Goal: Task Accomplishment & Management: Complete application form

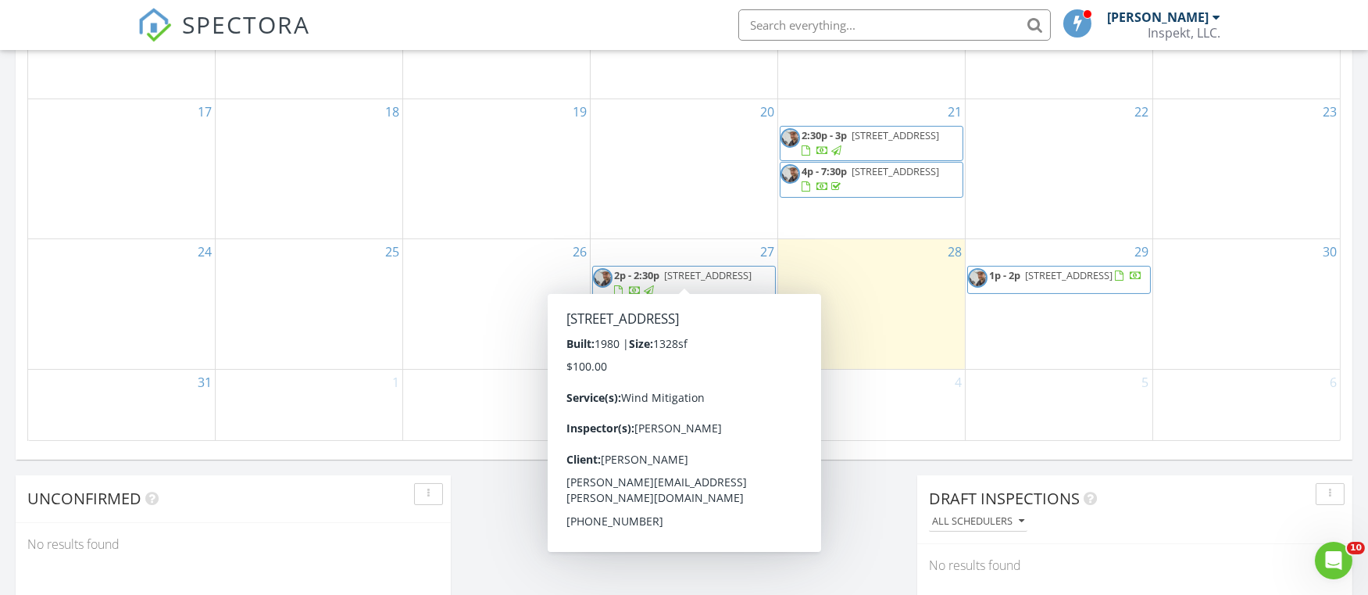
scroll to position [1008, 0]
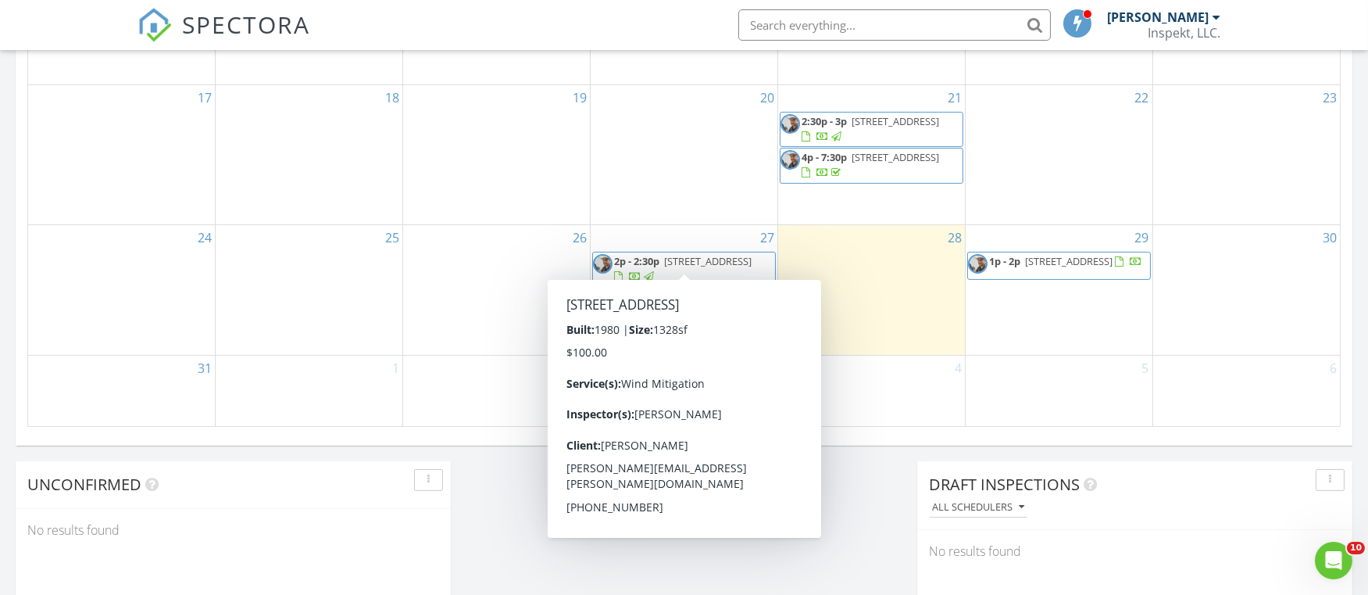
click at [424, 378] on div "2" at bounding box center [496, 391] width 187 height 71
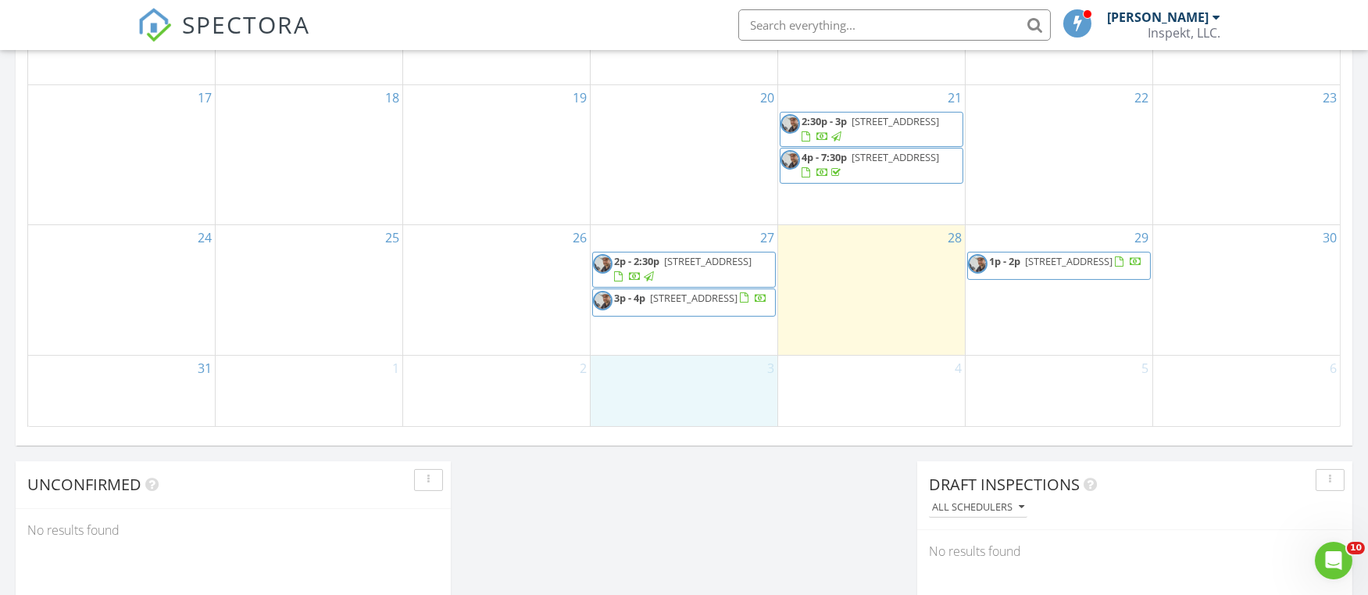
click at [642, 390] on div "3" at bounding box center [684, 391] width 187 height 71
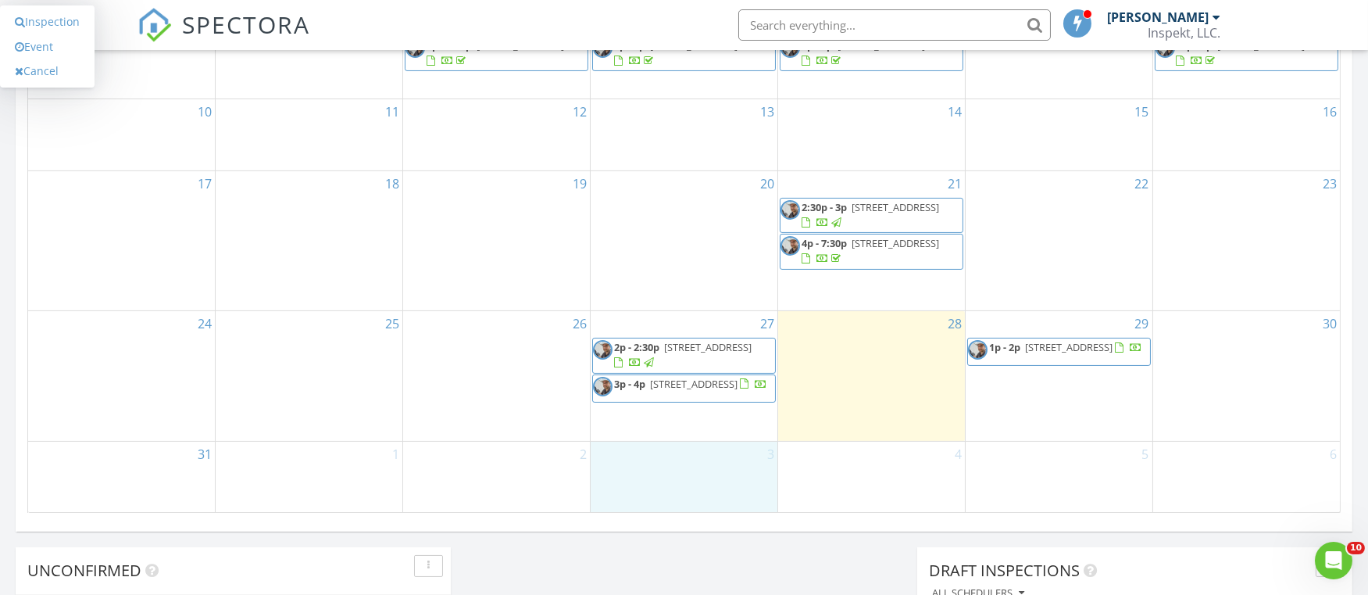
scroll to position [919, 0]
click at [505, 472] on div "2" at bounding box center [496, 480] width 187 height 71
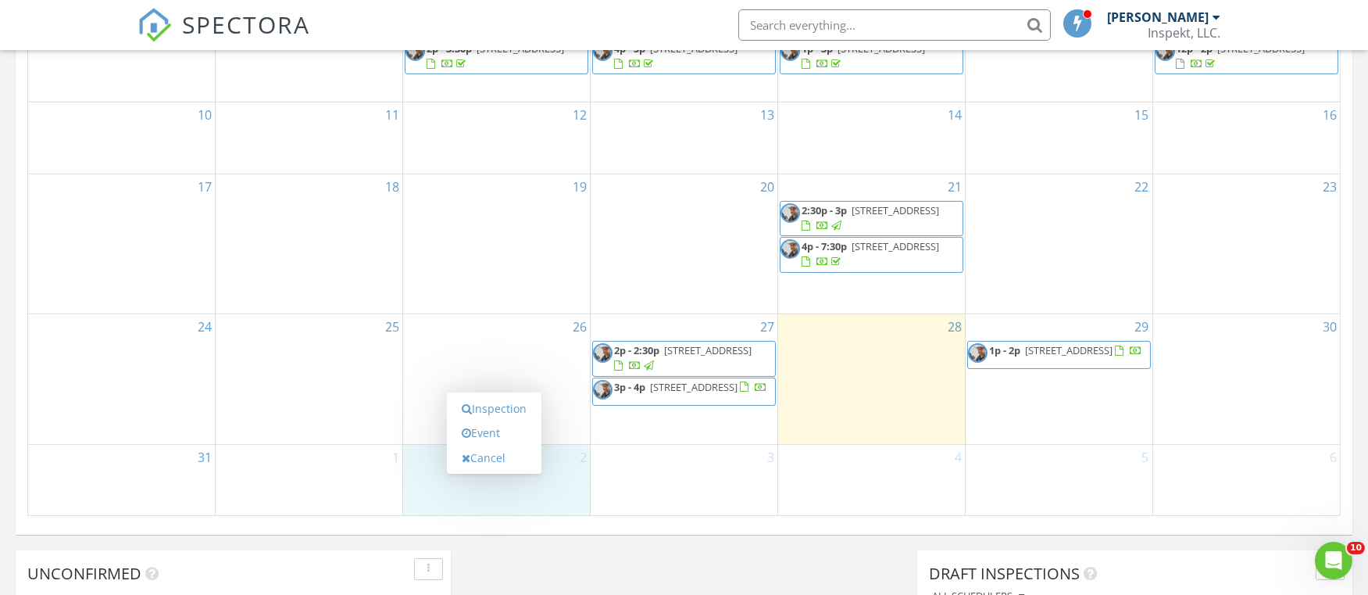
click at [617, 469] on div "3" at bounding box center [684, 480] width 187 height 71
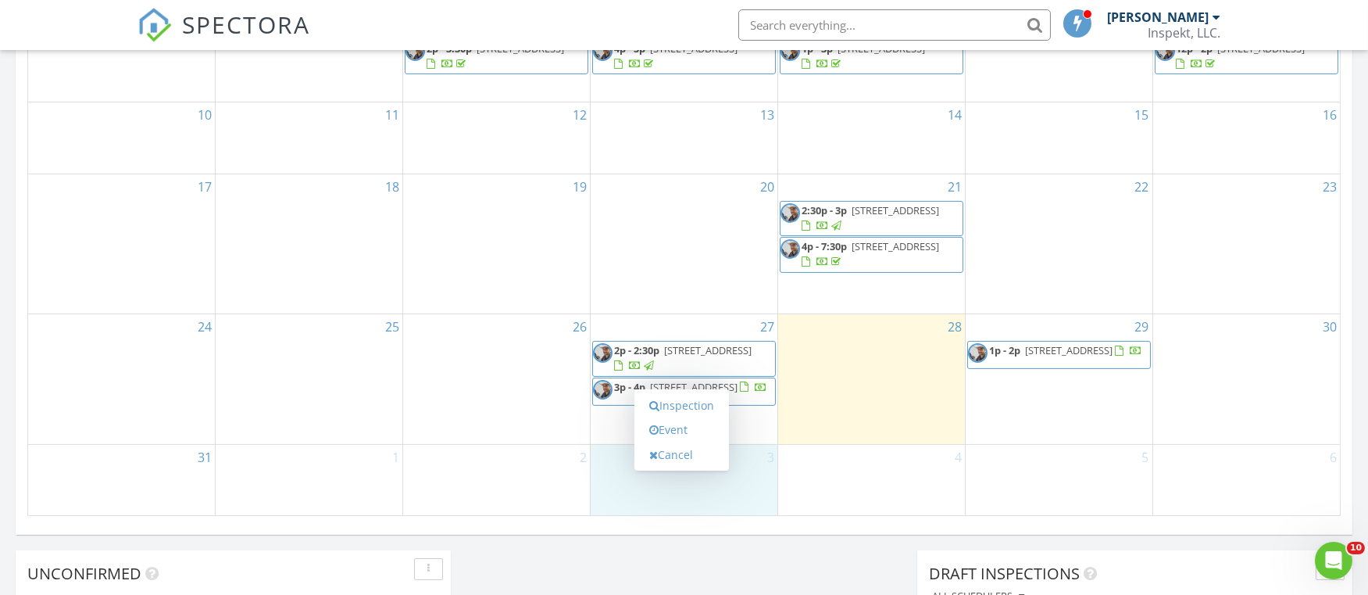
click at [497, 471] on div "2" at bounding box center [496, 480] width 187 height 71
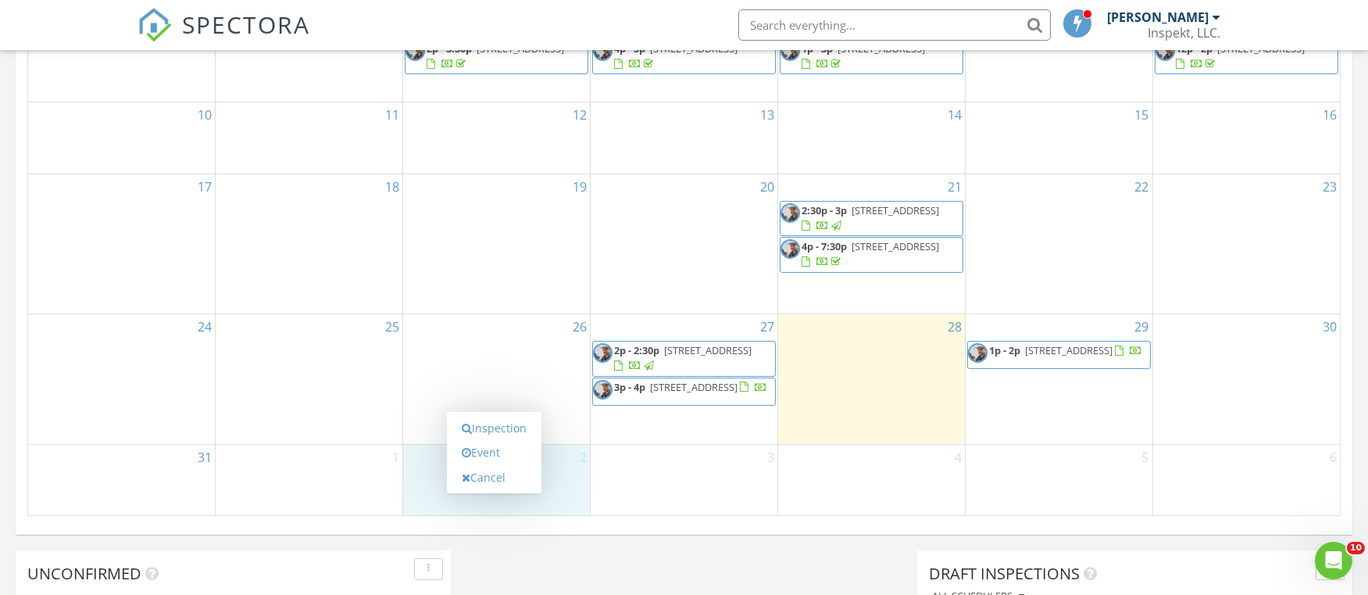
click at [288, 440] on div "25" at bounding box center [309, 379] width 187 height 130
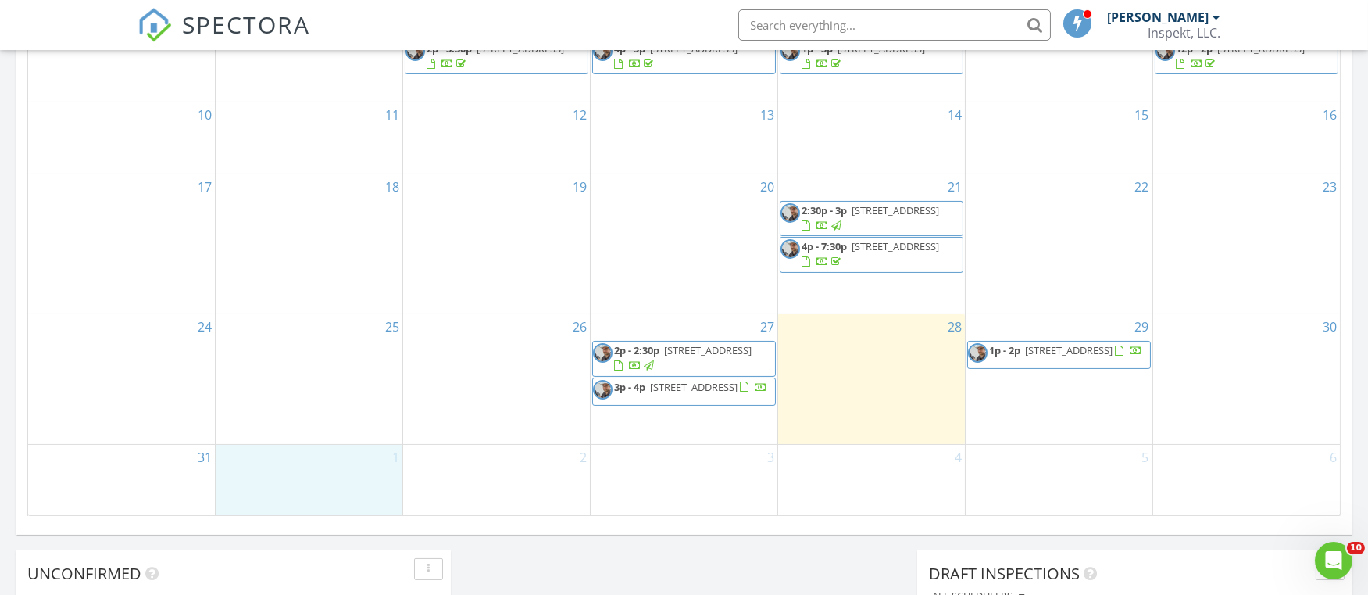
click at [295, 460] on div "1" at bounding box center [309, 480] width 187 height 71
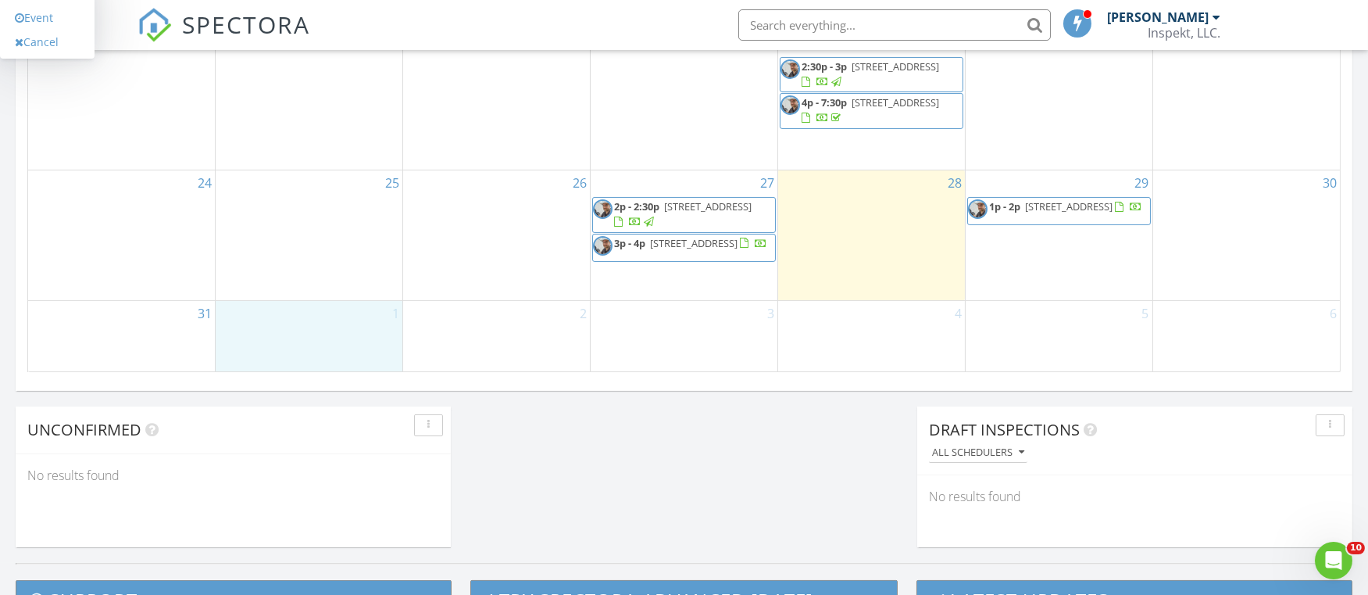
scroll to position [1067, 0]
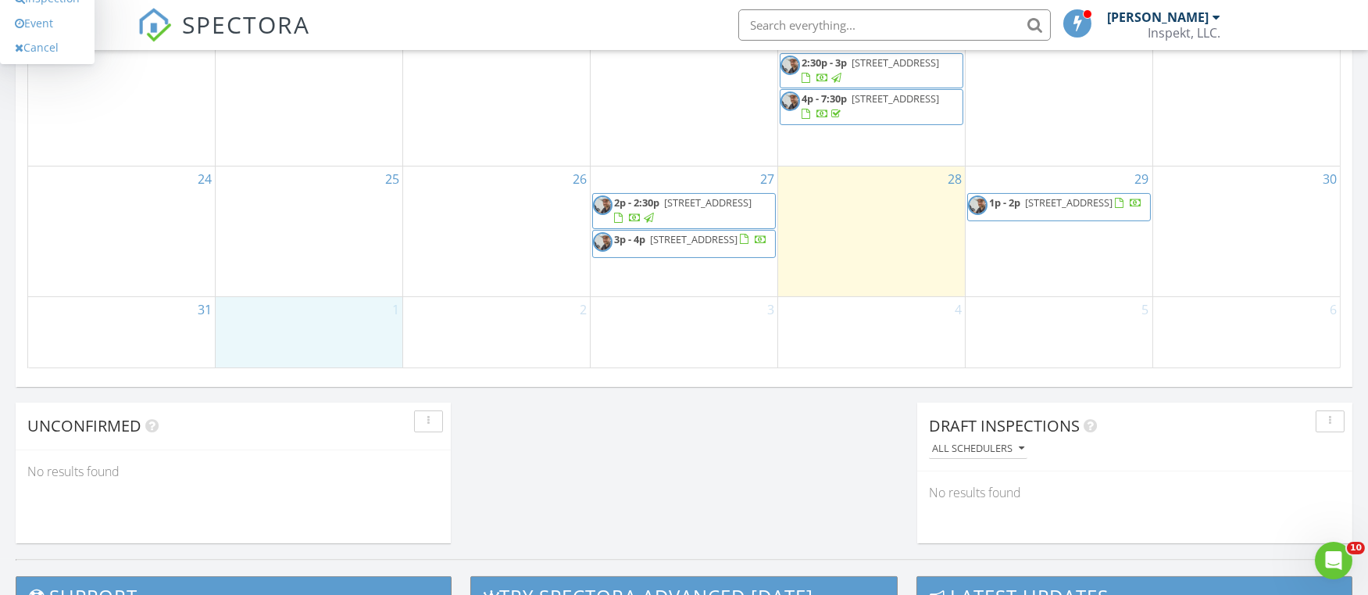
click at [516, 325] on div "2" at bounding box center [496, 332] width 187 height 71
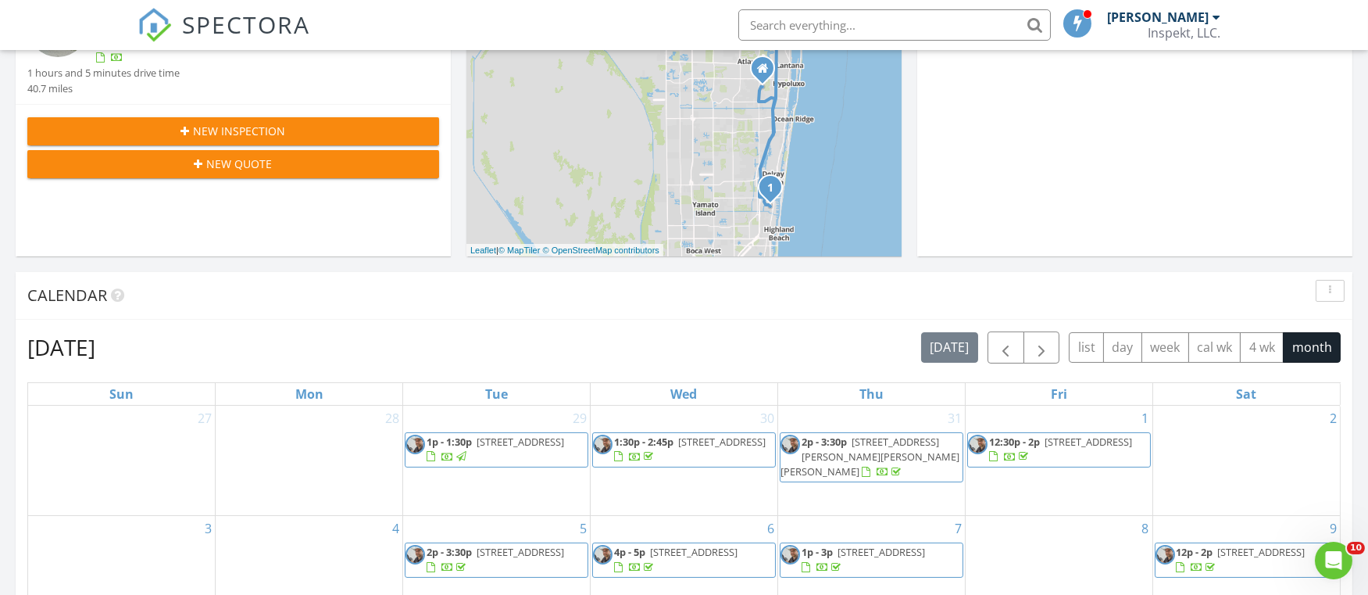
scroll to position [414, 0]
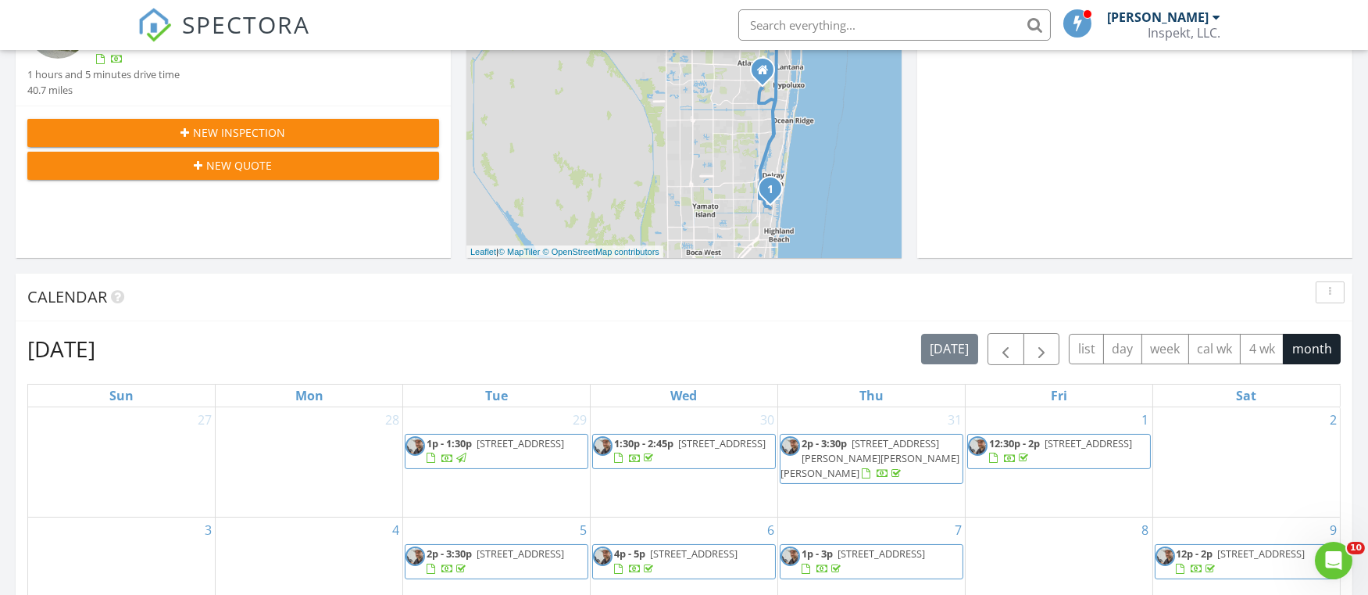
click at [263, 129] on span "New Inspection" at bounding box center [240, 132] width 92 height 16
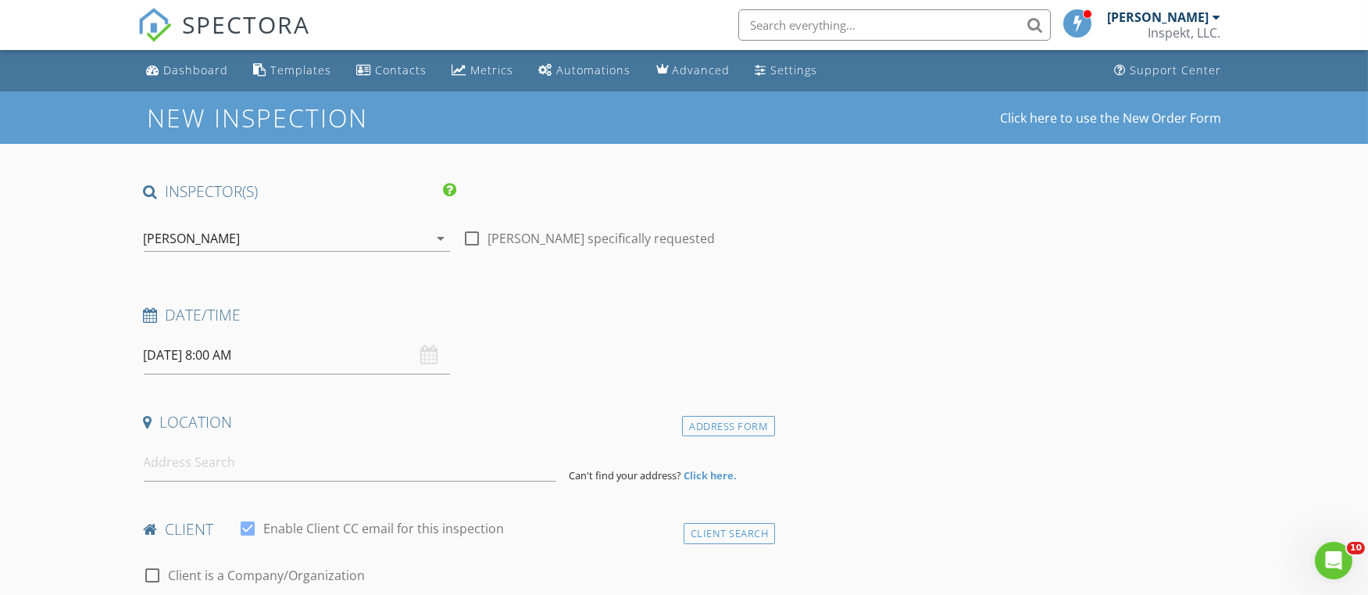
click at [213, 352] on input "08/29/2025 8:00 AM" at bounding box center [297, 355] width 306 height 38
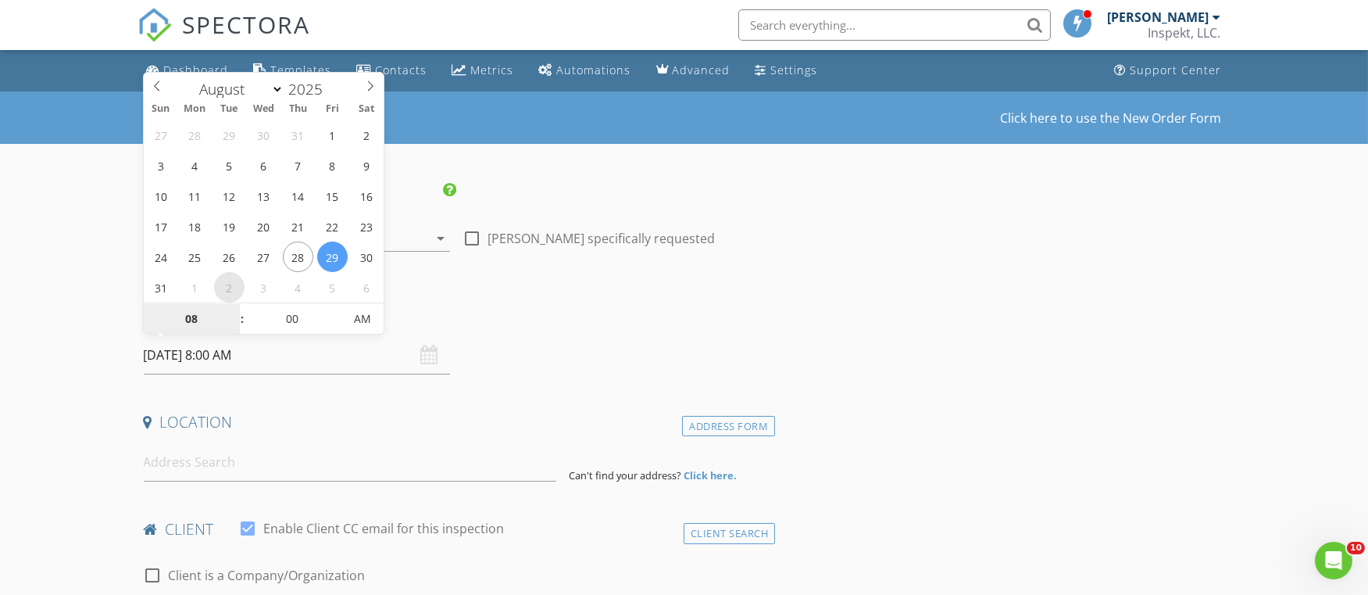
select select "8"
type input "09/02/2025 8:00 AM"
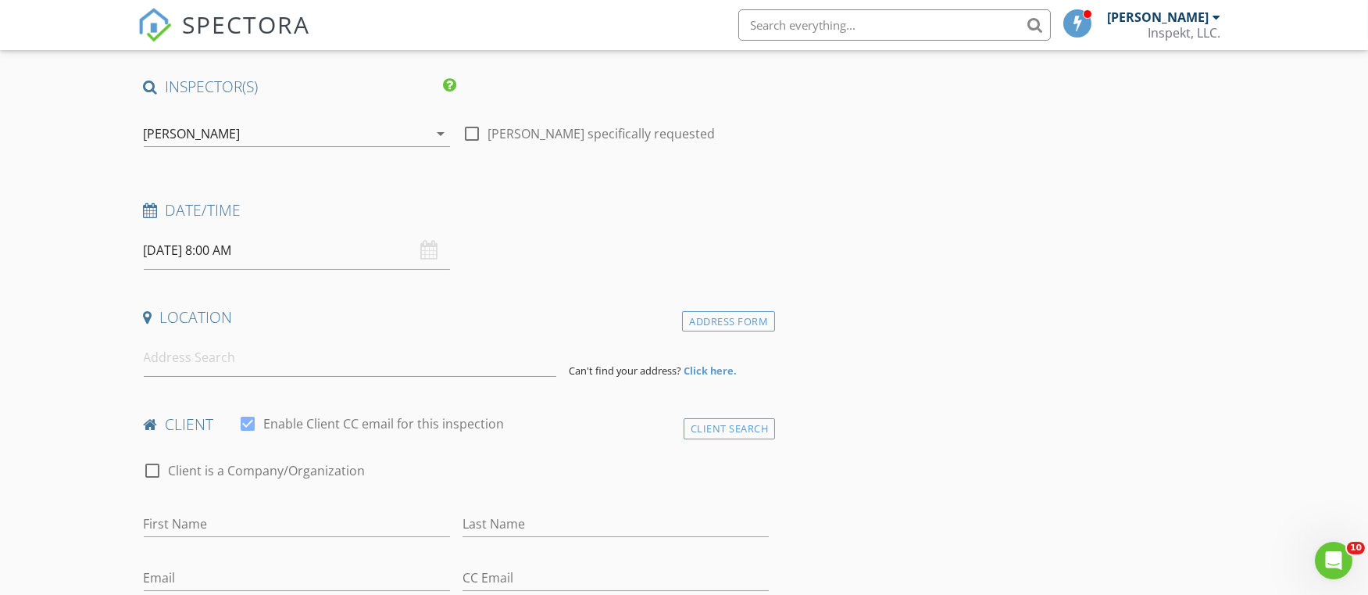
scroll to position [106, 0]
click at [227, 246] on input "09/02/2025 8:00 AM" at bounding box center [297, 249] width 306 height 38
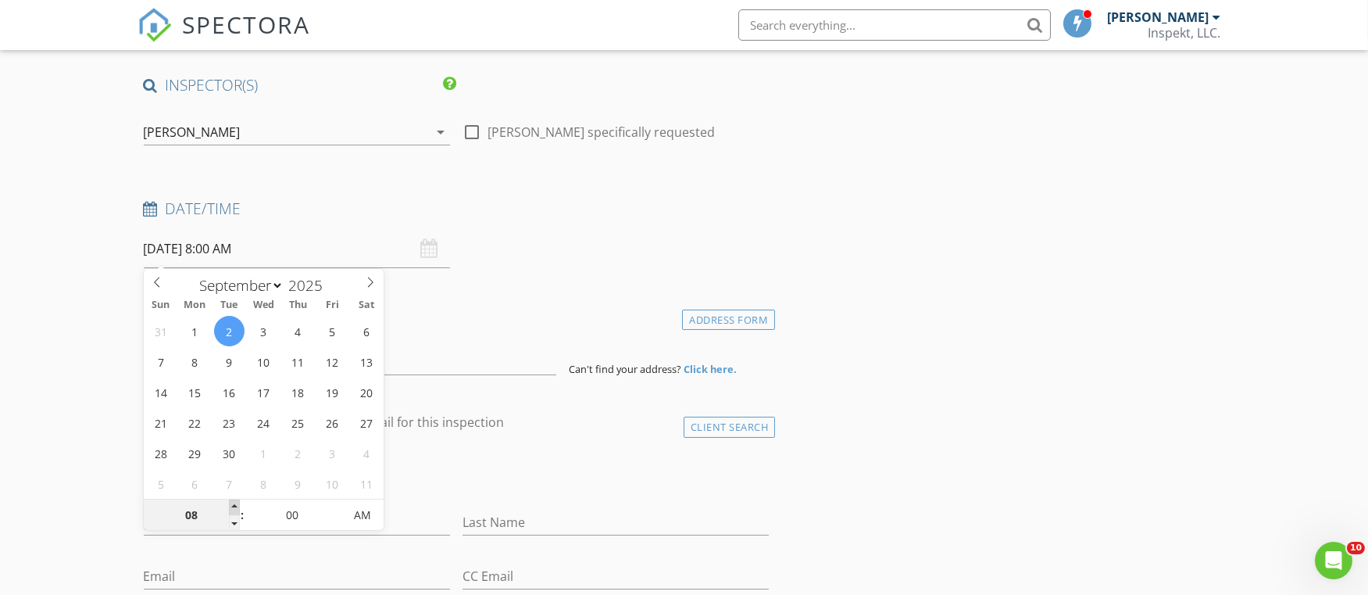
type input "09"
type input "09/02/2025 9:00 AM"
click at [232, 504] on span at bounding box center [234, 507] width 11 height 16
type input "10"
type input "09/02/2025 10:00 AM"
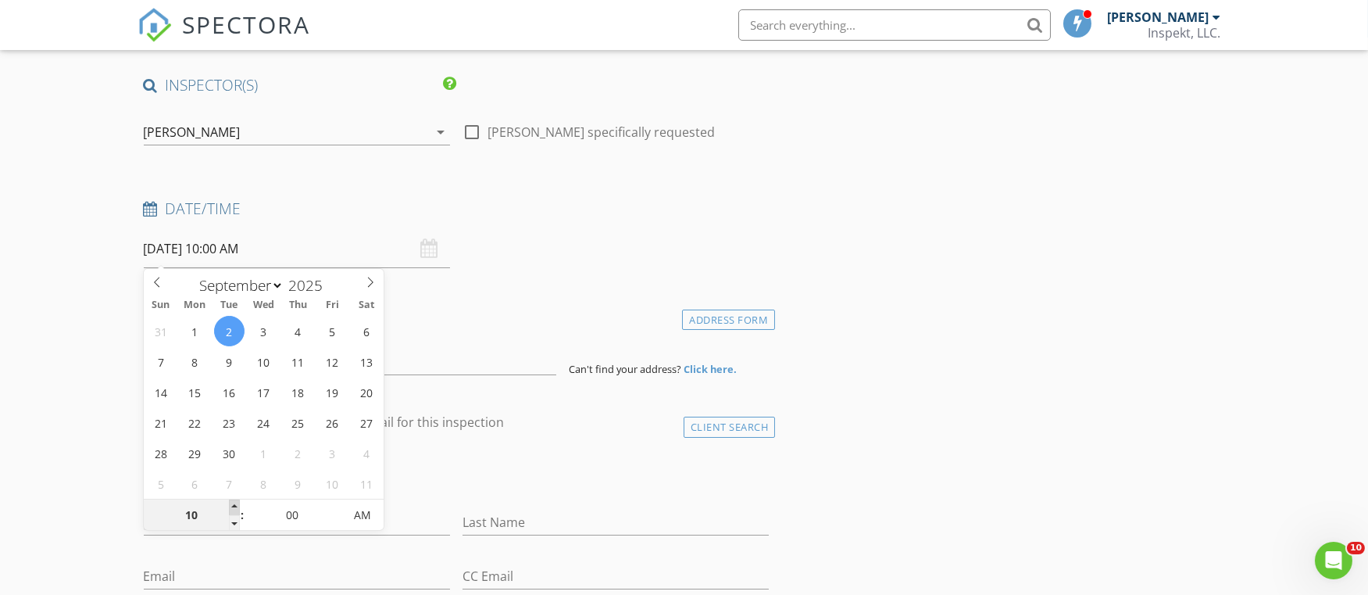
click at [232, 504] on span at bounding box center [234, 507] width 11 height 16
type input "11"
type input "09/02/2025 11:00 AM"
click at [232, 504] on span at bounding box center [234, 507] width 11 height 16
type input "12"
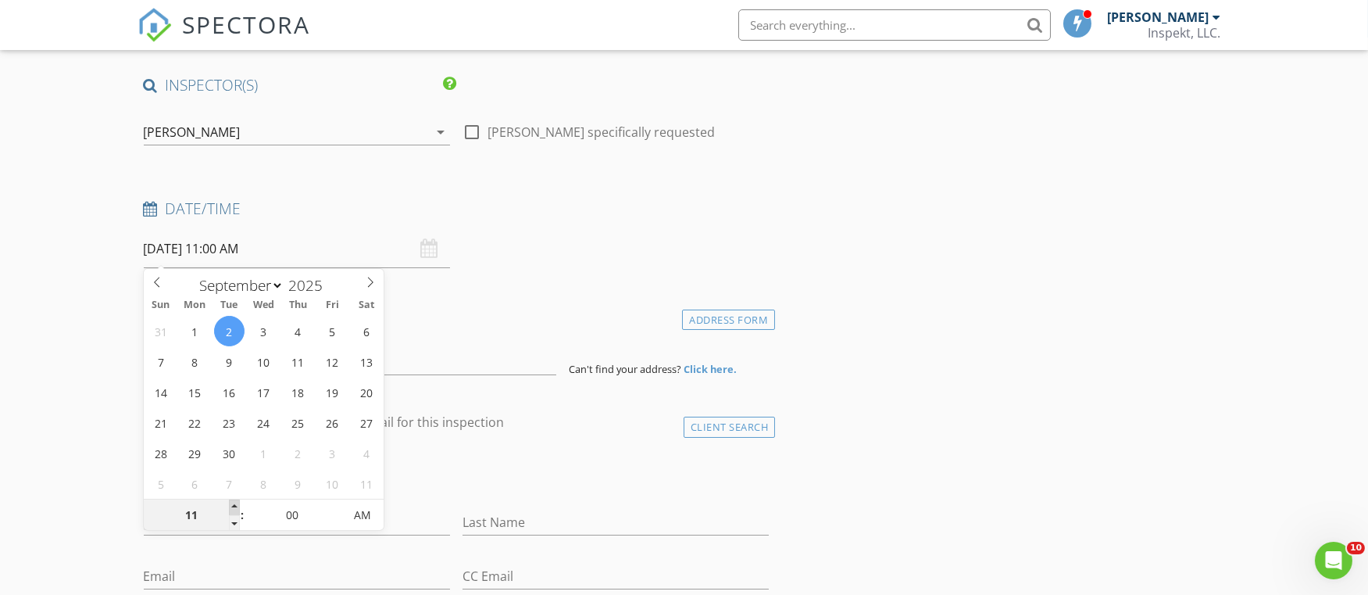
type input "09/02/2025 12:00 PM"
click at [232, 504] on span at bounding box center [234, 507] width 11 height 16
type input "01"
type input "09/02/2025 1:00 PM"
click at [232, 504] on span at bounding box center [234, 507] width 11 height 16
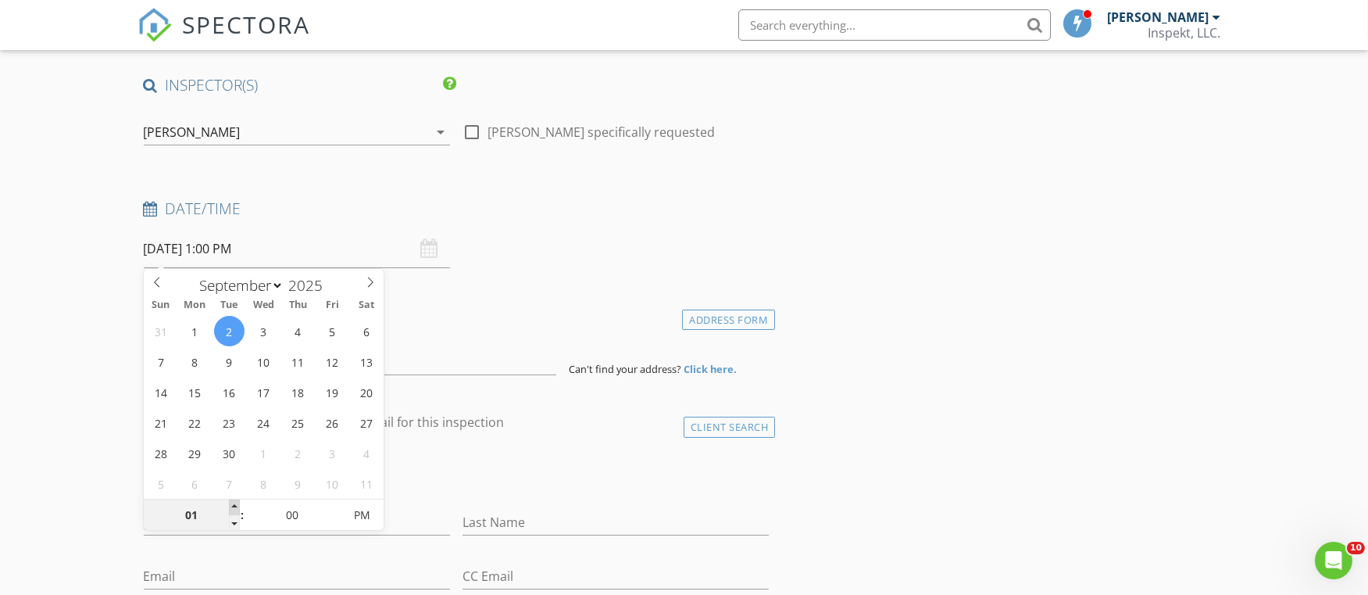
type input "02"
type input "09/02/2025 2:00 PM"
click at [232, 504] on span at bounding box center [234, 507] width 11 height 16
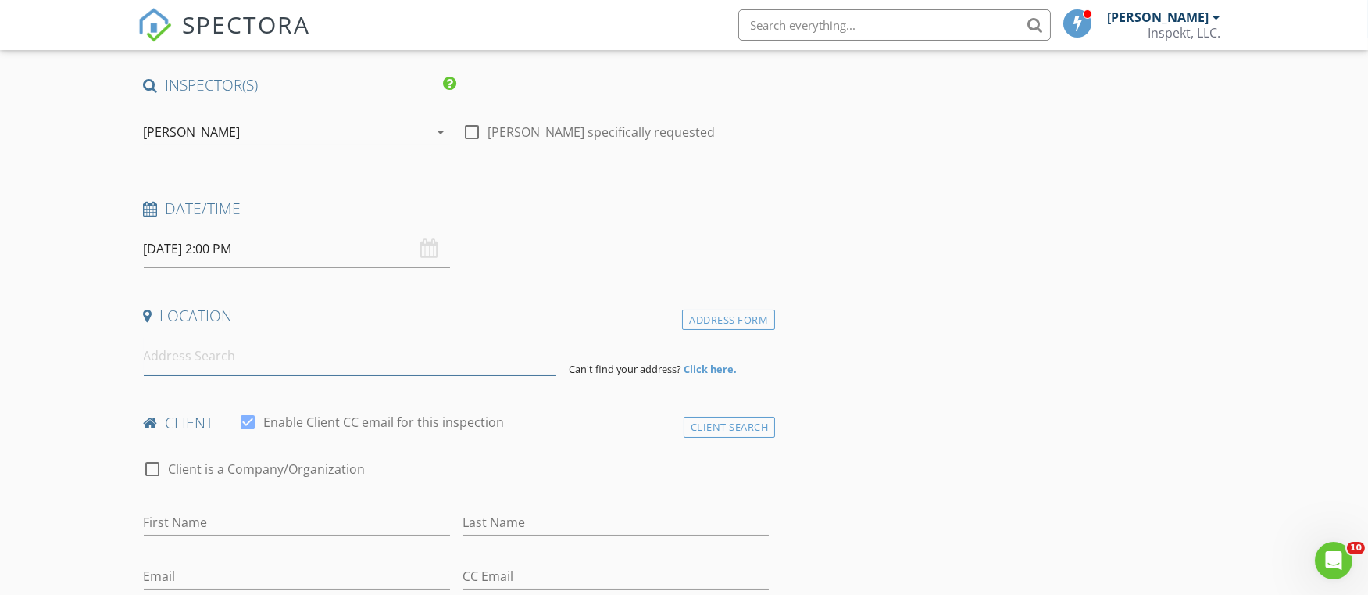
click at [216, 349] on input at bounding box center [350, 356] width 413 height 38
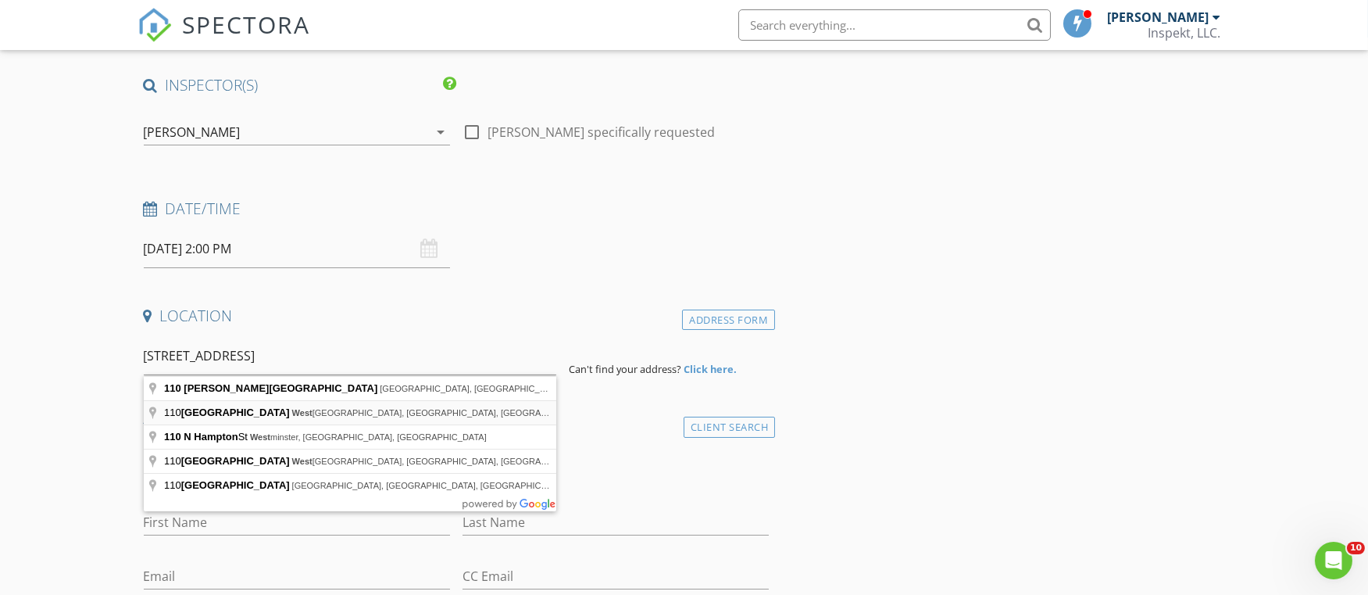
type input "110 Hampton Road, West Palm Beach, FL, USA"
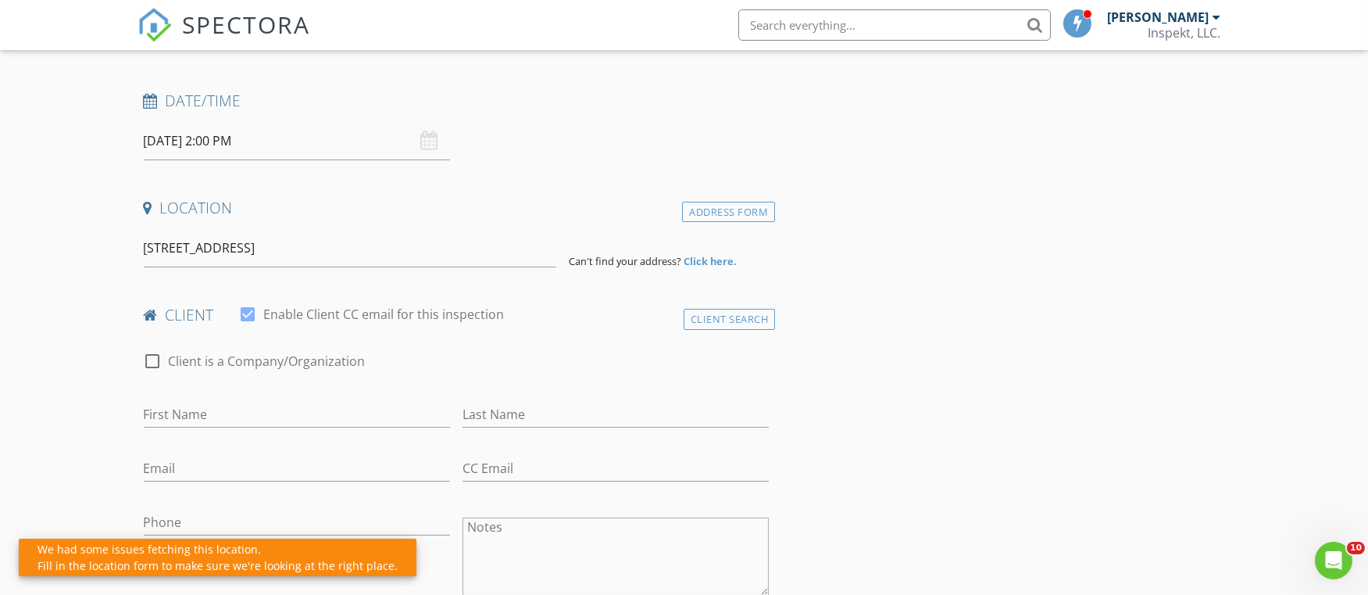
scroll to position [221, 0]
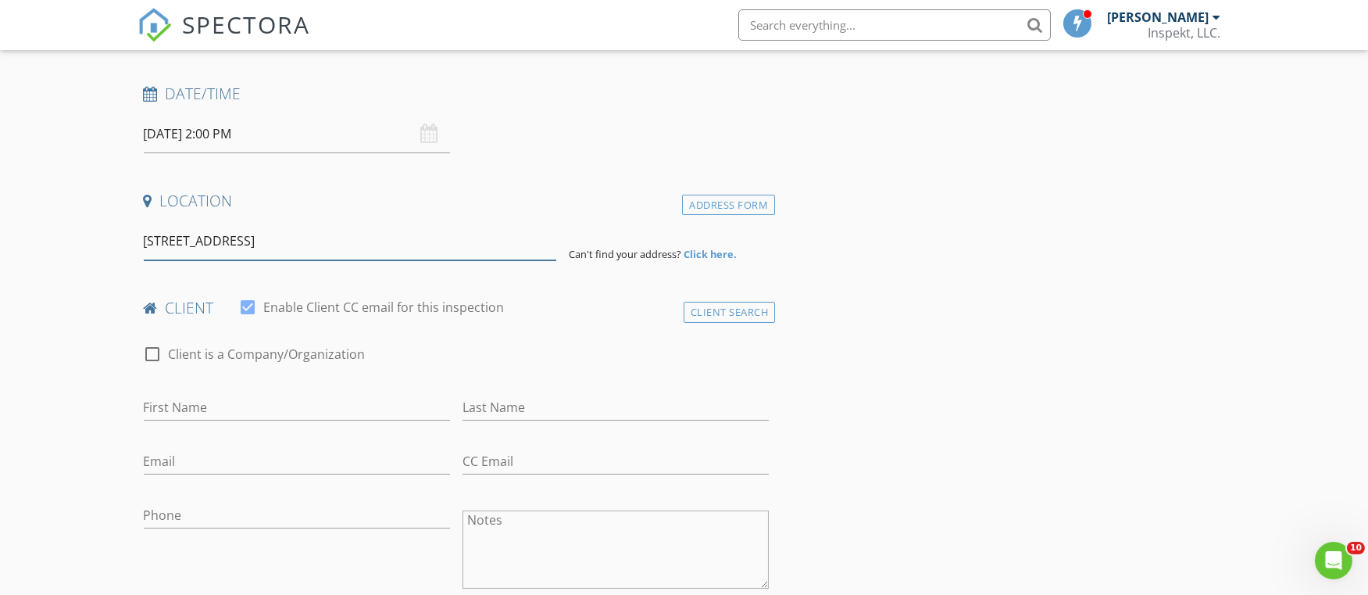
click at [421, 249] on input "110 Hampton Road, West Palm Beach, FL, USA" at bounding box center [350, 241] width 413 height 38
drag, startPoint x: 422, startPoint y: 245, endPoint x: 352, endPoint y: 252, distance: 70.6
click at [352, 252] on input "110 Hampton Road, West Palm Beach, FL, USA" at bounding box center [350, 241] width 413 height 38
drag, startPoint x: 721, startPoint y: 204, endPoint x: 709, endPoint y: 233, distance: 31.2
click at [709, 233] on div "Address Form 110 Hampton Road, West Palm Beach, FL, USA Can't find your address…" at bounding box center [457, 241] width 638 height 38
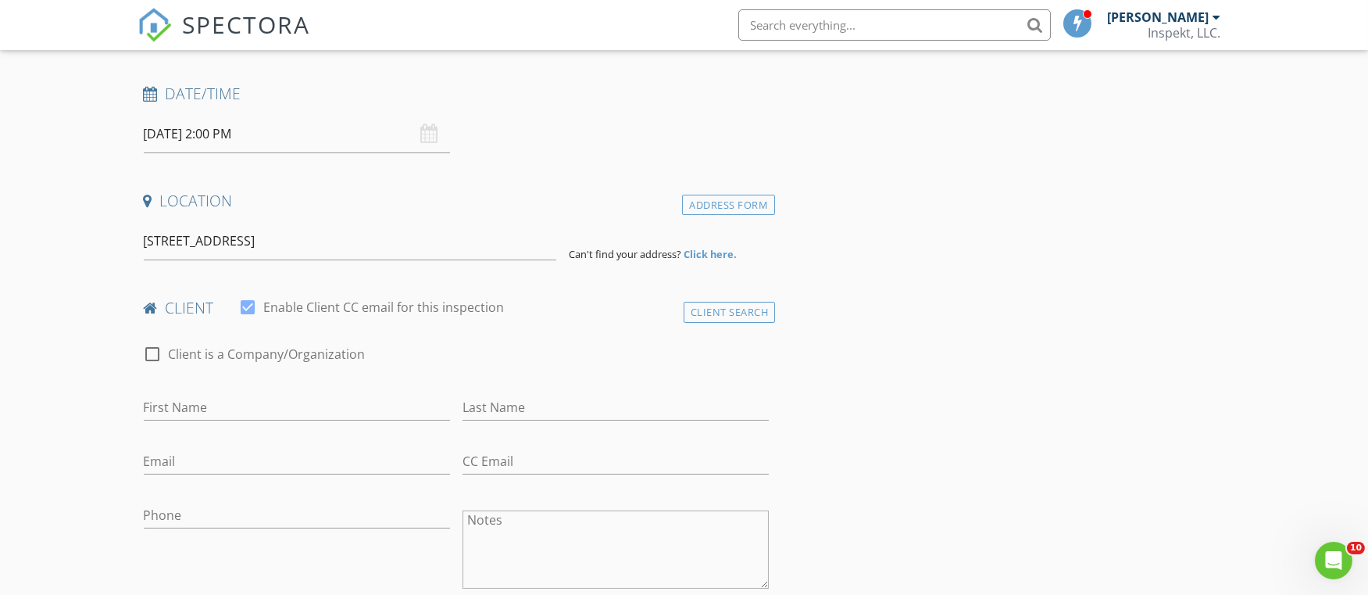
click at [712, 248] on strong "Click here." at bounding box center [710, 254] width 53 height 14
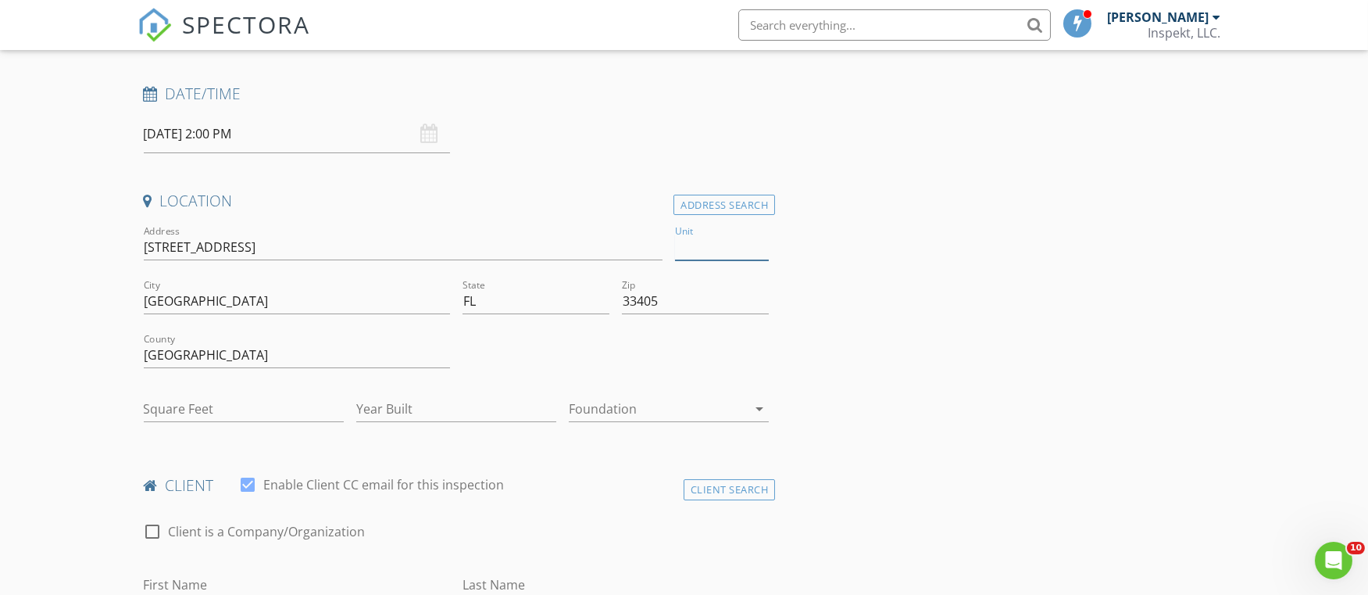
click at [698, 243] on input "Unit" at bounding box center [722, 247] width 94 height 26
type input "F"
click at [593, 243] on input "110 N hampton west" at bounding box center [404, 247] width 520 height 26
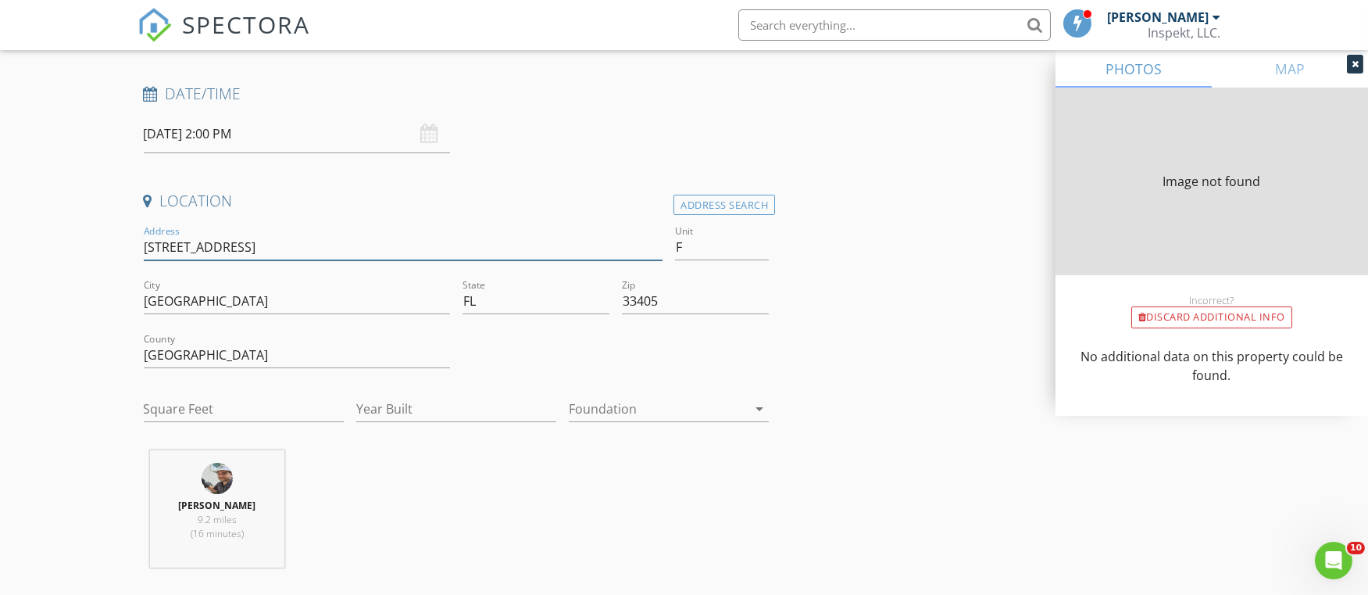
type input "110 N hampton road"
click at [670, 302] on input "33405" at bounding box center [695, 301] width 147 height 26
click at [649, 247] on input "110 N hampton road" at bounding box center [404, 247] width 520 height 26
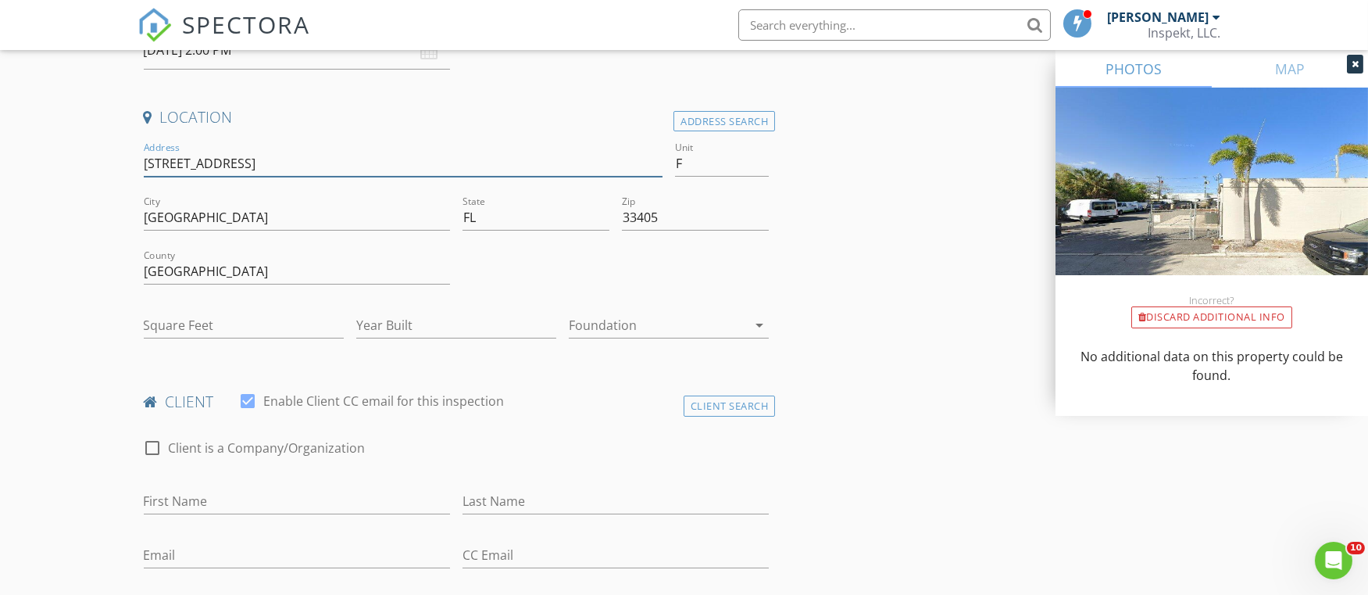
scroll to position [306, 0]
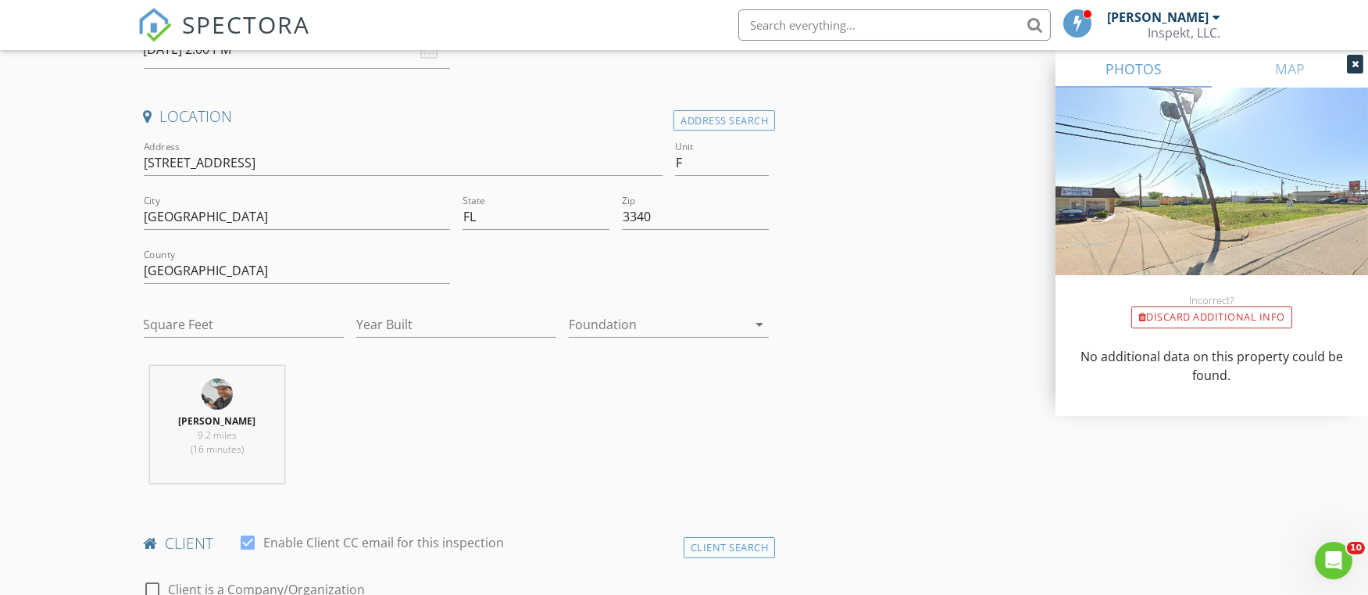
type input "33417"
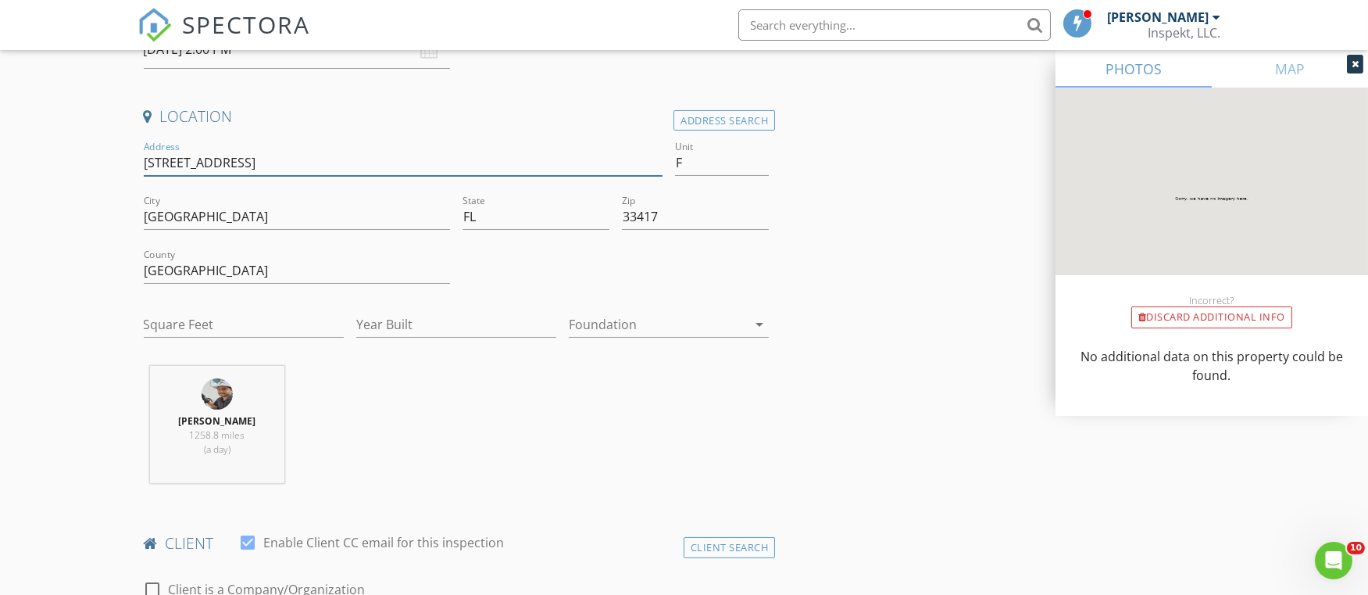
click at [183, 163] on input "110 N hampton road" at bounding box center [404, 163] width 520 height 26
type input "110 Nhampton road"
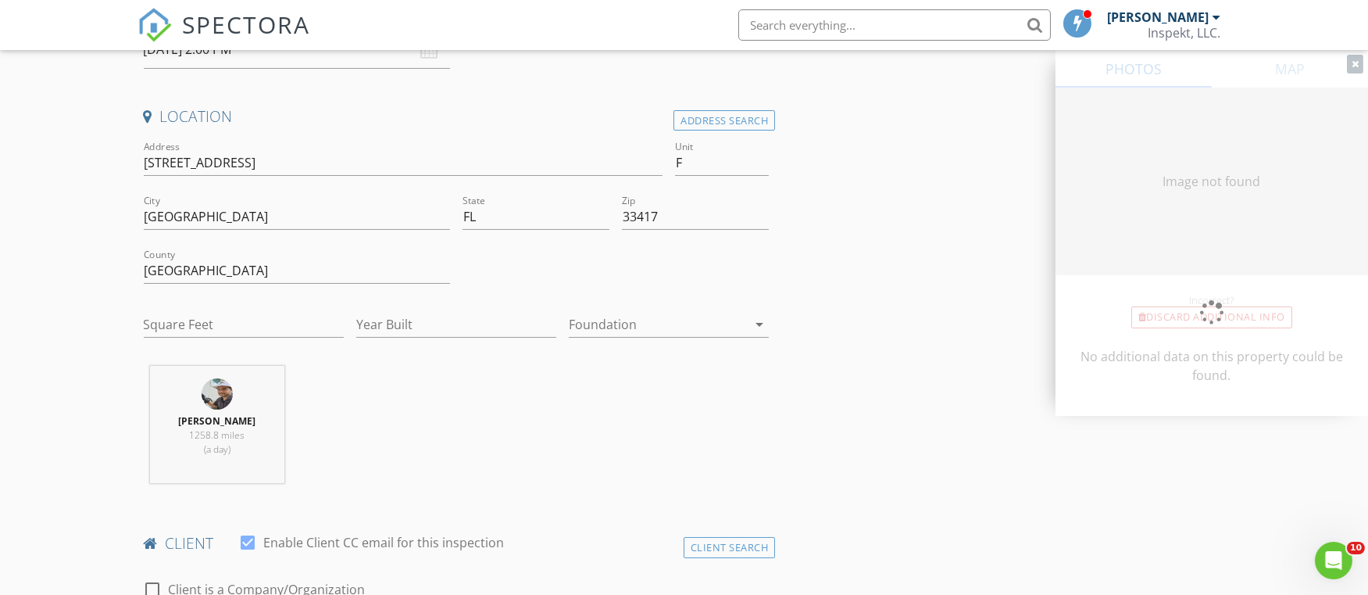
click at [713, 113] on div "Address Search" at bounding box center [725, 120] width 102 height 21
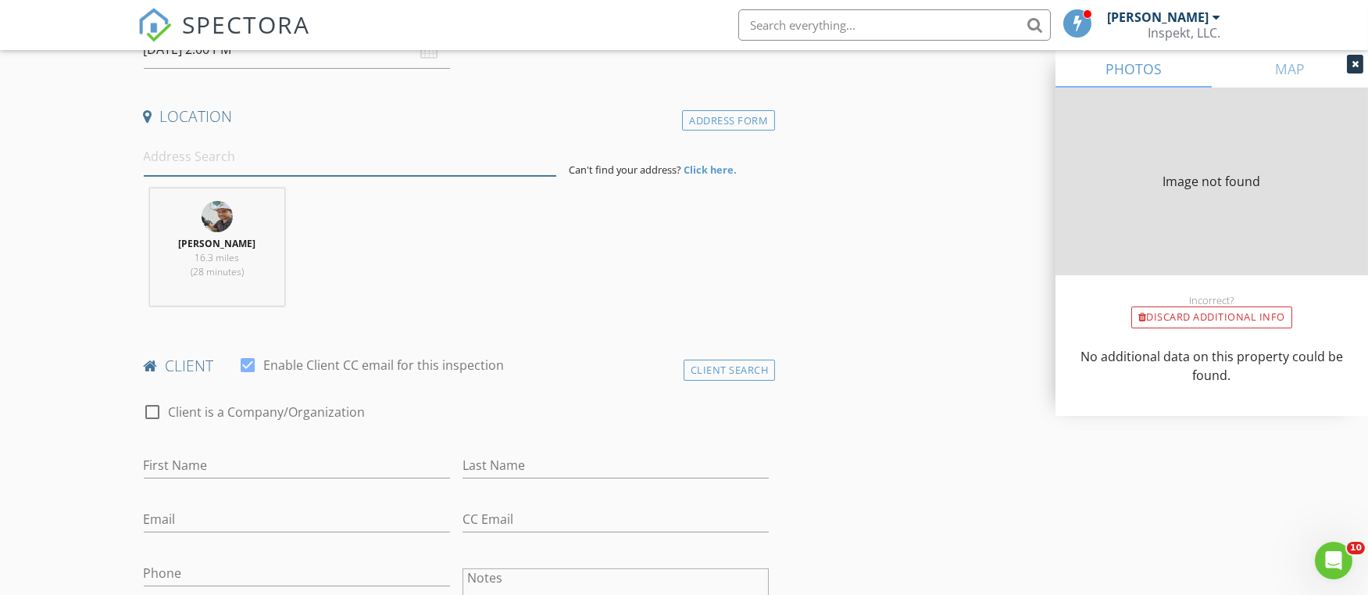
click at [344, 164] on input at bounding box center [350, 157] width 413 height 38
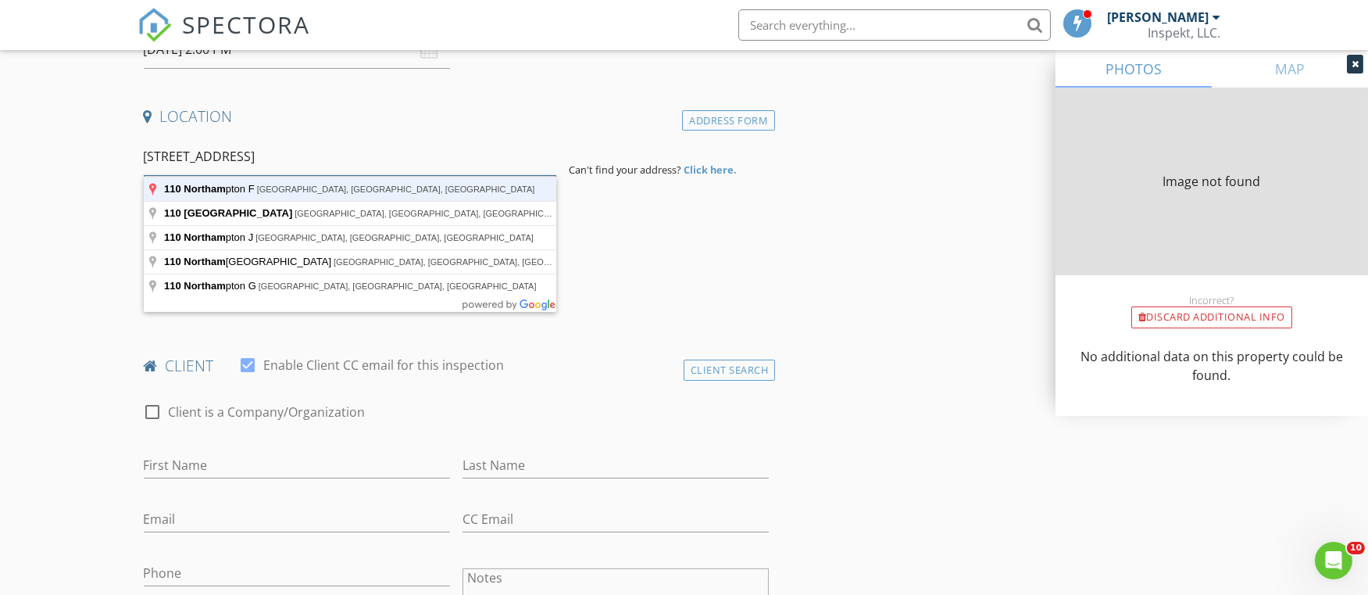
type input "110 Northampton F, West Palm Beach, FL, USA"
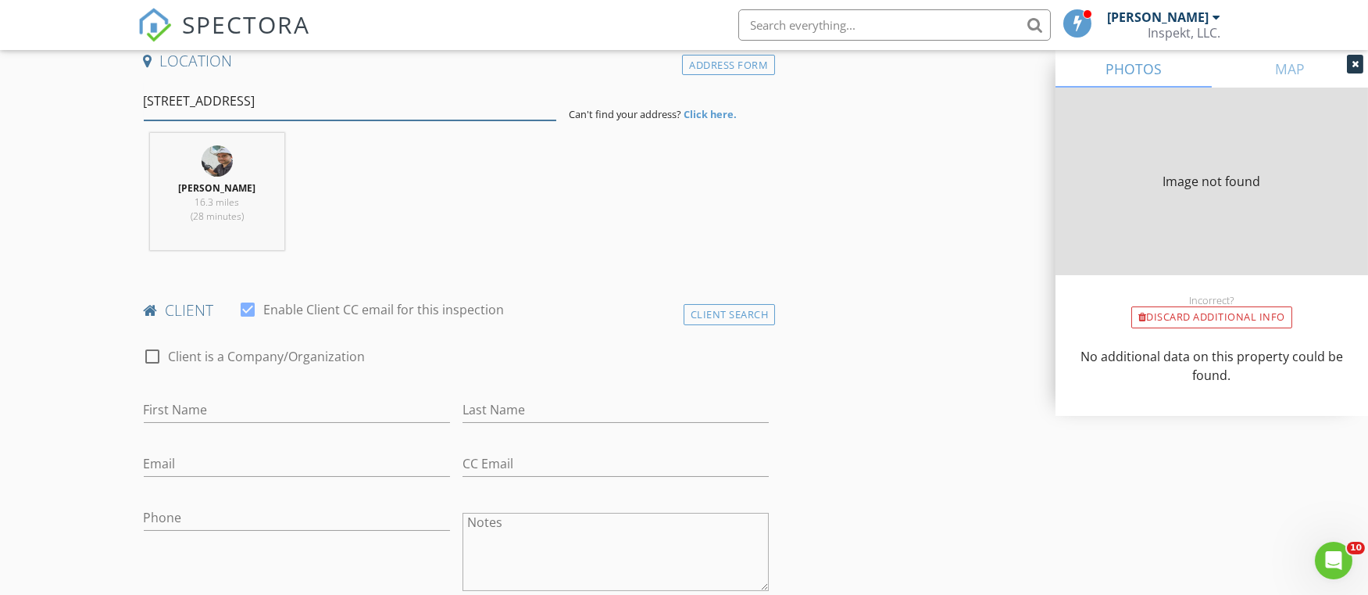
scroll to position [362, 0]
click at [611, 232] on div "Benjamin Servidio 16.3 miles (28 minutes)" at bounding box center [457, 197] width 638 height 130
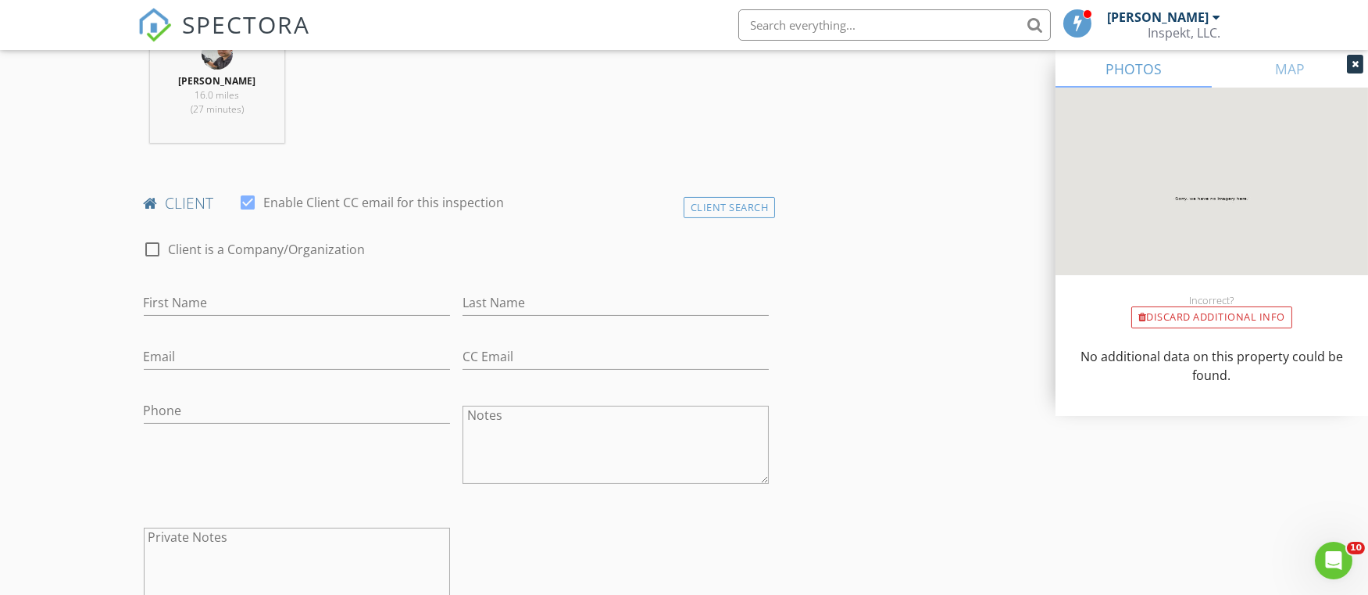
scroll to position [649, 0]
click at [309, 299] on input "First Name" at bounding box center [297, 300] width 306 height 26
type input "Mike"
type input "Gil"
click at [309, 299] on input "Mike" at bounding box center [297, 300] width 306 height 26
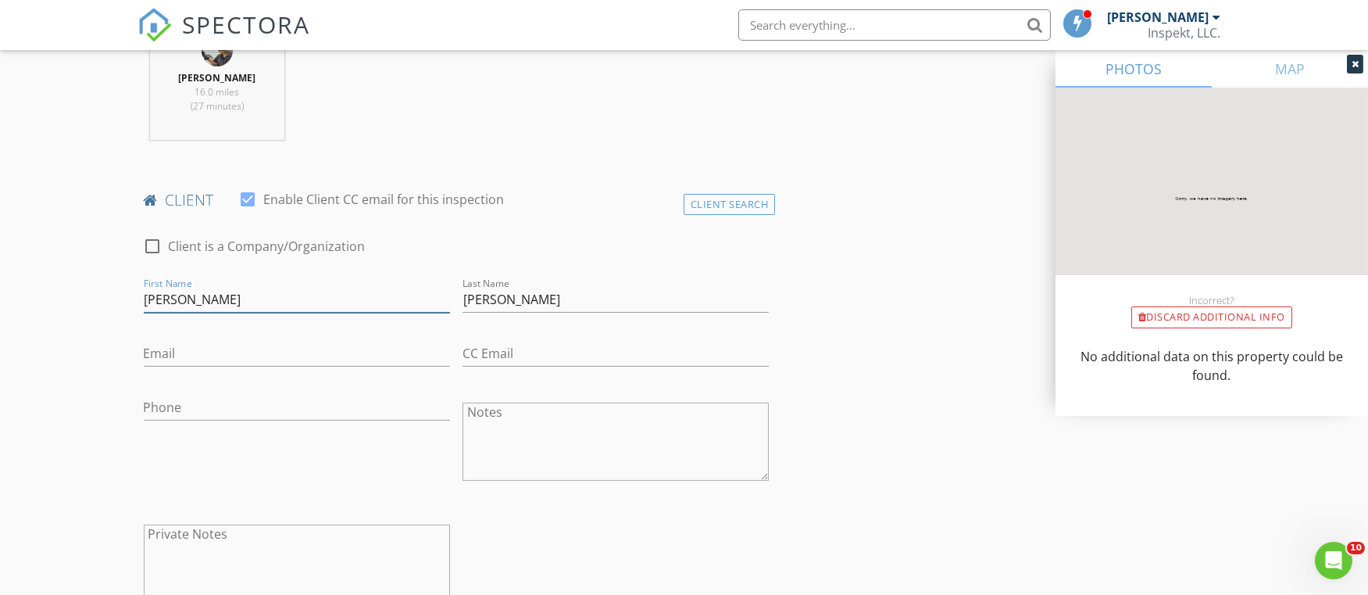
scroll to position [735, 0]
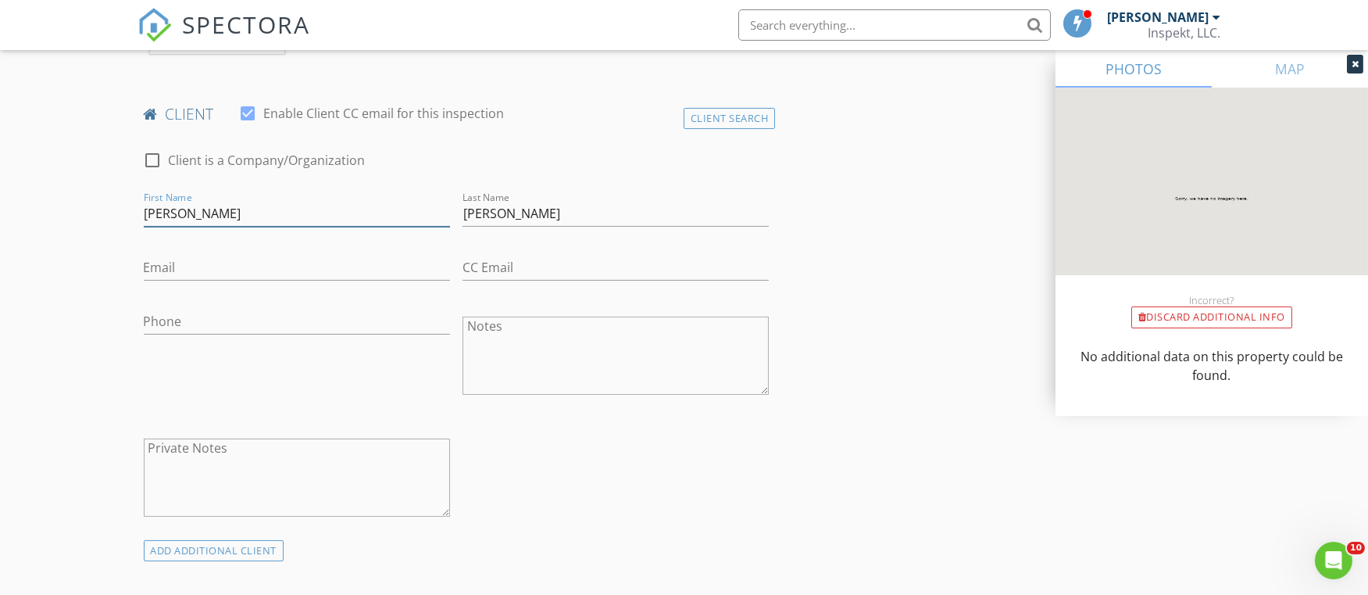
type input "Michael"
click at [319, 273] on input "Email" at bounding box center [297, 268] width 306 height 26
type input "gillelec@gmail.com"
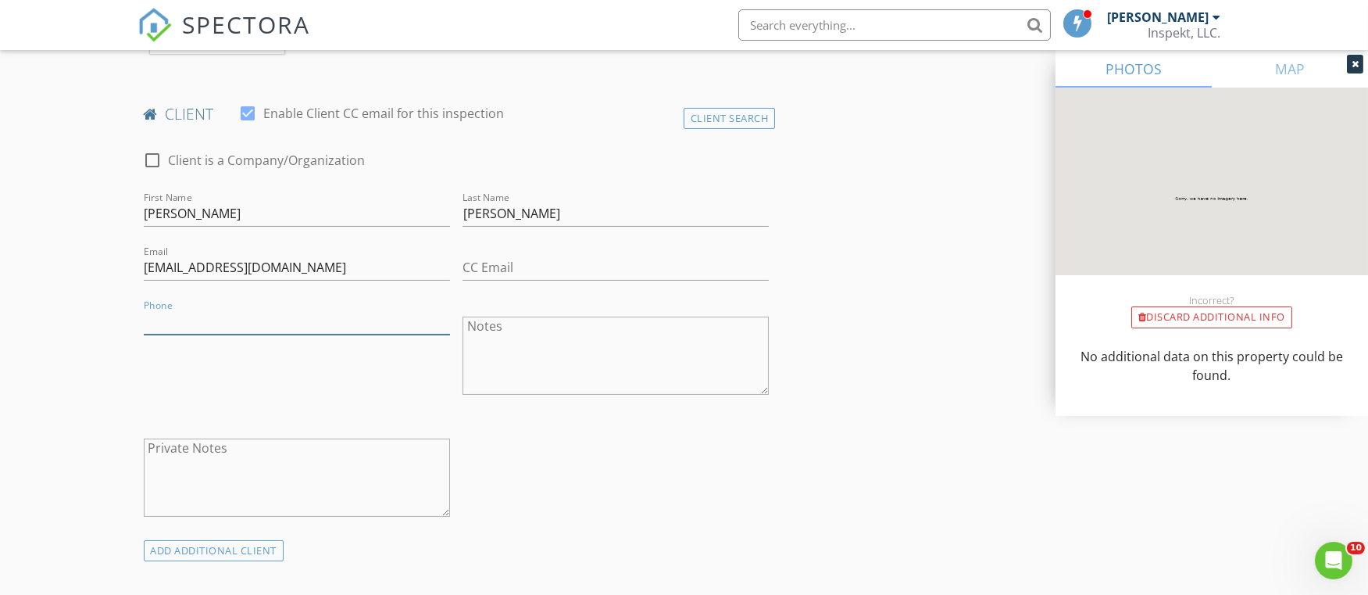
click at [290, 310] on input "Phone" at bounding box center [297, 322] width 306 height 26
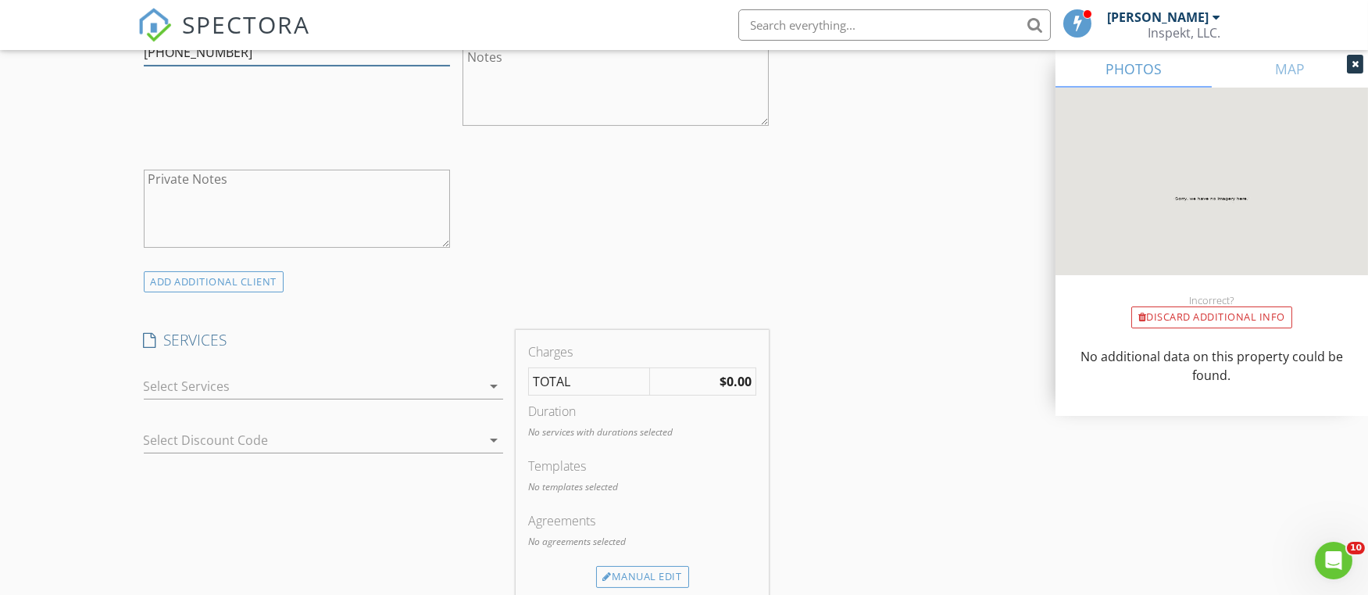
scroll to position [1032, 0]
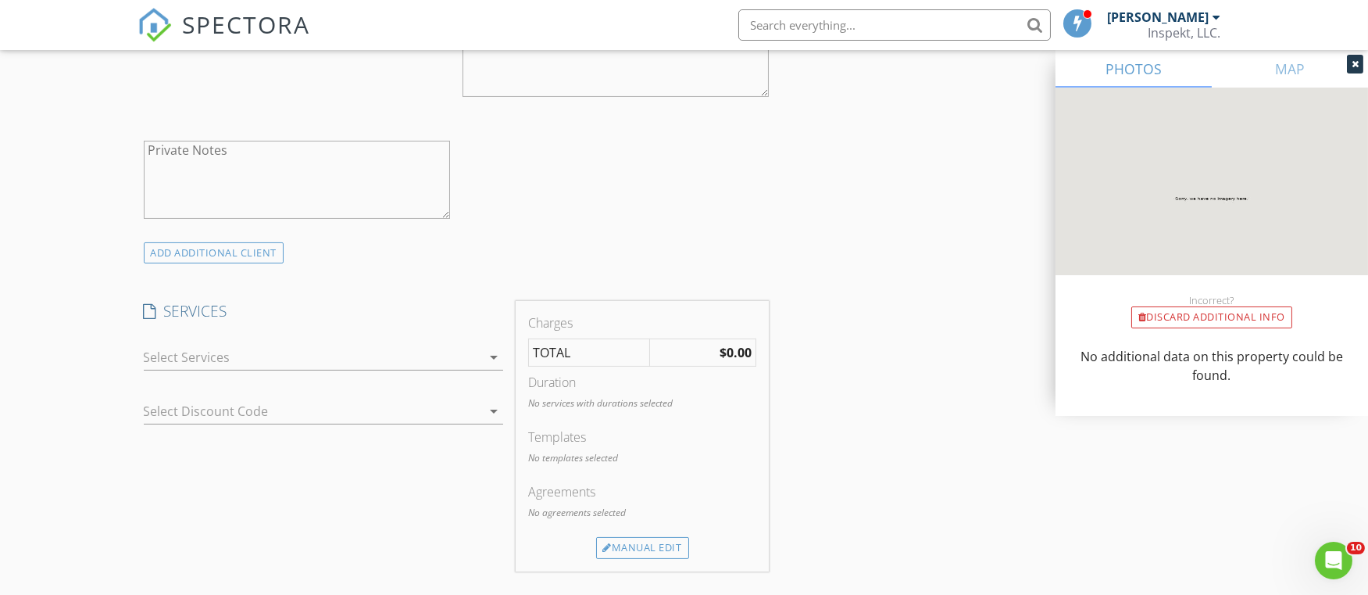
type input "561-542-3994"
click at [204, 355] on div at bounding box center [313, 357] width 338 height 25
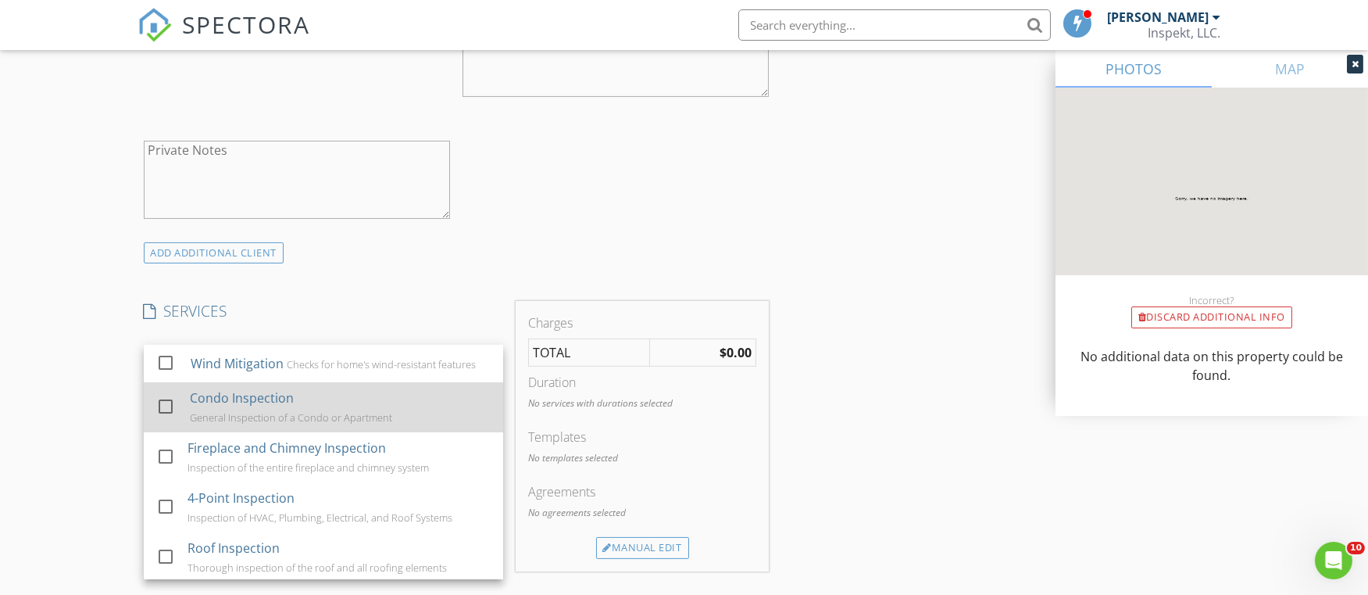
click at [253, 403] on div "Condo Inspection" at bounding box center [241, 397] width 104 height 19
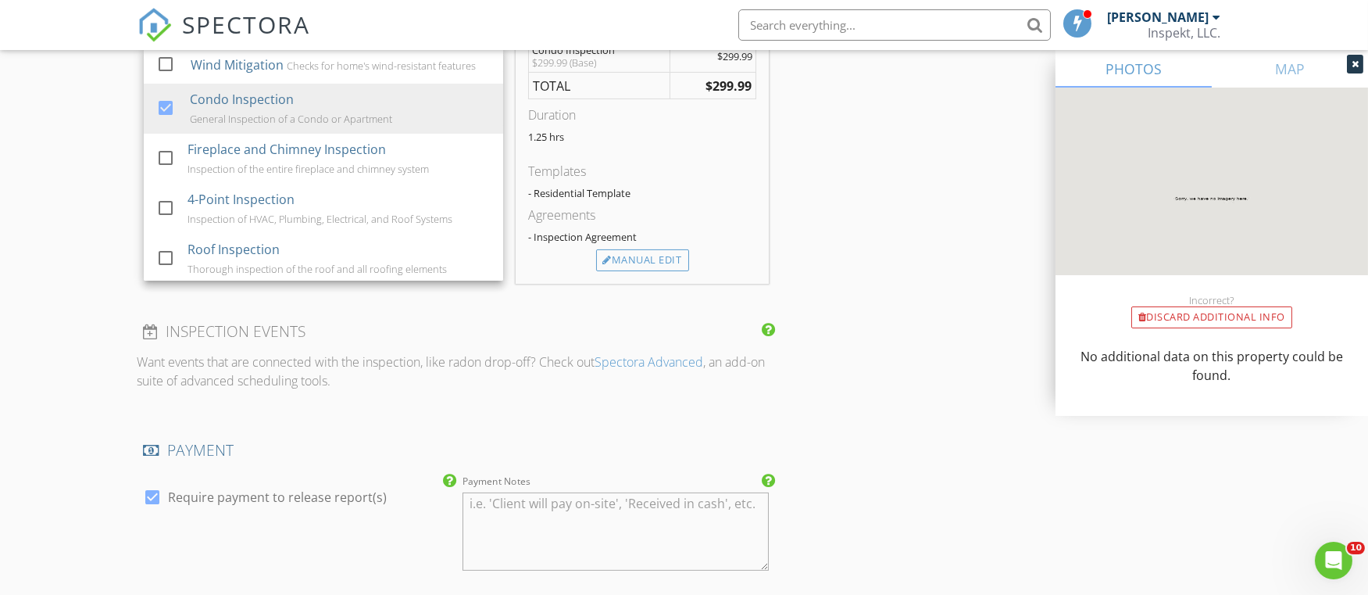
scroll to position [1368, 0]
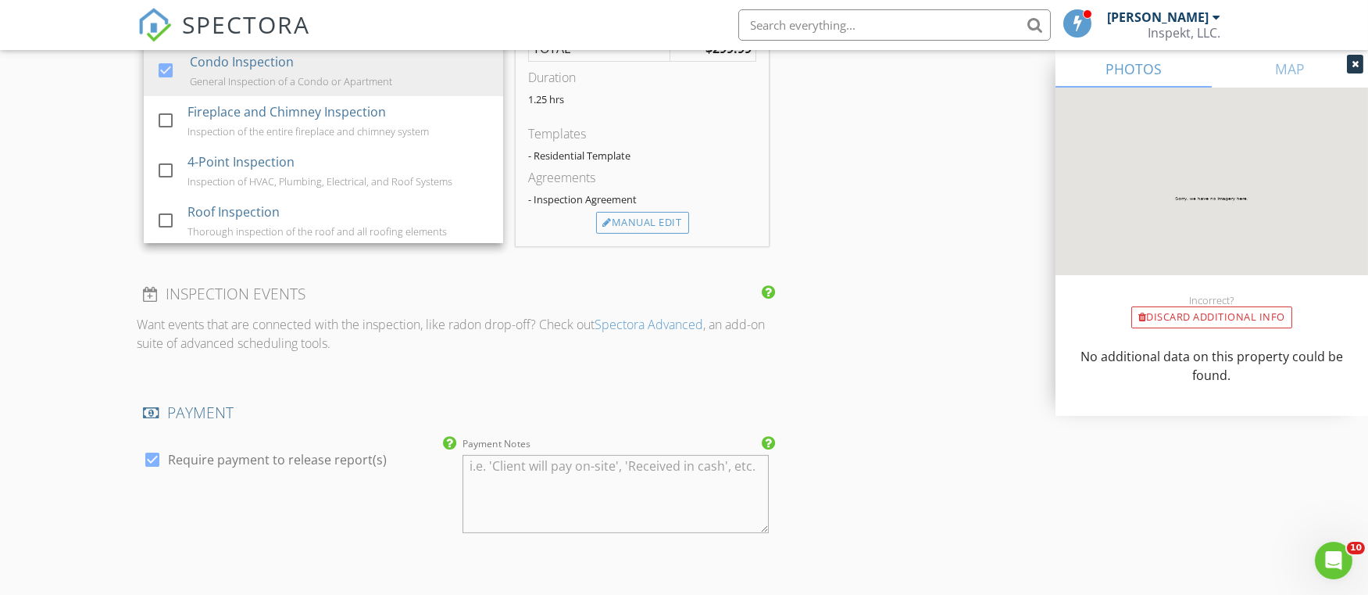
click at [588, 322] on p "Want events that are connected with the inspection, like radon drop-off? Check …" at bounding box center [457, 334] width 638 height 38
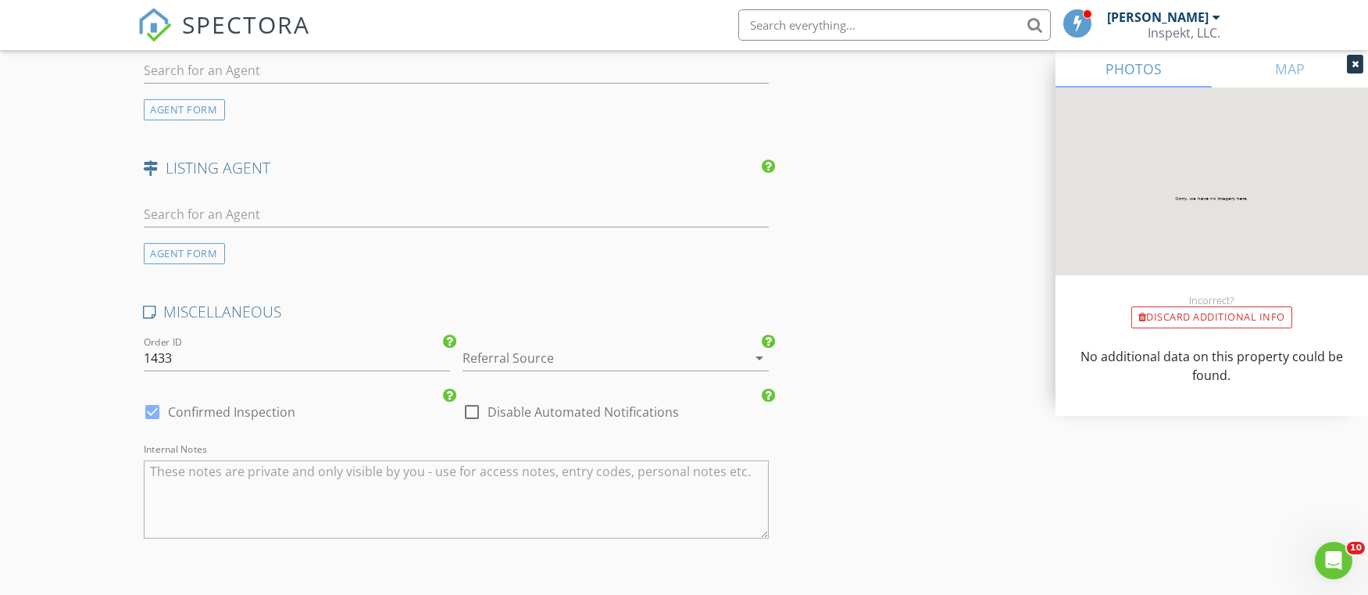
scroll to position [2195, 0]
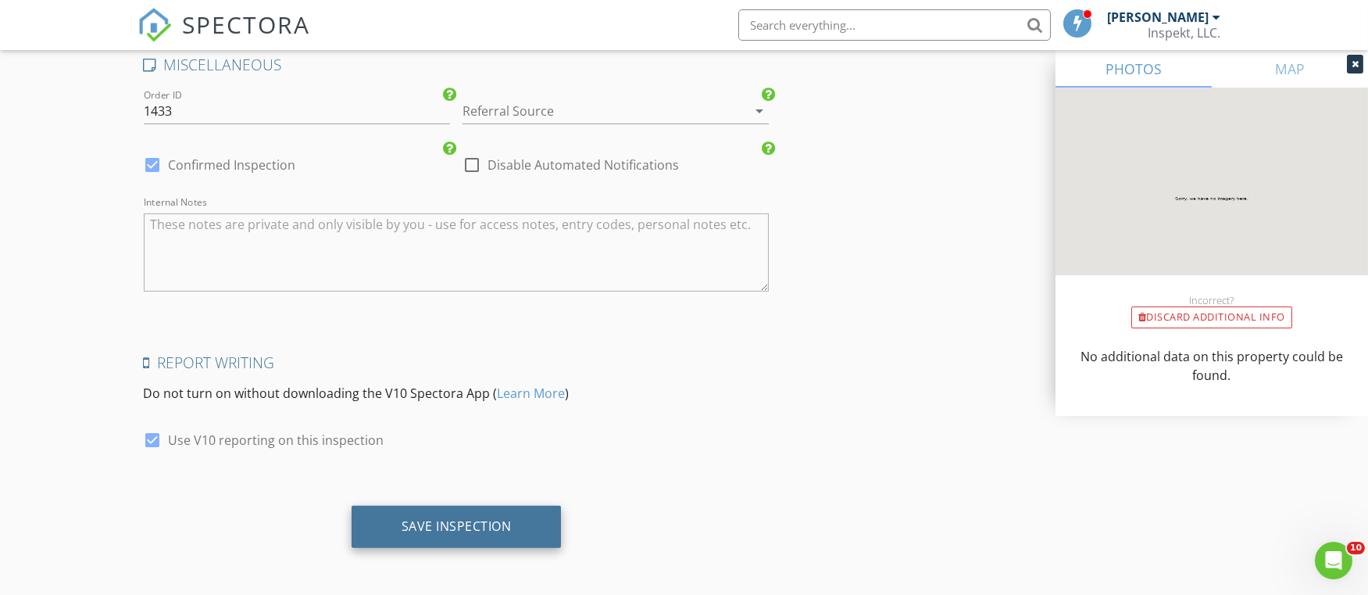
click at [496, 528] on div "Save Inspection" at bounding box center [457, 526] width 110 height 16
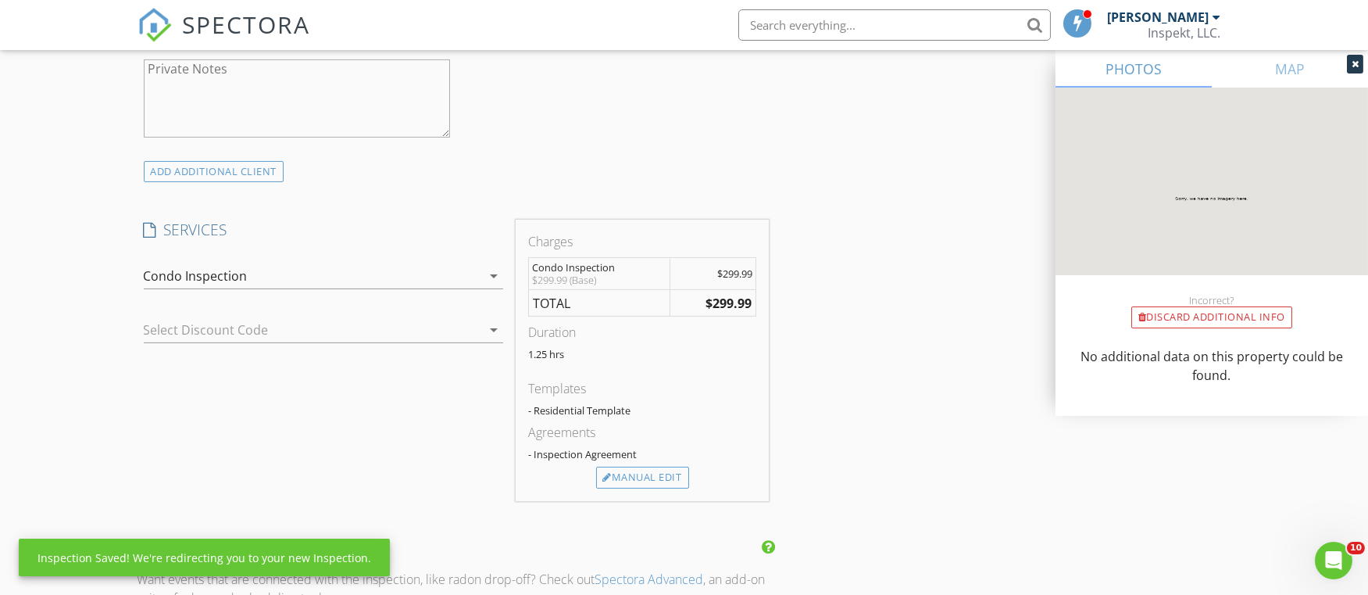
scroll to position [1087, 0]
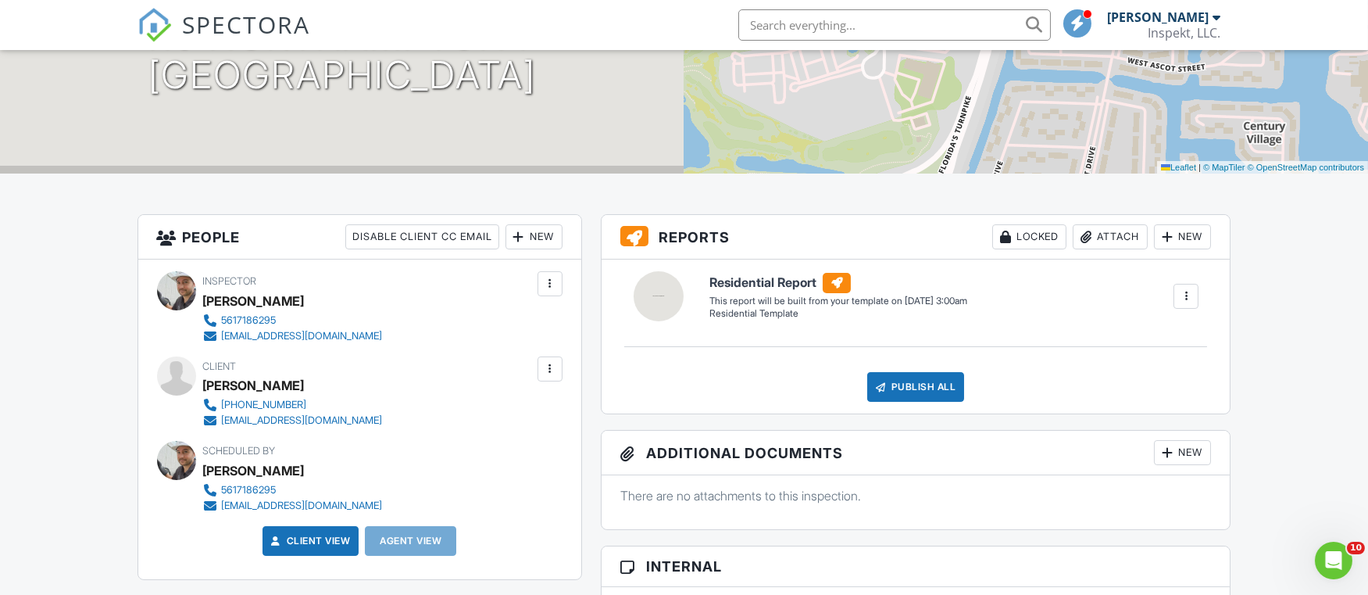
scroll to position [251, 0]
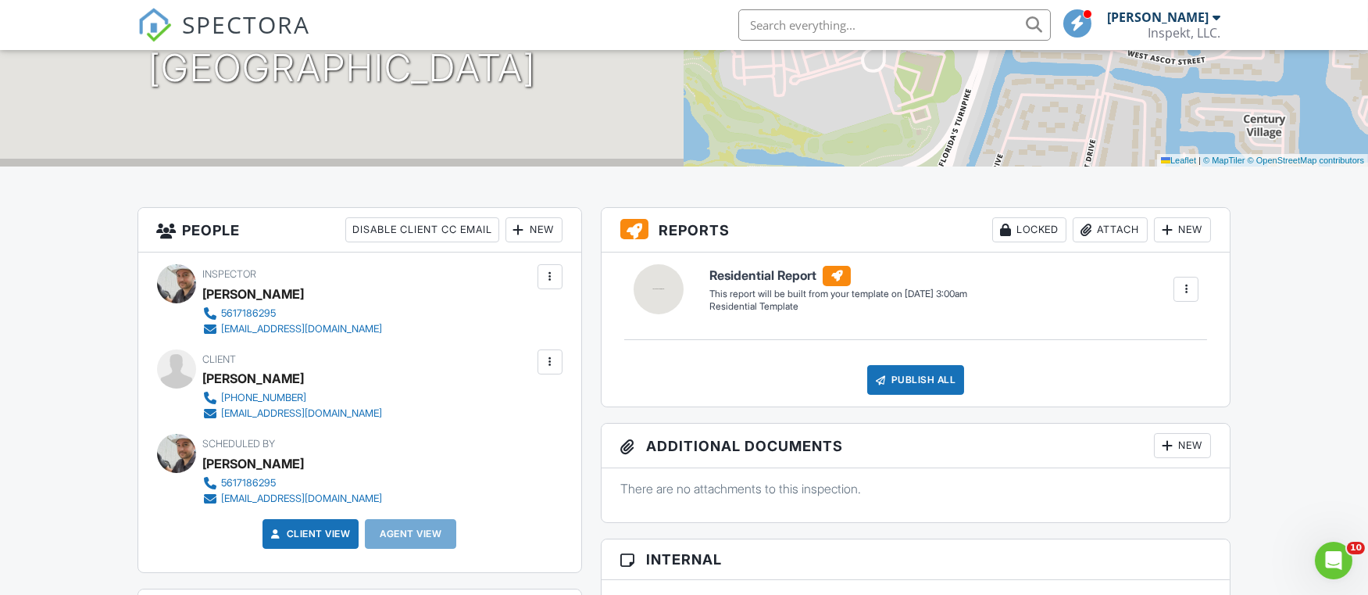
click at [1163, 224] on div at bounding box center [1168, 230] width 16 height 16
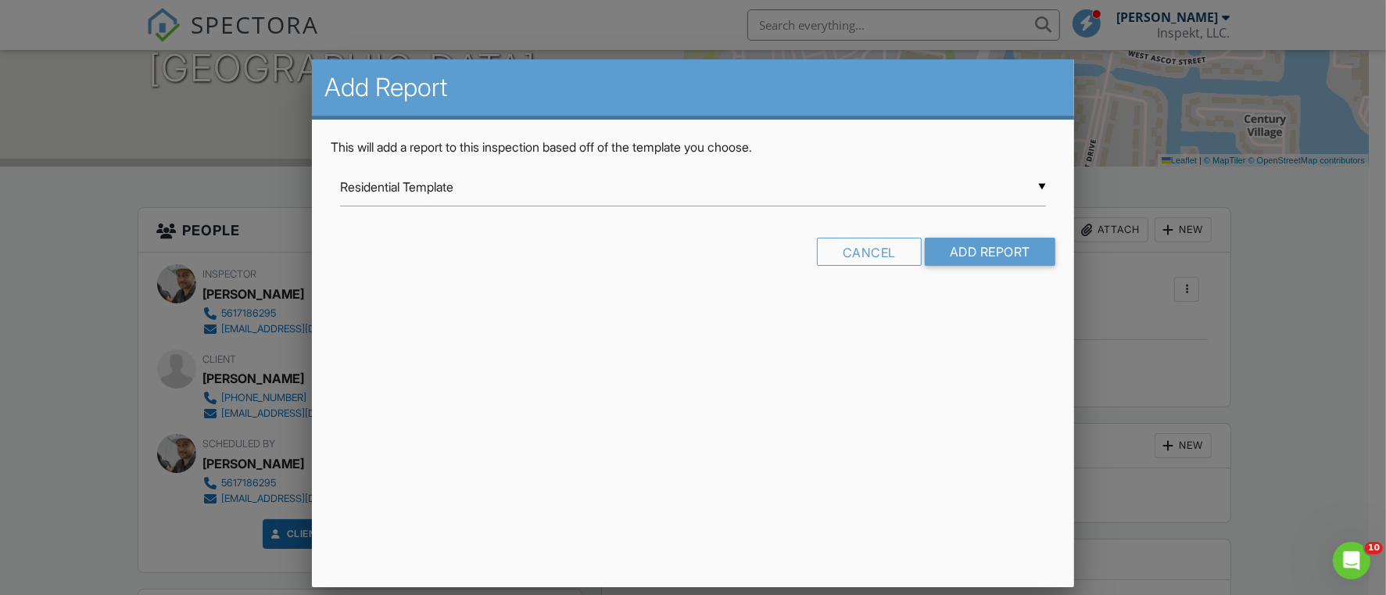
click at [879, 231] on form "▼ Residential Template Residential Template Mold Inspection Chimney and Firepla…" at bounding box center [693, 222] width 724 height 109
click at [871, 252] on div "Cancel" at bounding box center [869, 252] width 105 height 28
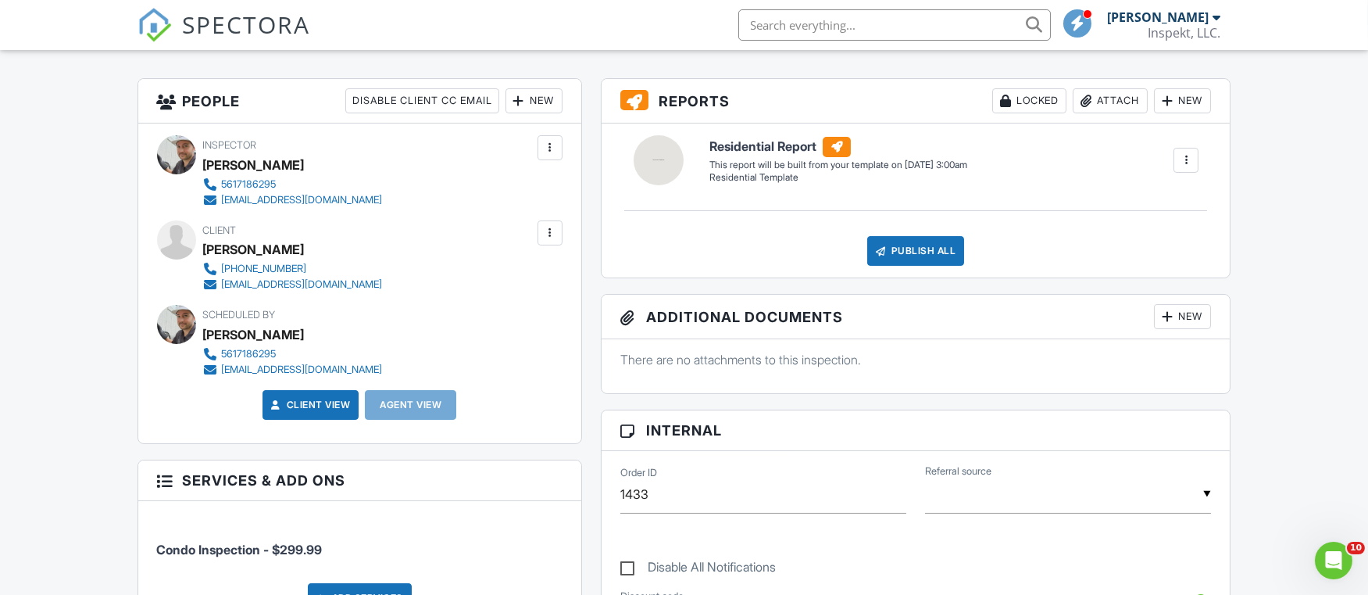
scroll to position [517, 0]
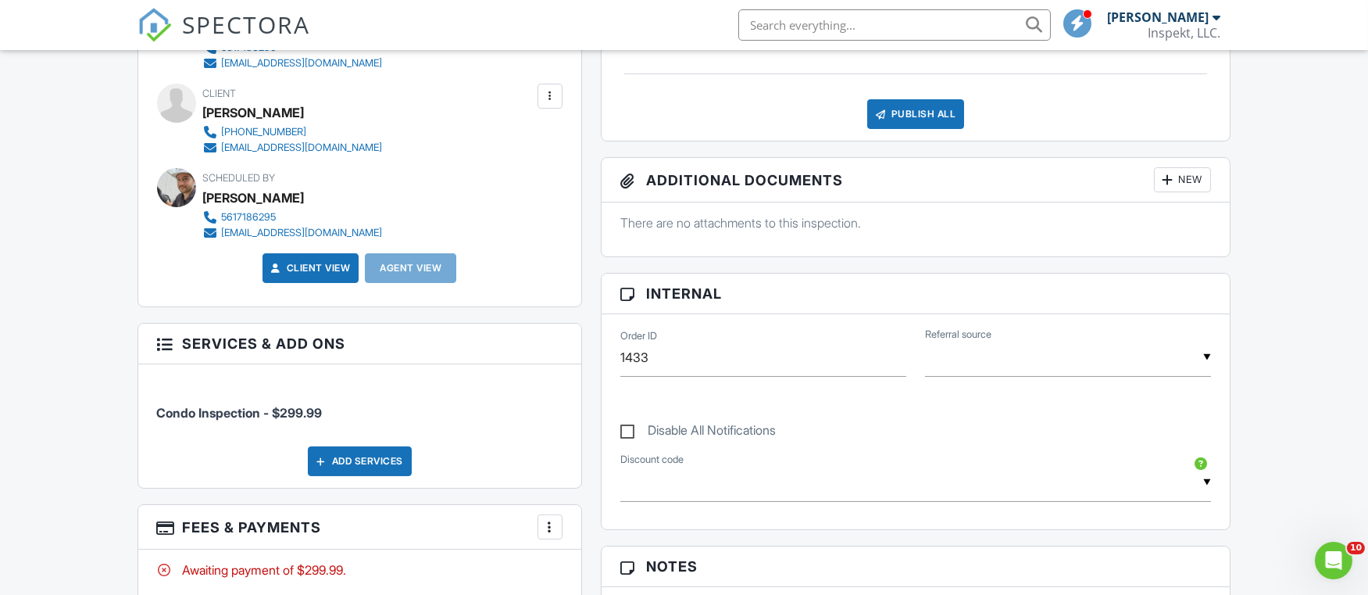
click at [346, 453] on div "Add Services" at bounding box center [360, 461] width 104 height 30
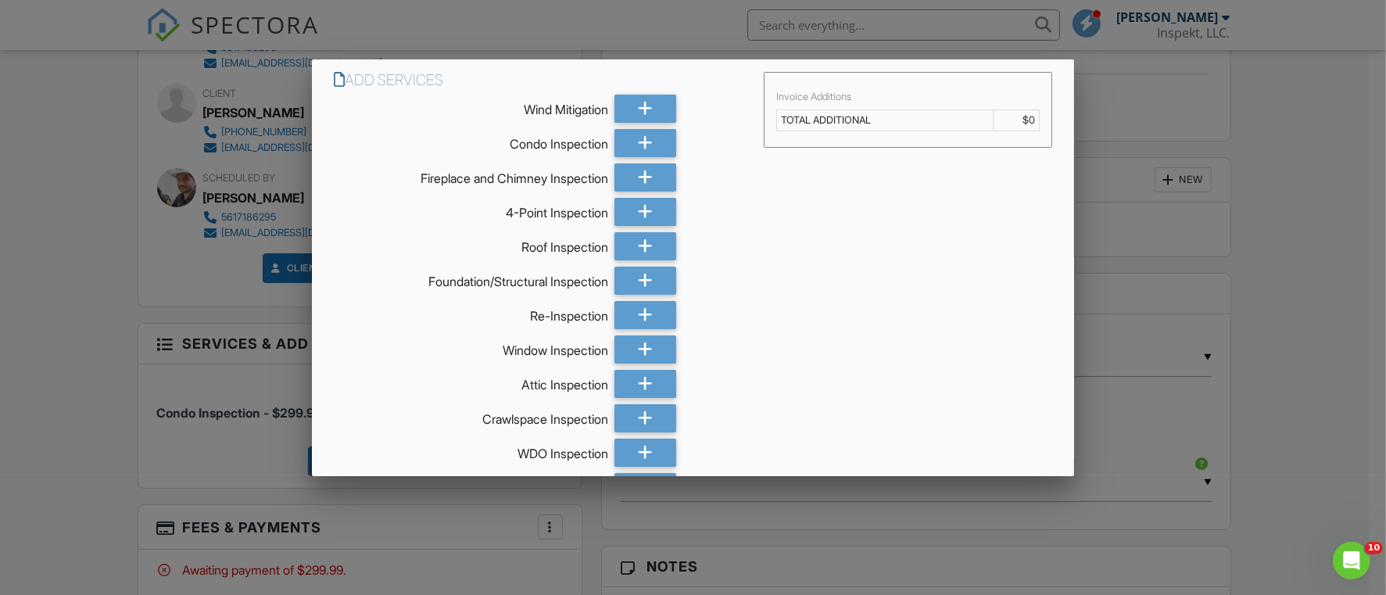
click at [1100, 113] on div at bounding box center [693, 293] width 1386 height 743
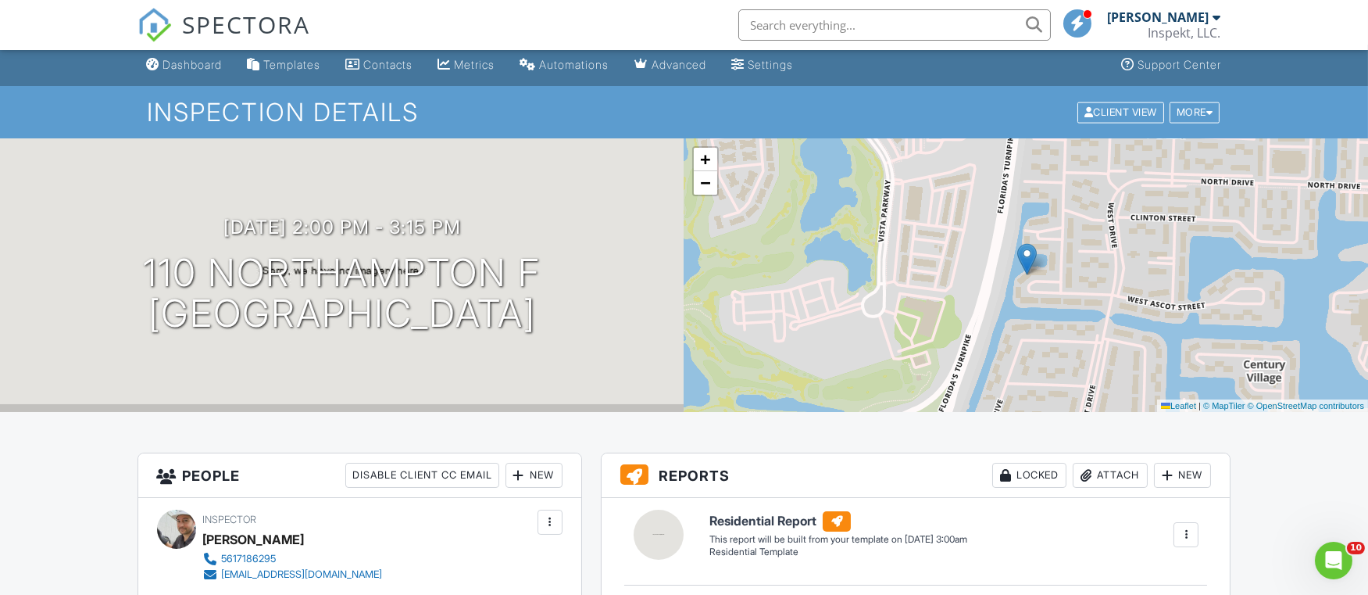
scroll to position [0, 0]
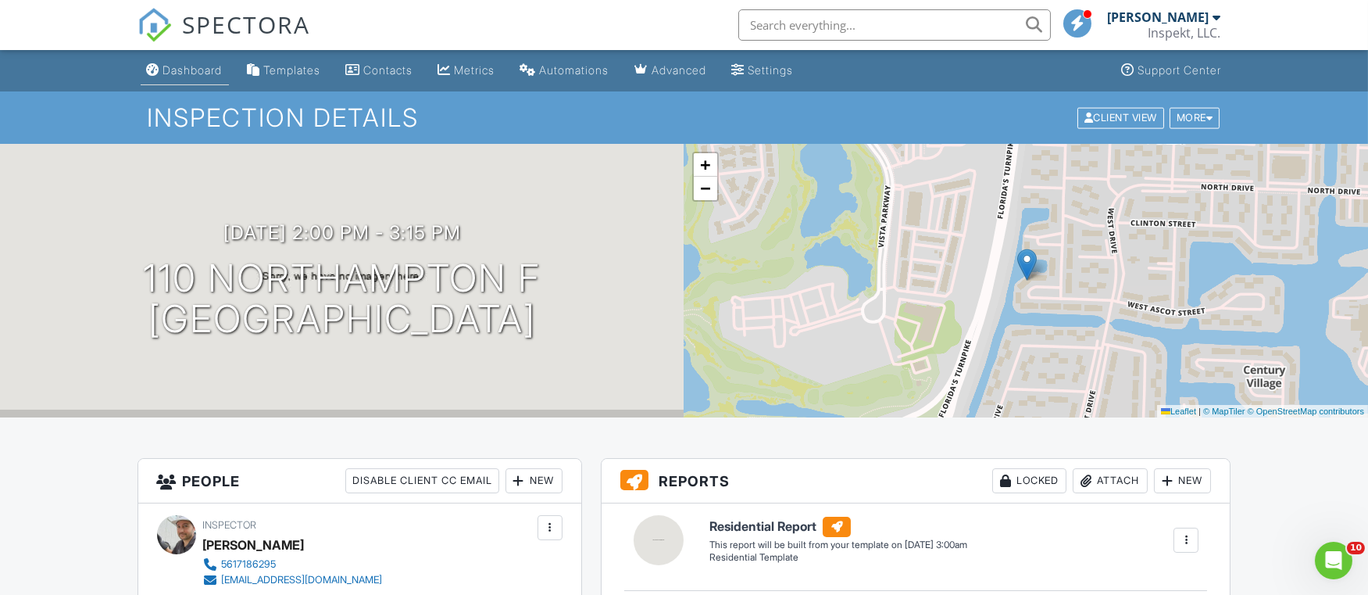
click at [197, 72] on div "Dashboard" at bounding box center [192, 69] width 59 height 13
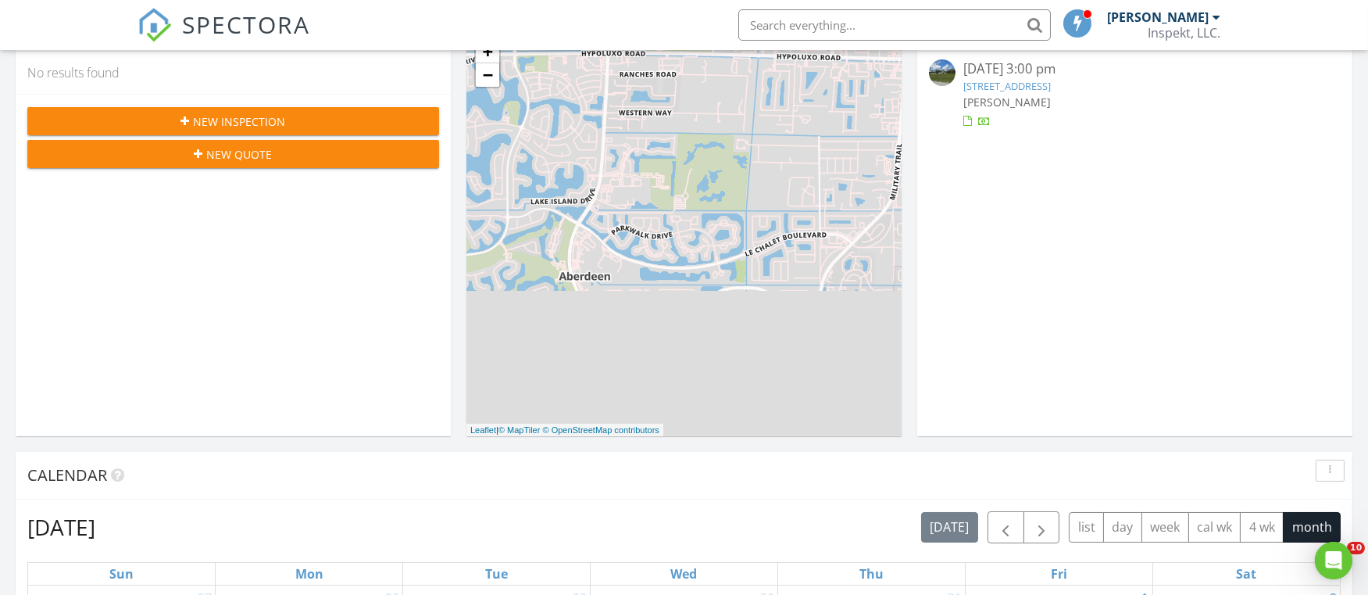
click at [335, 113] on div "New Inspection" at bounding box center [233, 121] width 387 height 16
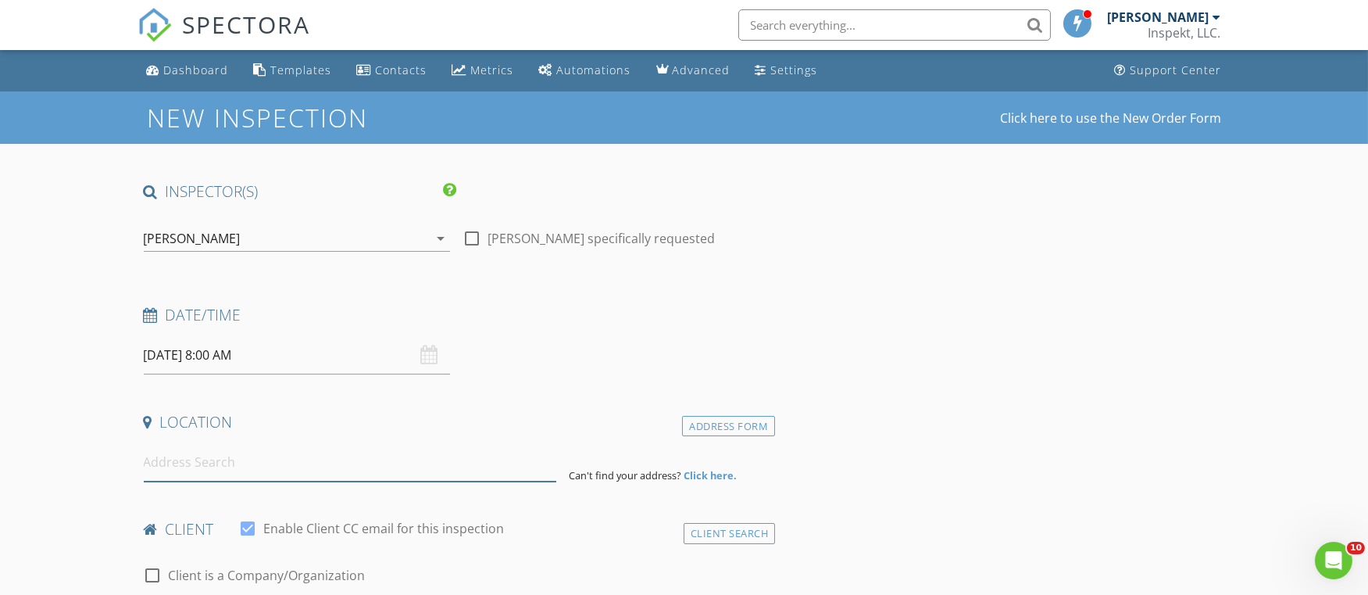
click at [274, 452] on input at bounding box center [350, 462] width 413 height 38
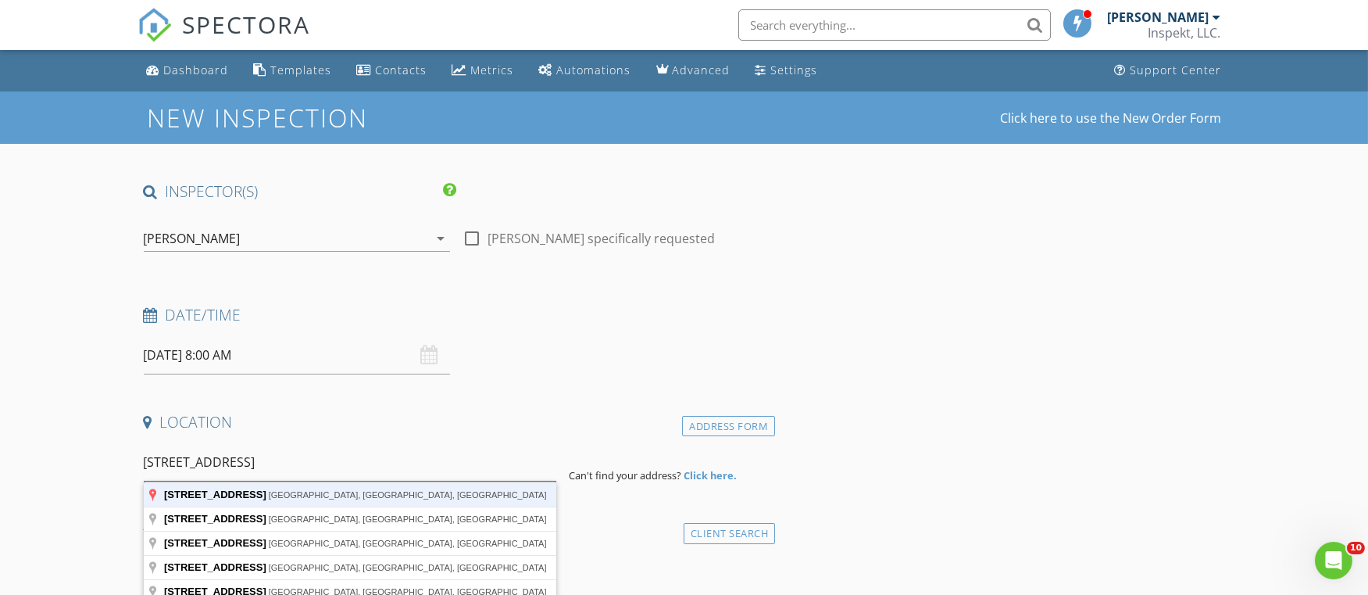
type input "[STREET_ADDRESS]"
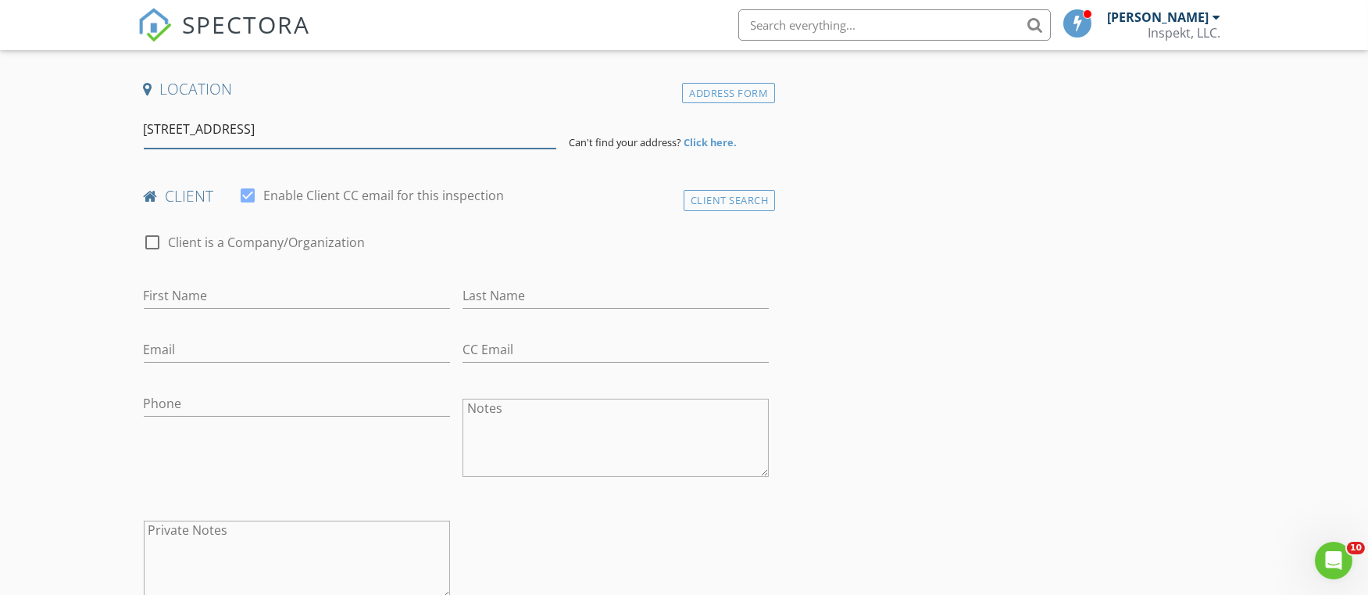
scroll to position [335, 0]
click at [206, 302] on input "First Name" at bounding box center [297, 294] width 306 height 26
type input "R"
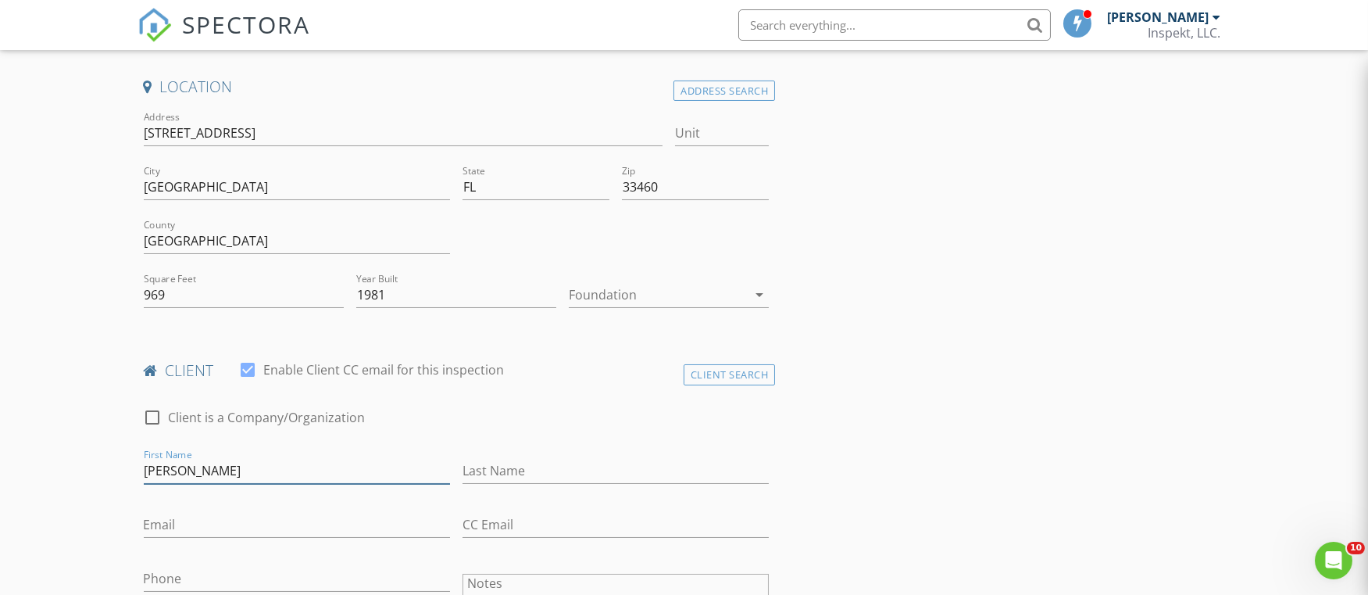
type input "[PERSON_NAME]"
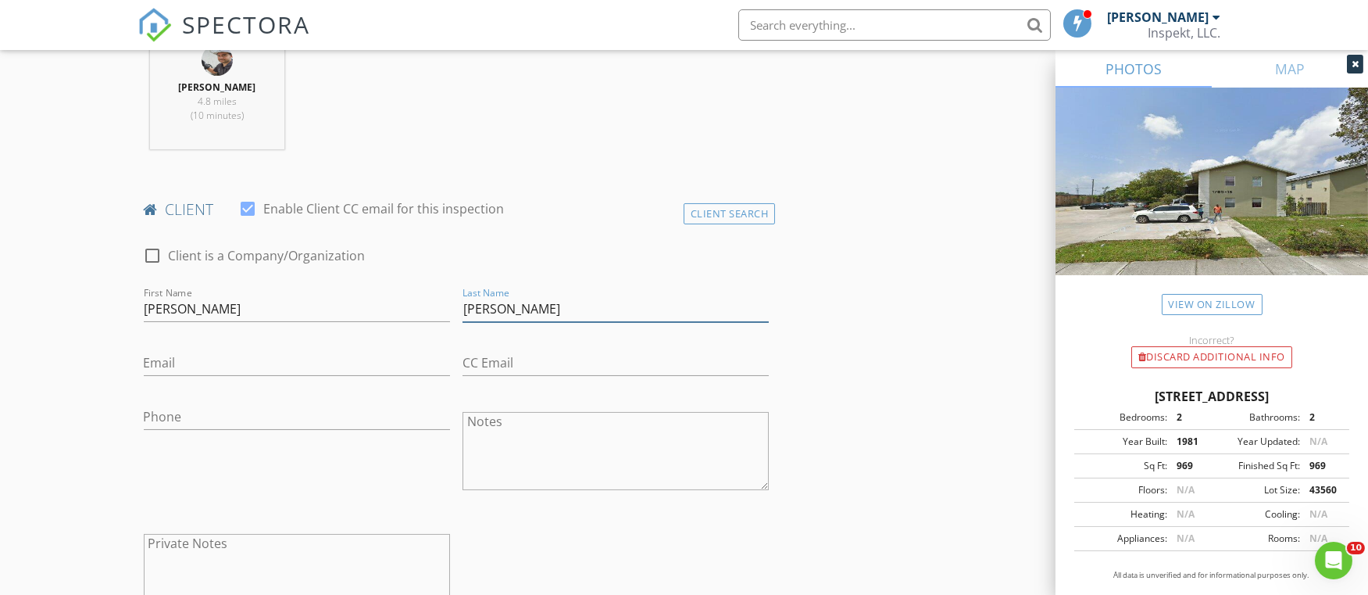
scroll to position [672, 0]
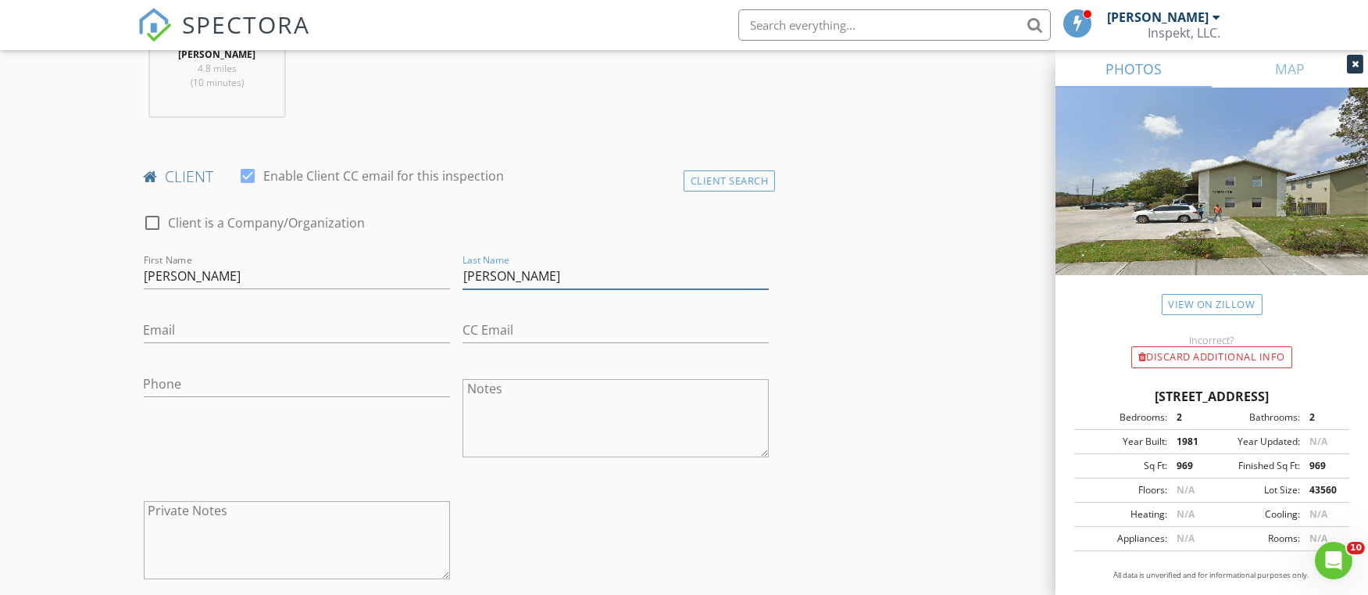
type input "[PERSON_NAME]"
click at [184, 327] on input "Email" at bounding box center [297, 330] width 306 height 26
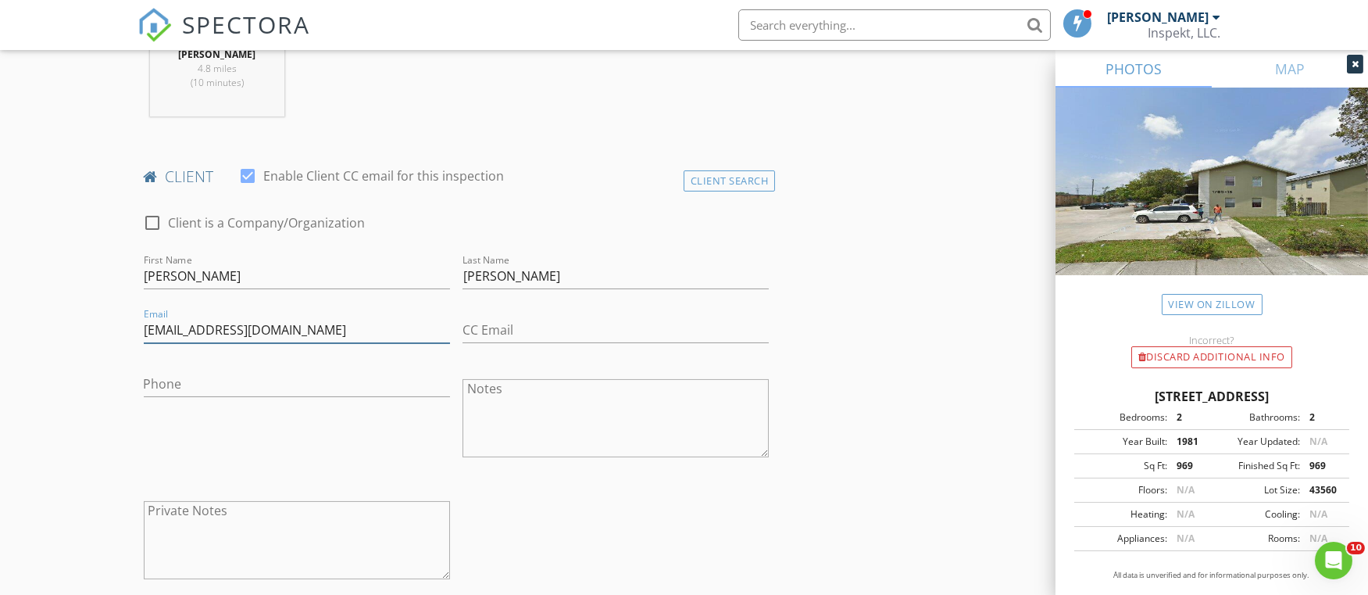
type input "Dustedbytdawn@gmail.com"
click at [299, 374] on input "Phone" at bounding box center [297, 384] width 306 height 26
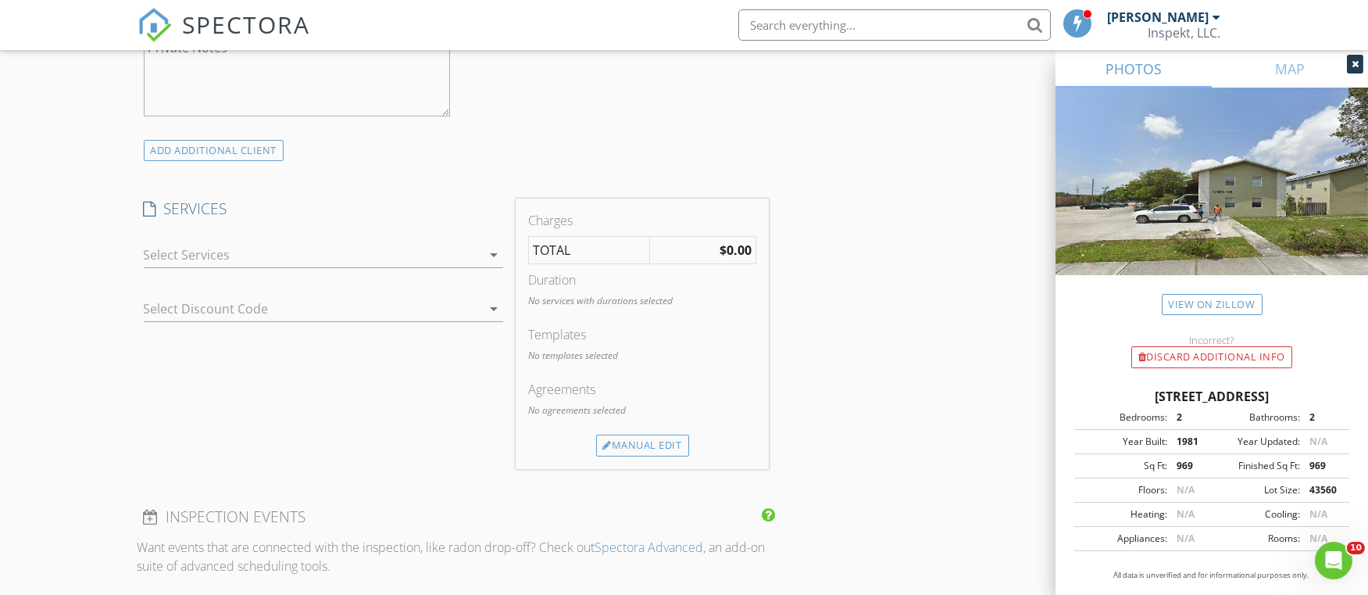
scroll to position [1135, 0]
type input "[PHONE_NUMBER]"
click at [316, 252] on div at bounding box center [313, 254] width 338 height 25
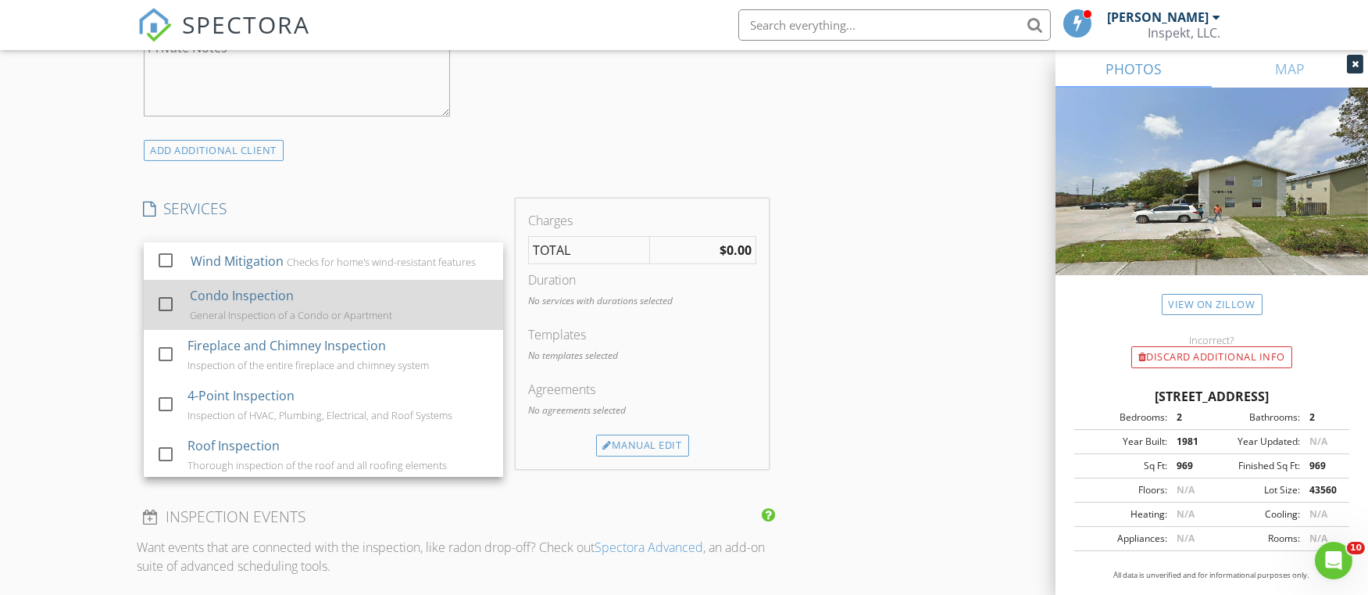
click at [286, 317] on div "General Inspection of a Condo or Apartment" at bounding box center [290, 315] width 202 height 13
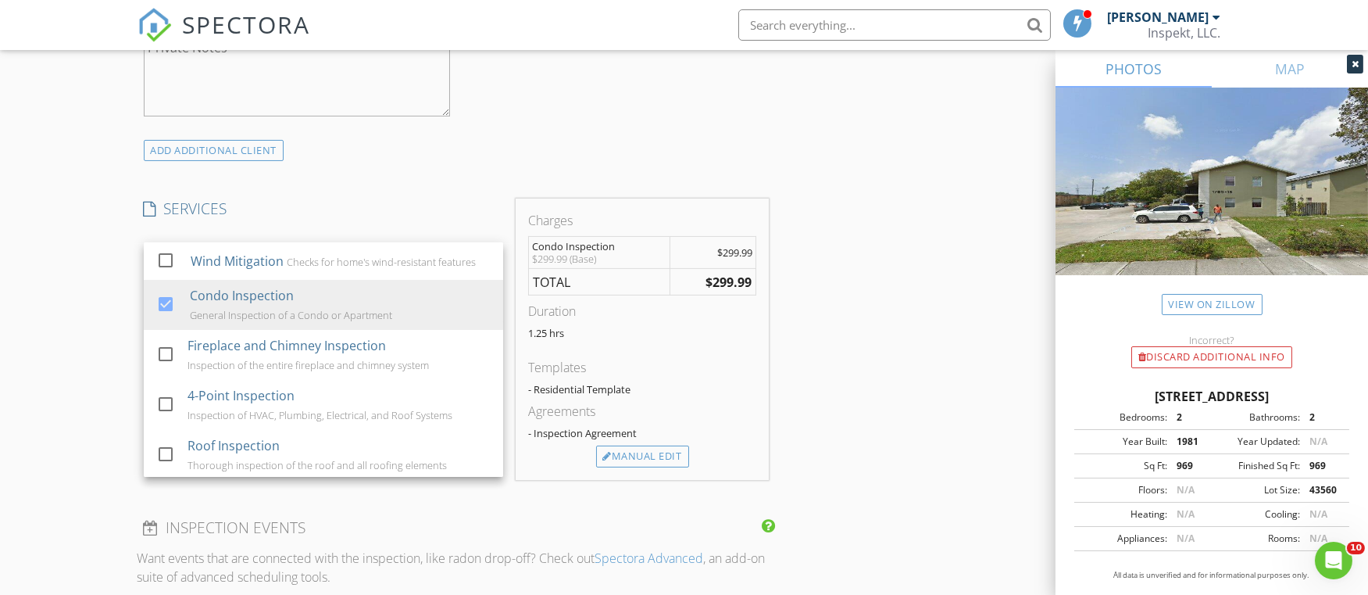
click at [658, 465] on div "Charges Condo Inspection $299.99 (Base) $299.99 TOTAL $299.99 Duration 1.25 hrs…" at bounding box center [642, 339] width 253 height 281
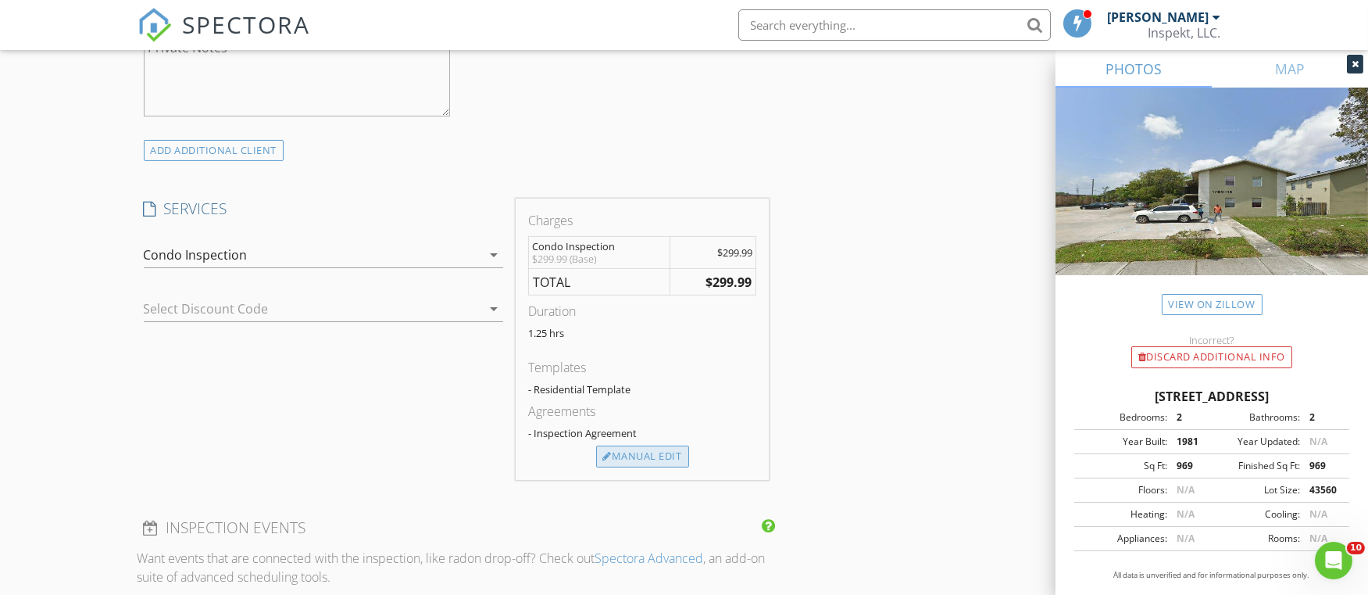
click at [658, 463] on div "Manual Edit" at bounding box center [642, 456] width 93 height 22
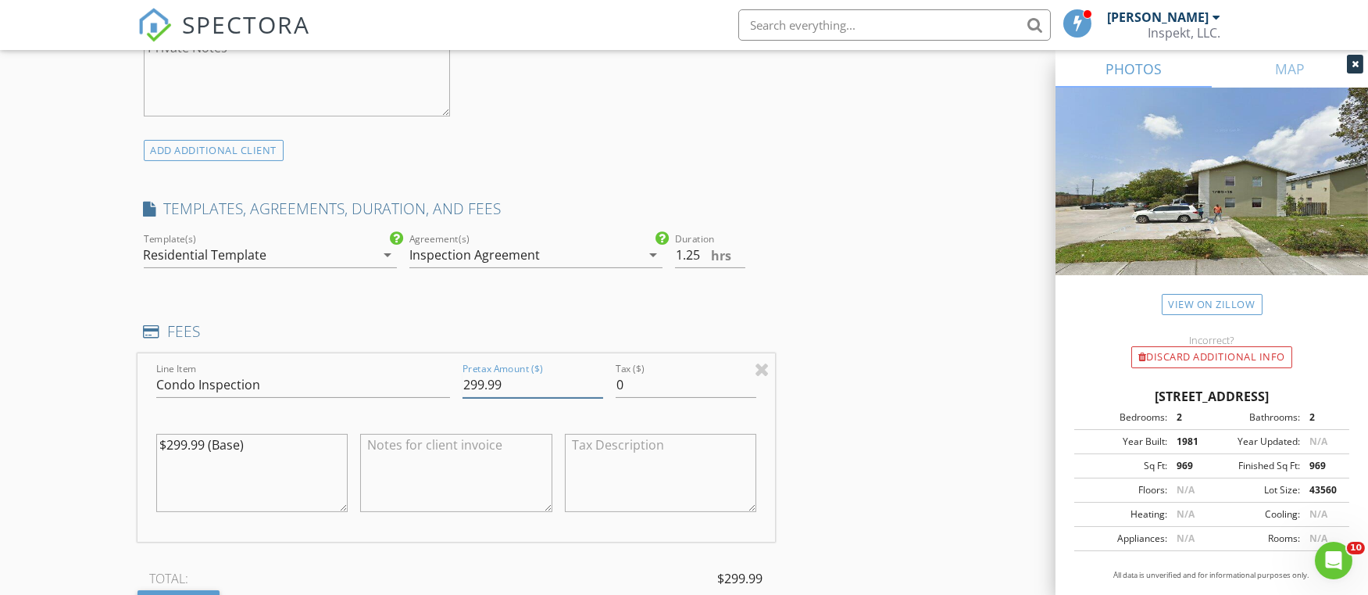
click at [519, 392] on input "299.99" at bounding box center [533, 385] width 141 height 26
type input "200"
click at [555, 324] on h4 "FEES" at bounding box center [457, 331] width 626 height 20
drag, startPoint x: 206, startPoint y: 444, endPoint x: 175, endPoint y: 445, distance: 31.3
click at [175, 445] on textarea "$299.99 (Base)" at bounding box center [252, 473] width 192 height 78
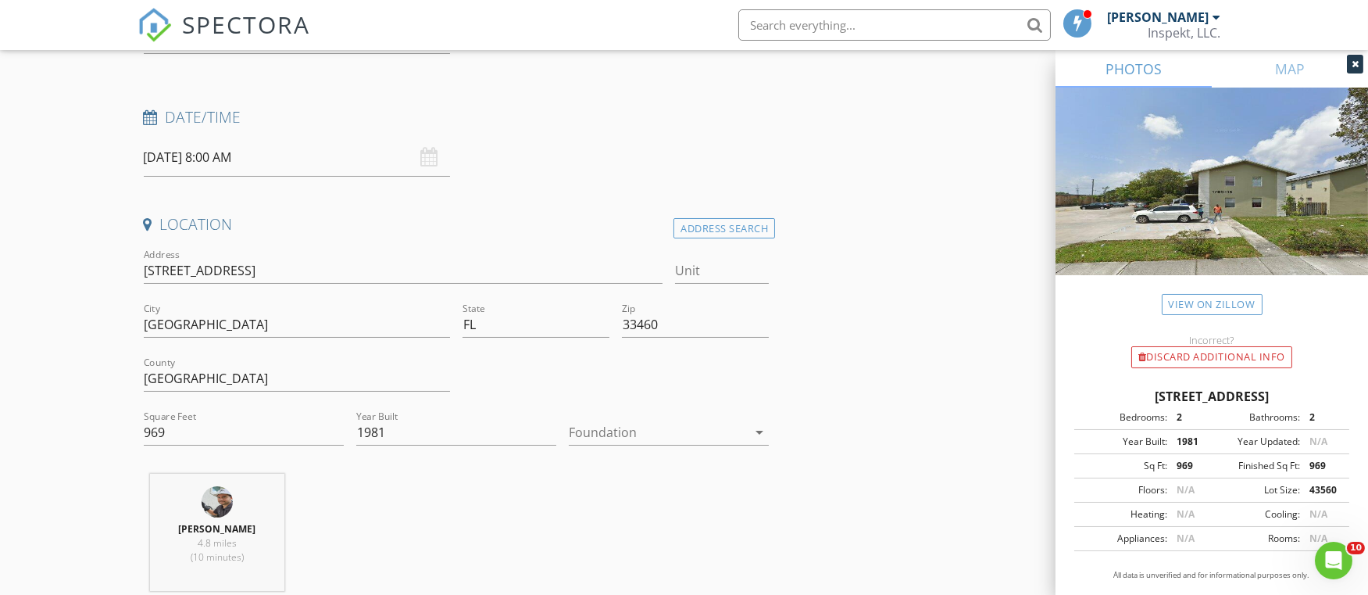
scroll to position [196, 0]
type textarea "$200.00 (Base)"
click at [697, 263] on input "Unit" at bounding box center [722, 272] width 94 height 26
type input "2"
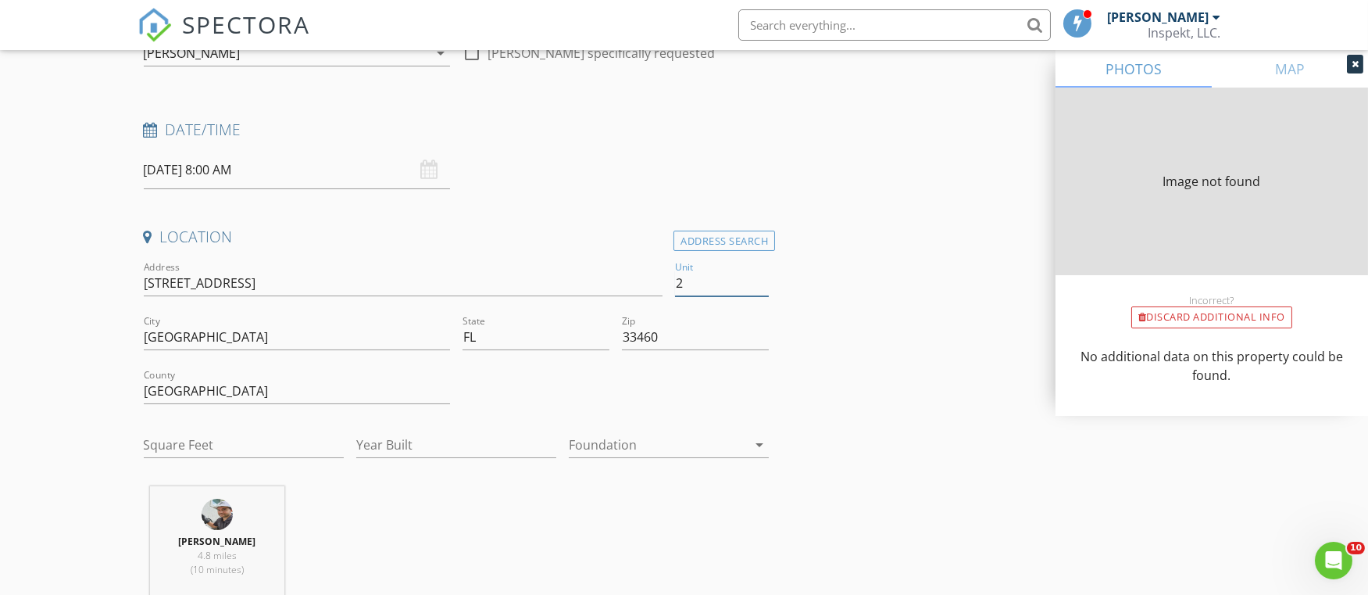
scroll to position [121, 0]
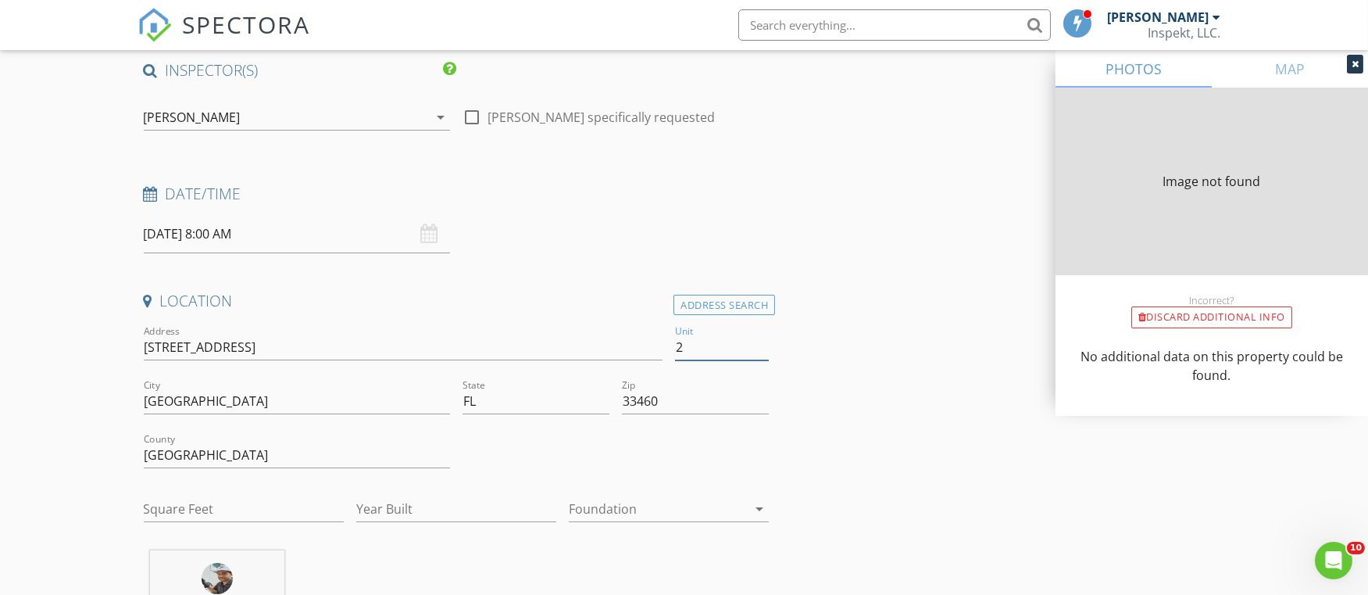
type input "2"
click at [172, 231] on input "08/29/2025 8:00 AM" at bounding box center [297, 234] width 306 height 38
type input "969"
type input "1981"
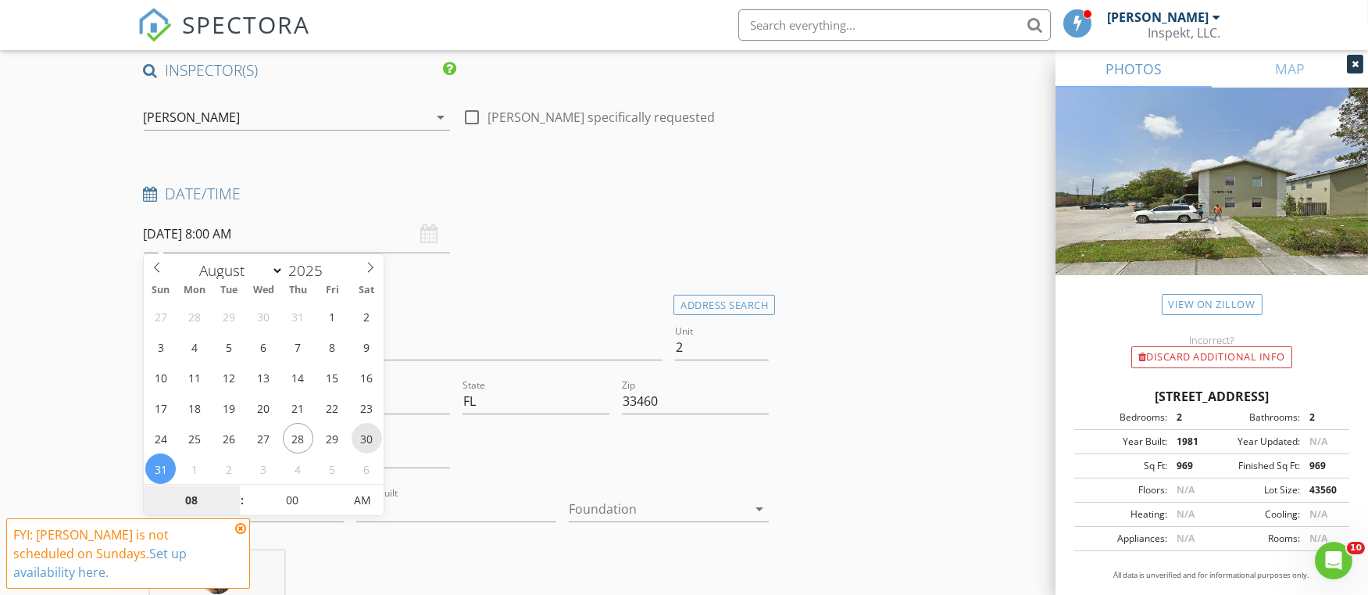
drag, startPoint x: 173, startPoint y: 466, endPoint x: 363, endPoint y: 437, distance: 192.9
type input "08/30/2025 8:00 AM"
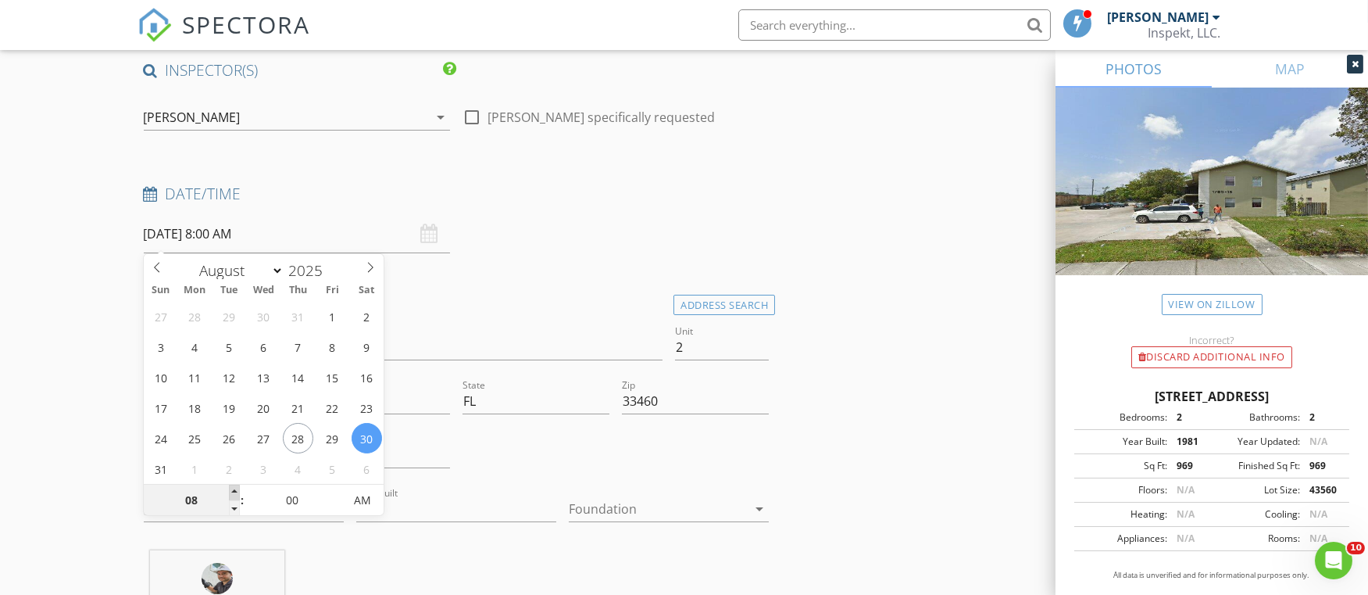
type input "09"
type input "08/30/2025 9:00 AM"
click at [238, 493] on span at bounding box center [234, 493] width 11 height 16
type input "10"
type input "08/30/2025 10:00 AM"
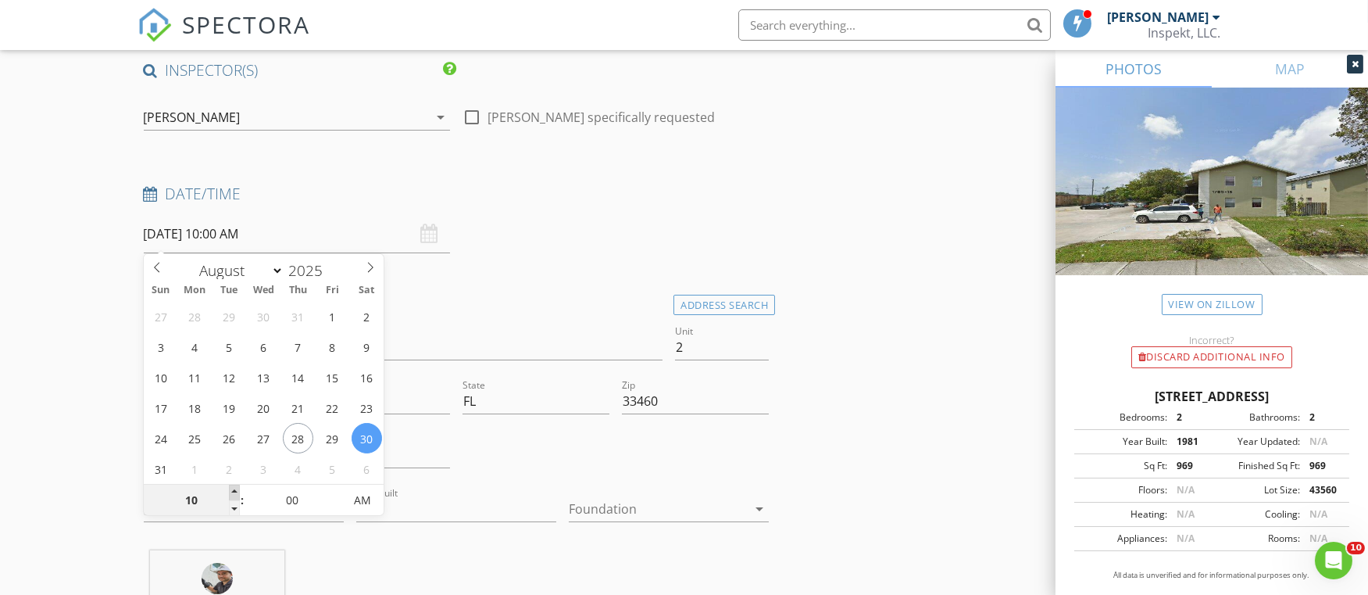
click at [238, 493] on span at bounding box center [234, 493] width 11 height 16
type input "11"
type input "08/30/2025 11:00 AM"
click at [238, 493] on span at bounding box center [234, 493] width 11 height 16
type input "12"
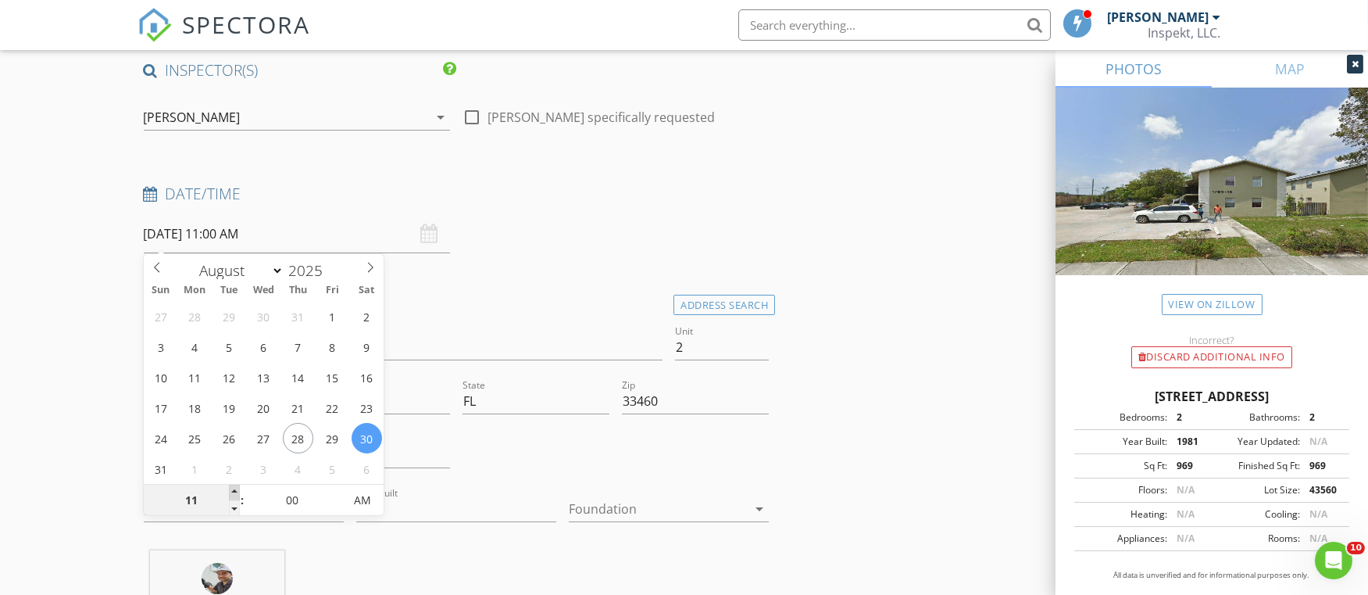
type input "08/30/2025 12:00 PM"
click at [238, 493] on span at bounding box center [234, 493] width 11 height 16
type input "01"
type input "08/30/2025 1:00 PM"
click at [238, 493] on span at bounding box center [234, 493] width 11 height 16
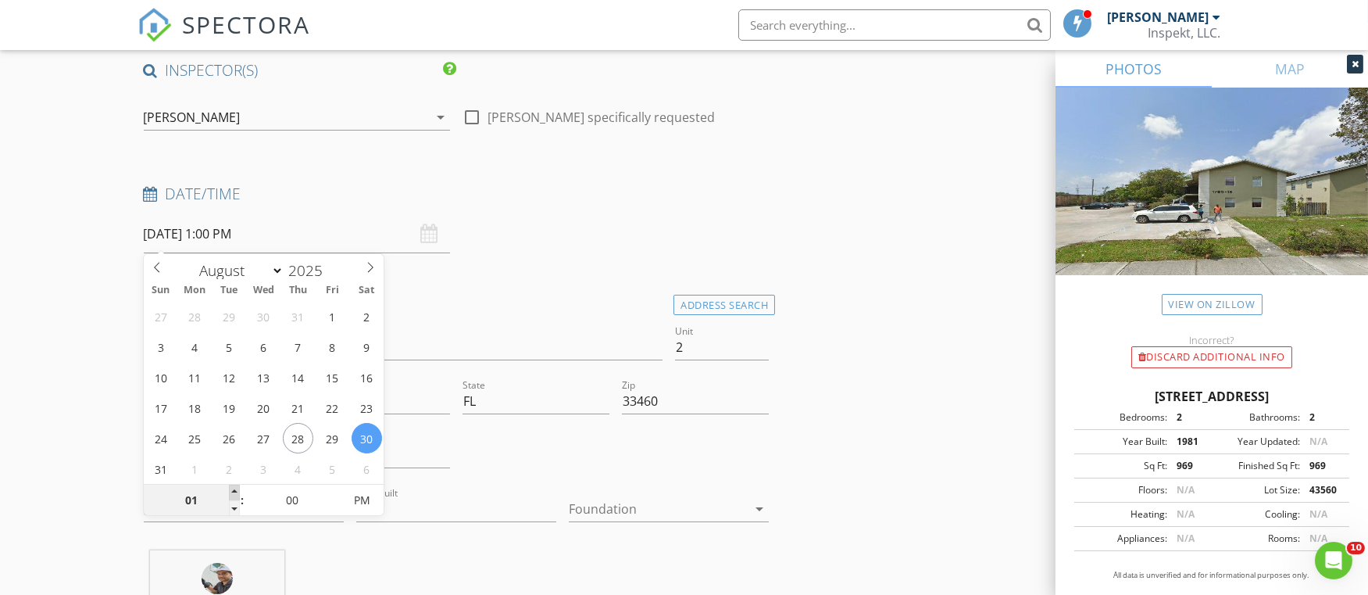
type input "02"
type input "08/30/2025 2:00 PM"
click at [238, 493] on span at bounding box center [234, 493] width 11 height 16
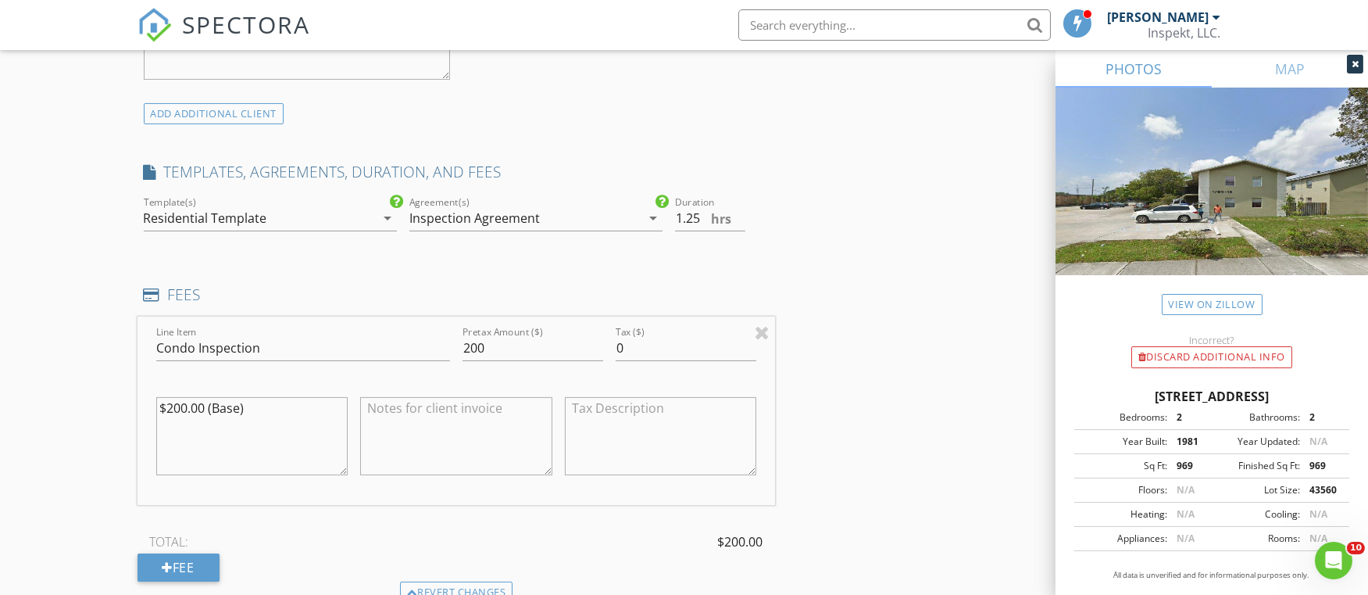
scroll to position [1247, 0]
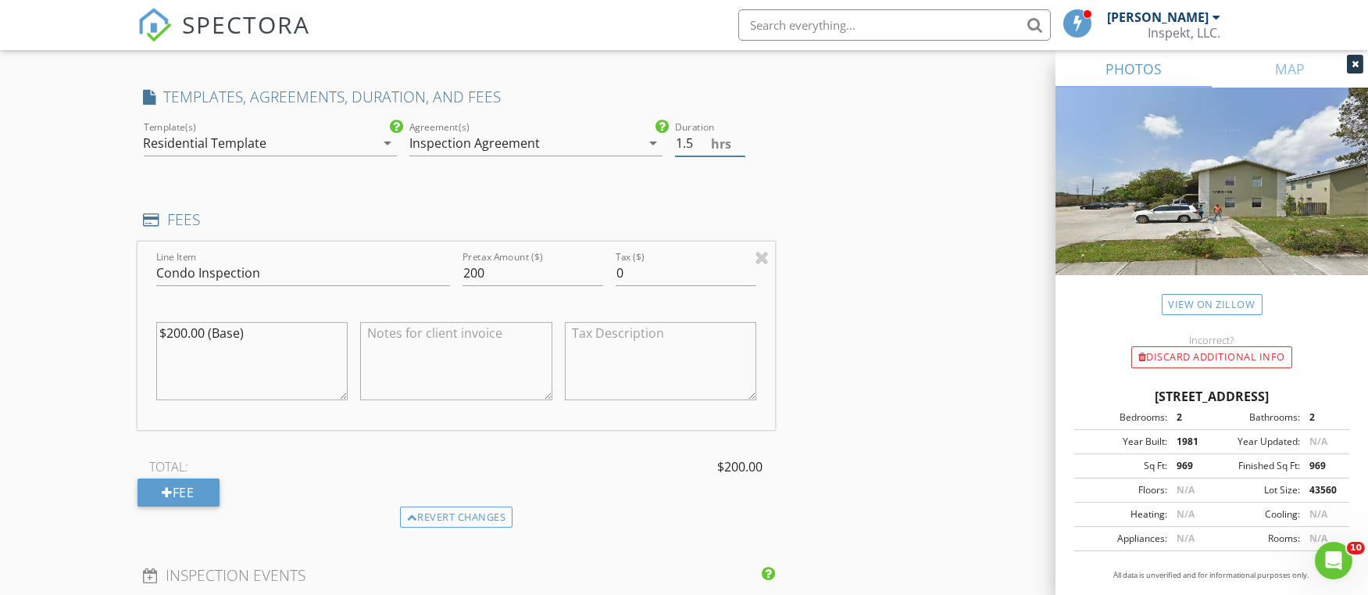
type input "1.5"
click at [741, 138] on input "1.5" at bounding box center [710, 144] width 70 height 26
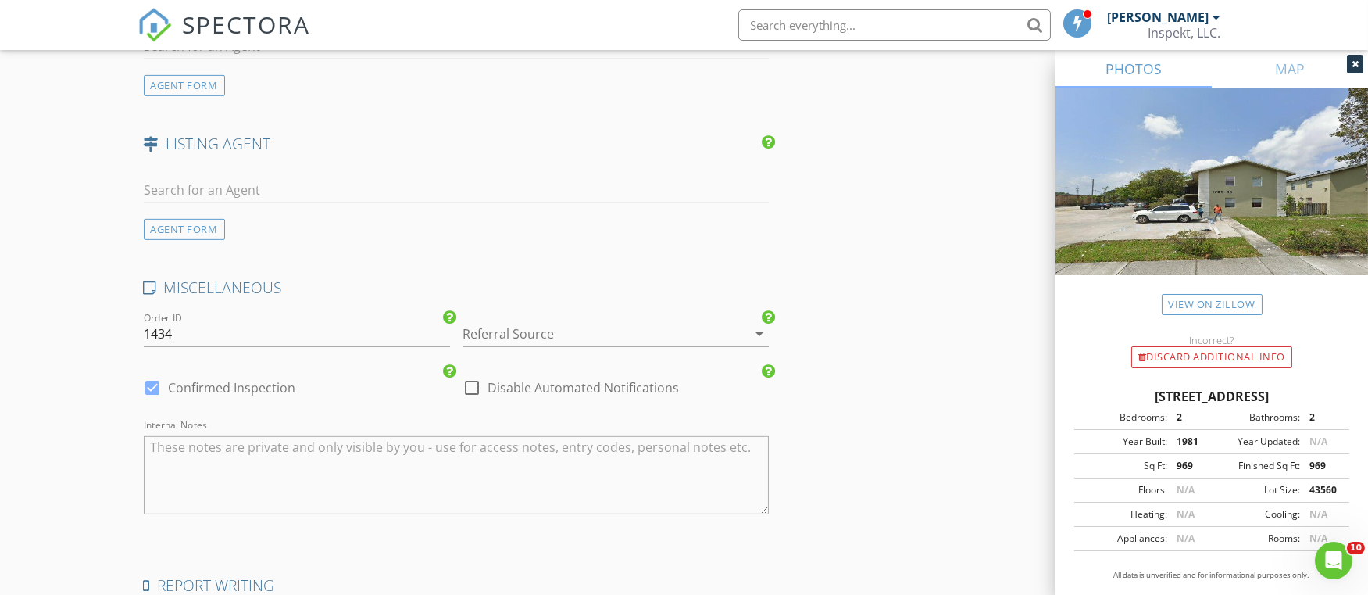
scroll to position [2355, 0]
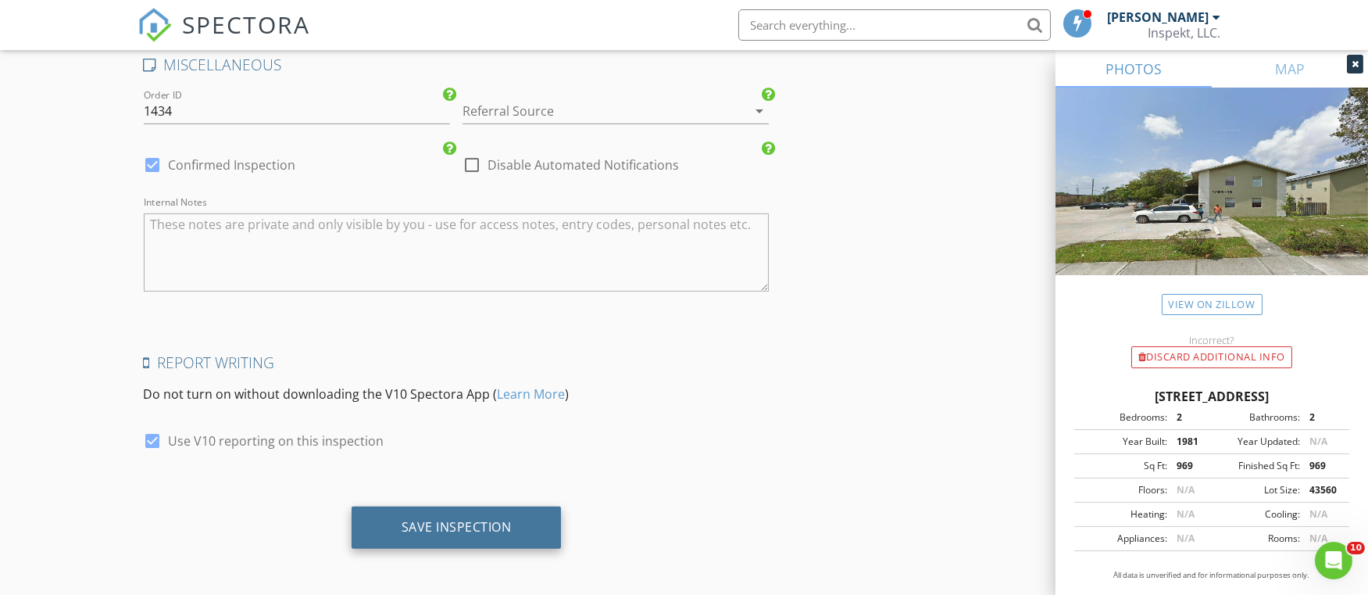
click at [448, 519] on div "Save Inspection" at bounding box center [457, 527] width 110 height 16
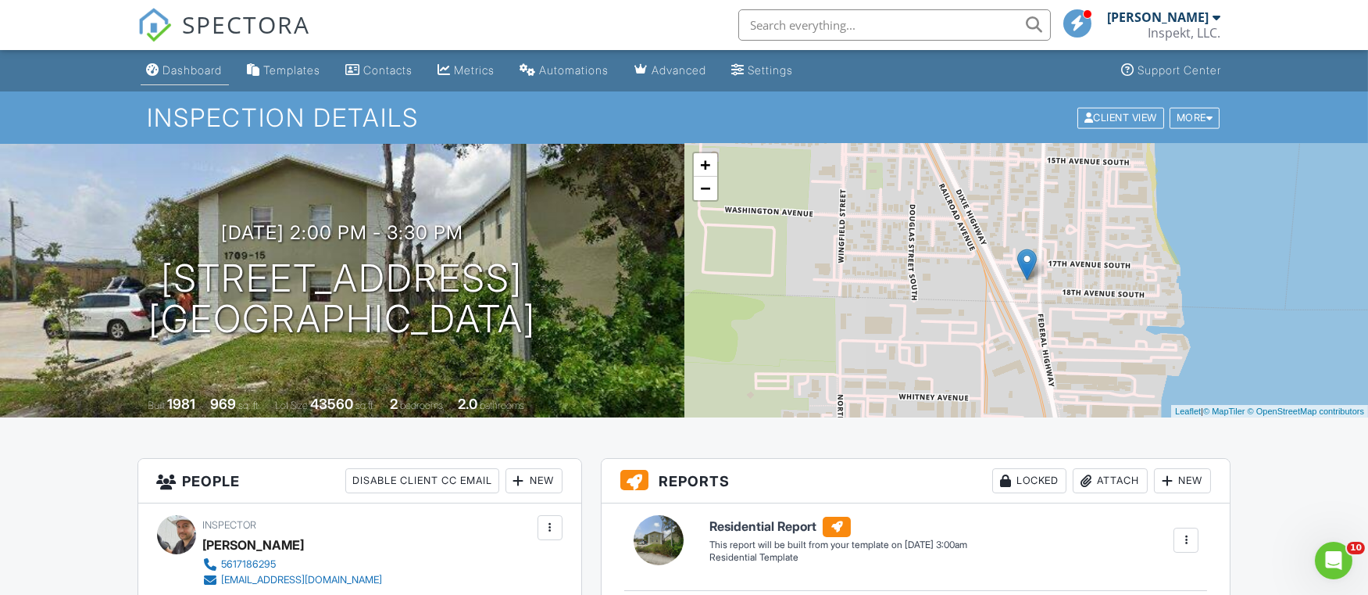
click at [202, 78] on link "Dashboard" at bounding box center [185, 70] width 88 height 29
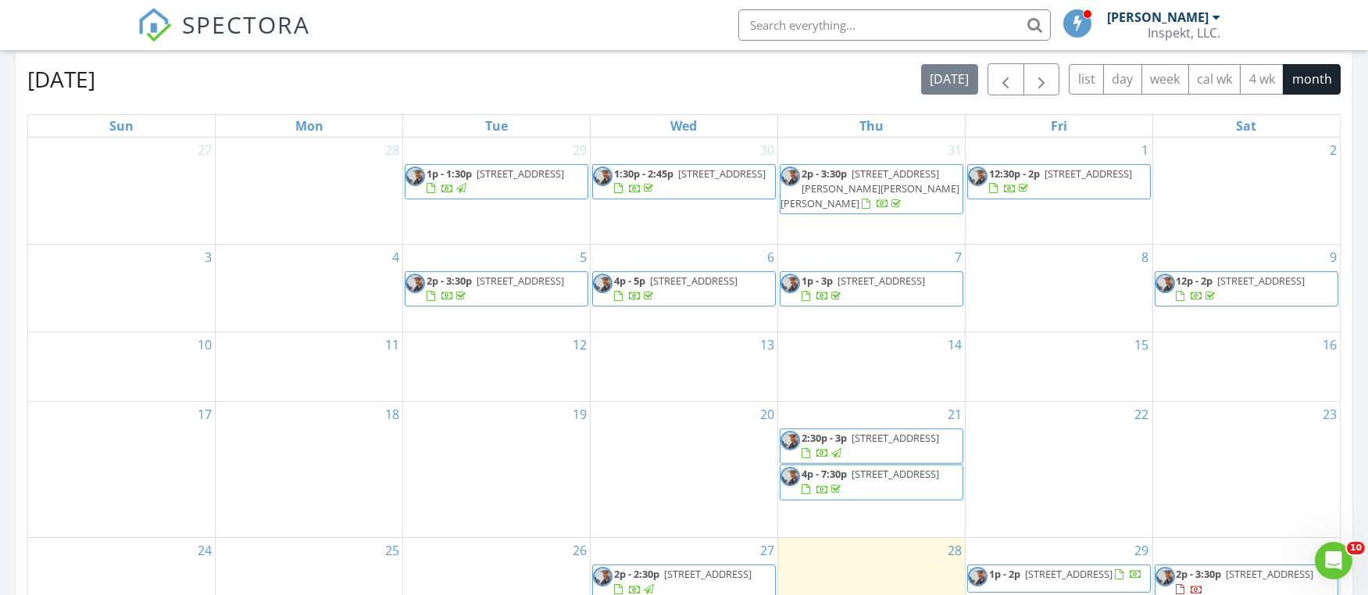
scroll to position [943, 0]
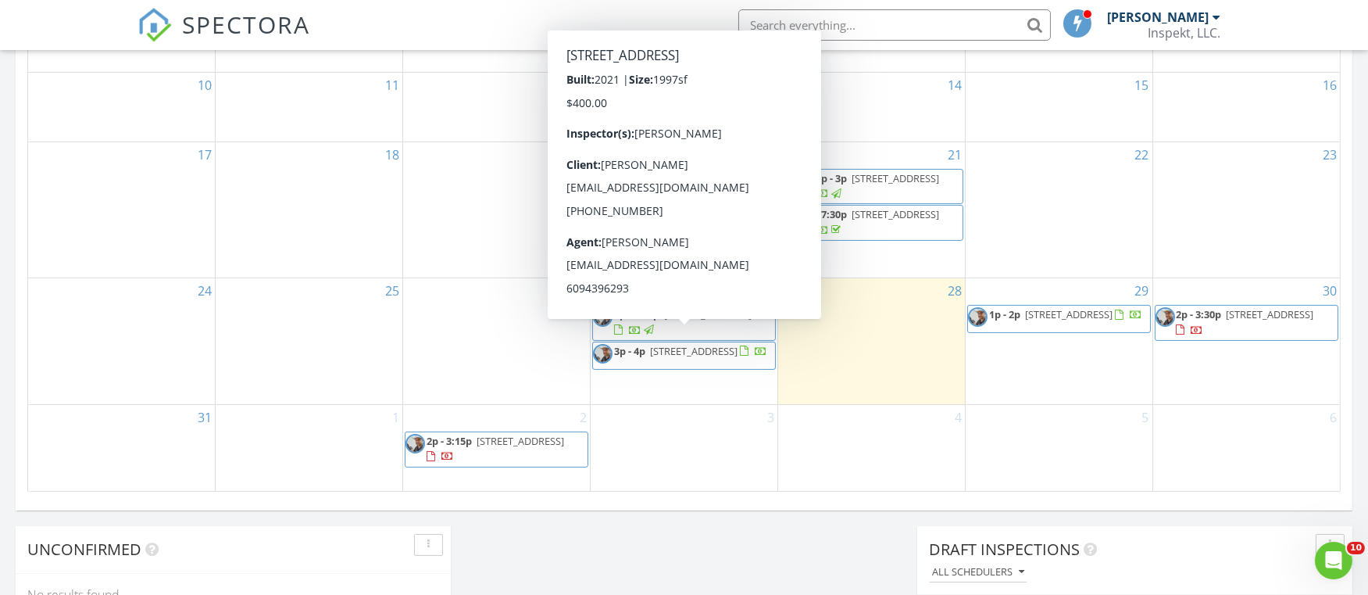
click at [757, 475] on div "3" at bounding box center [684, 448] width 187 height 86
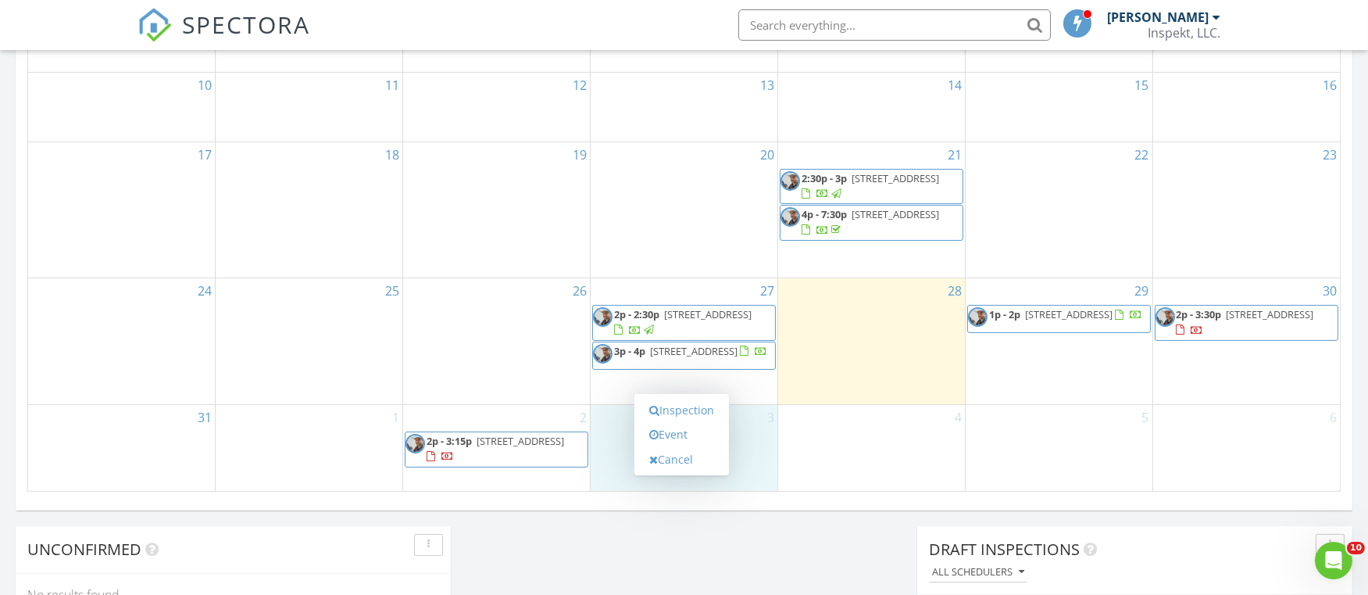
click at [1256, 359] on div "30 2p - 3:30p 1709 S Federal Hwy 2, Lake Worth Beach 33460" at bounding box center [1247, 341] width 187 height 126
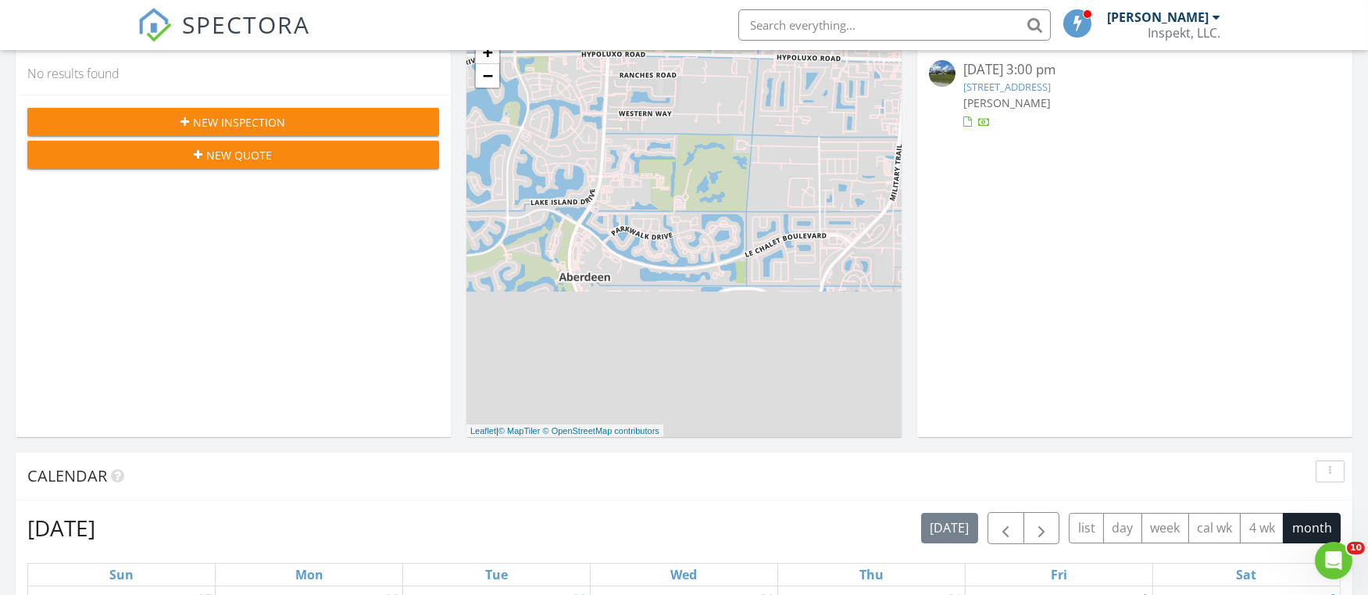
scroll to position [0, 0]
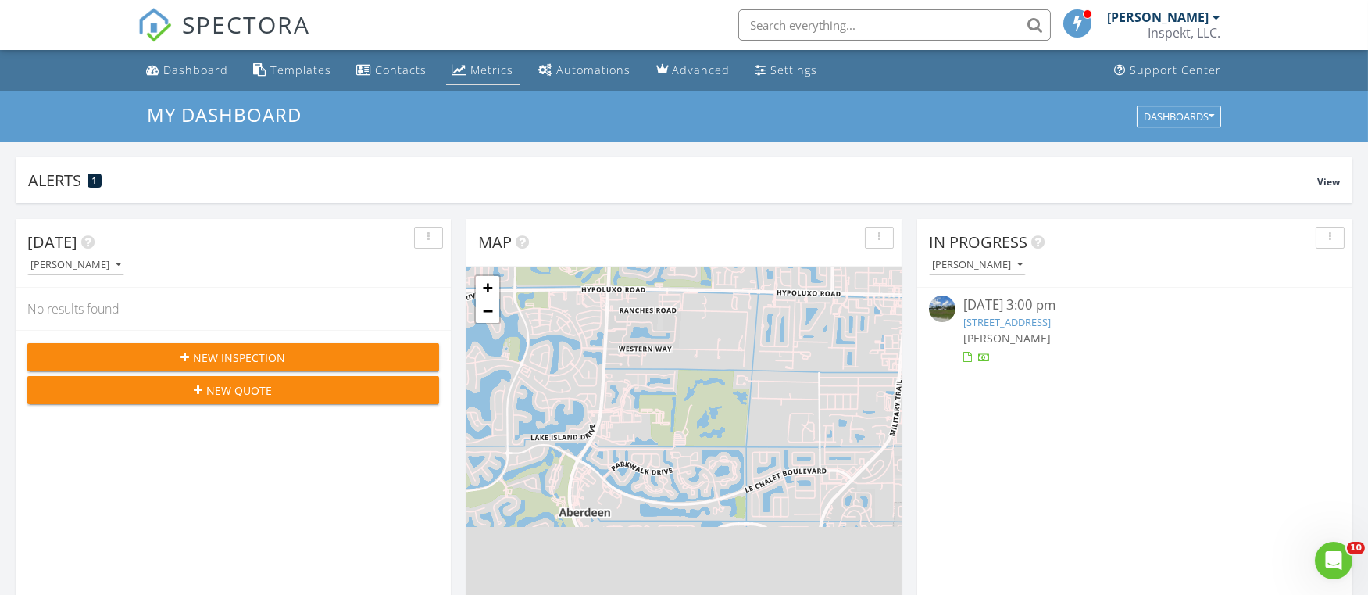
click at [472, 72] on div "Metrics" at bounding box center [492, 70] width 43 height 15
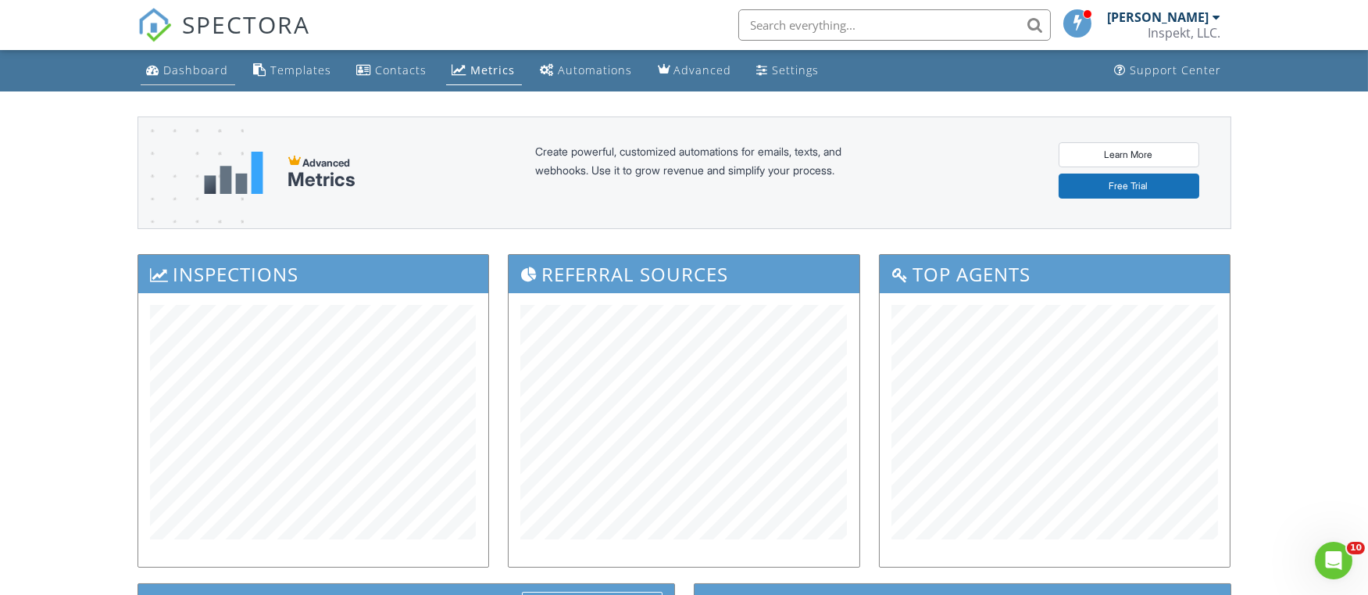
click at [202, 85] on li "Dashboard" at bounding box center [188, 70] width 101 height 41
click at [202, 77] on div "Dashboard" at bounding box center [196, 70] width 65 height 15
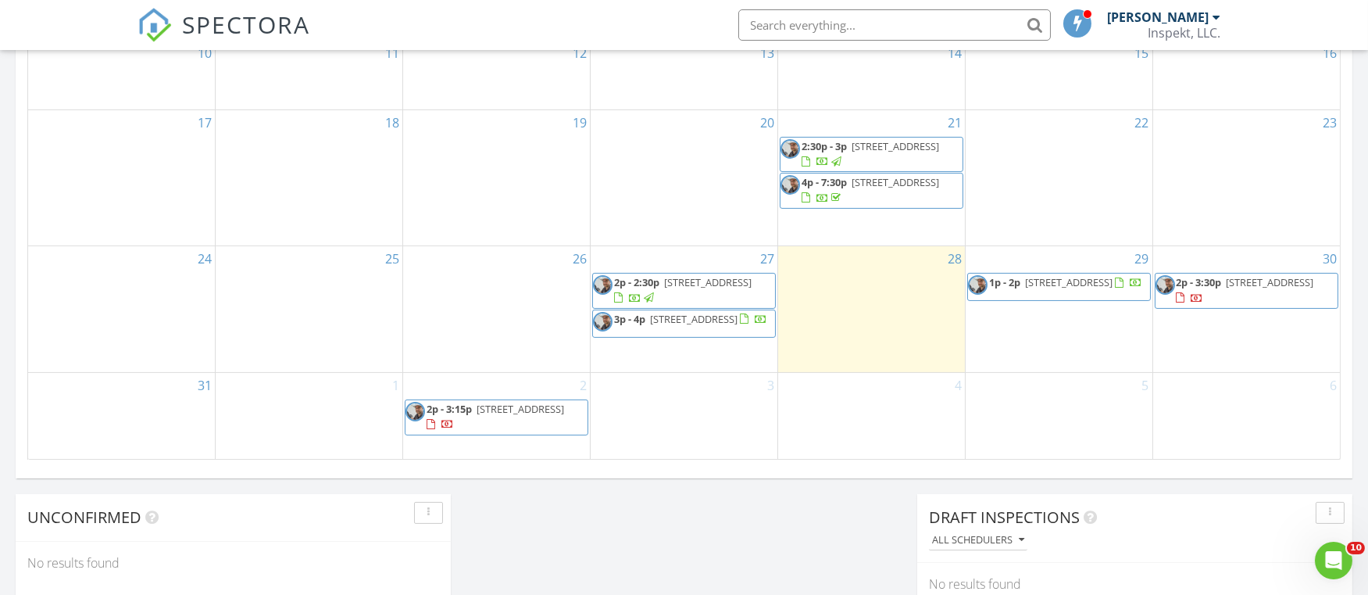
scroll to position [974, 0]
click at [694, 476] on div "Calendar August 2025 today list day week cal wk 4 wk month Sun Mon Tue Wed Thu …" at bounding box center [684, 97] width 1337 height 766
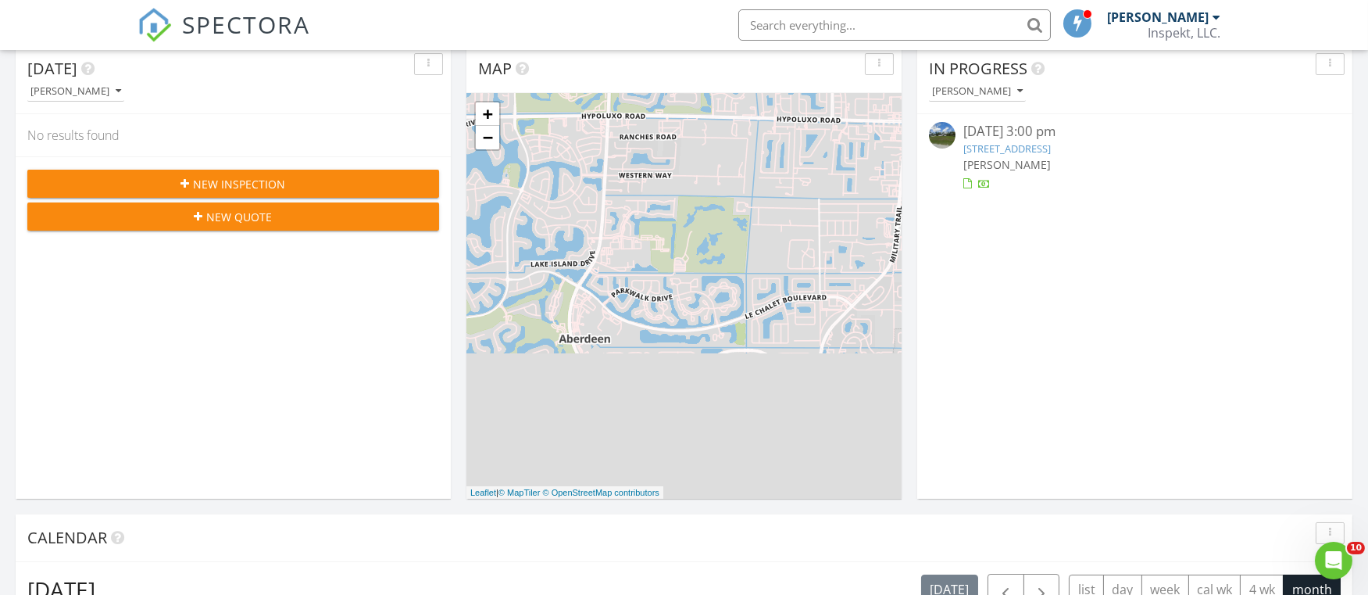
scroll to position [0, 0]
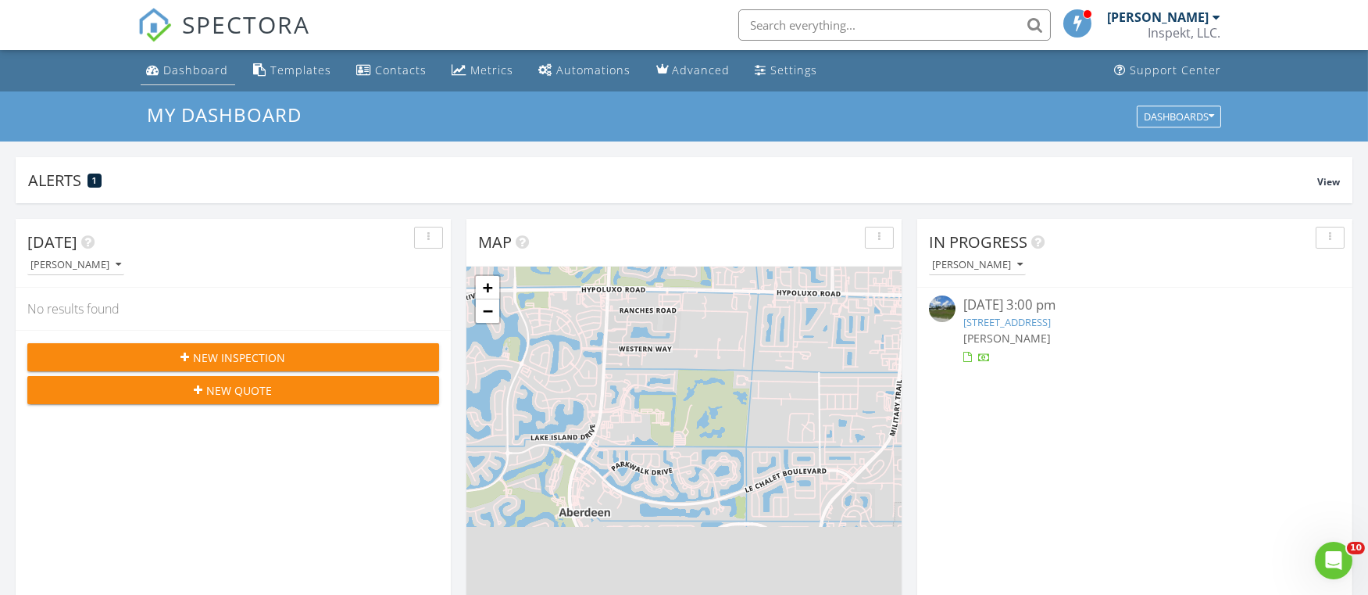
click at [204, 67] on div "Dashboard" at bounding box center [196, 70] width 65 height 15
click at [455, 63] on div "Metrics" at bounding box center [459, 69] width 15 height 13
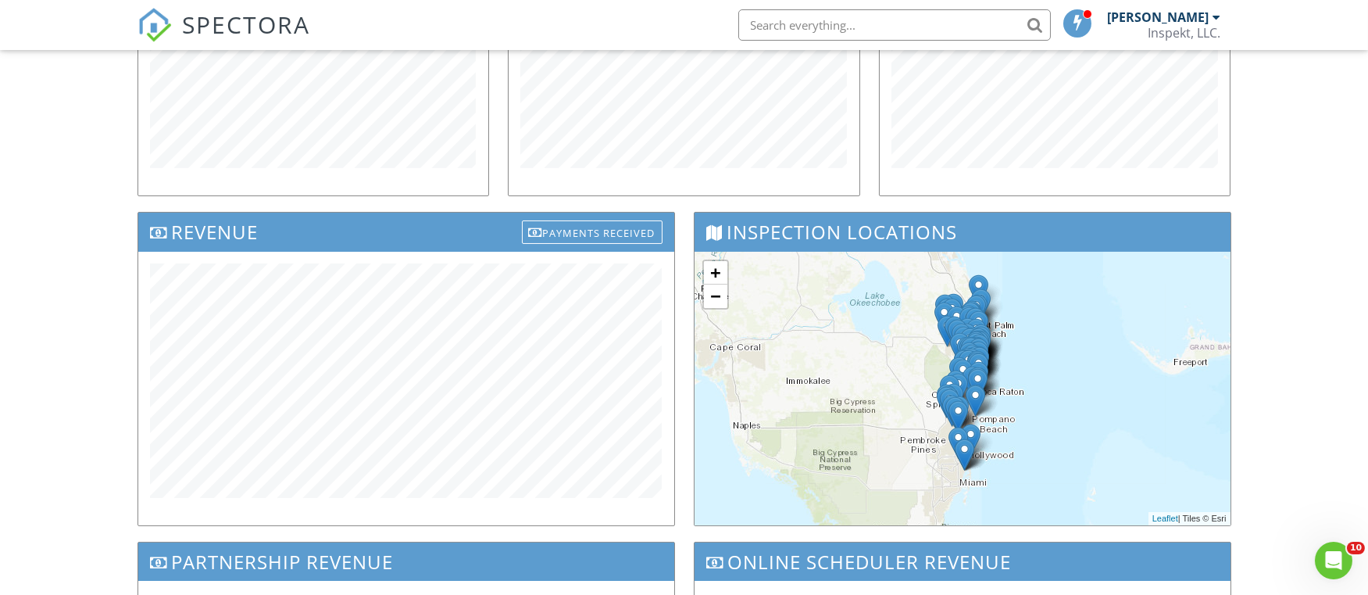
click at [92, 358] on div "Dashboard Templates Contacts Metrics Automations Advanced Settings Support Cent…" at bounding box center [684, 225] width 1368 height 1093
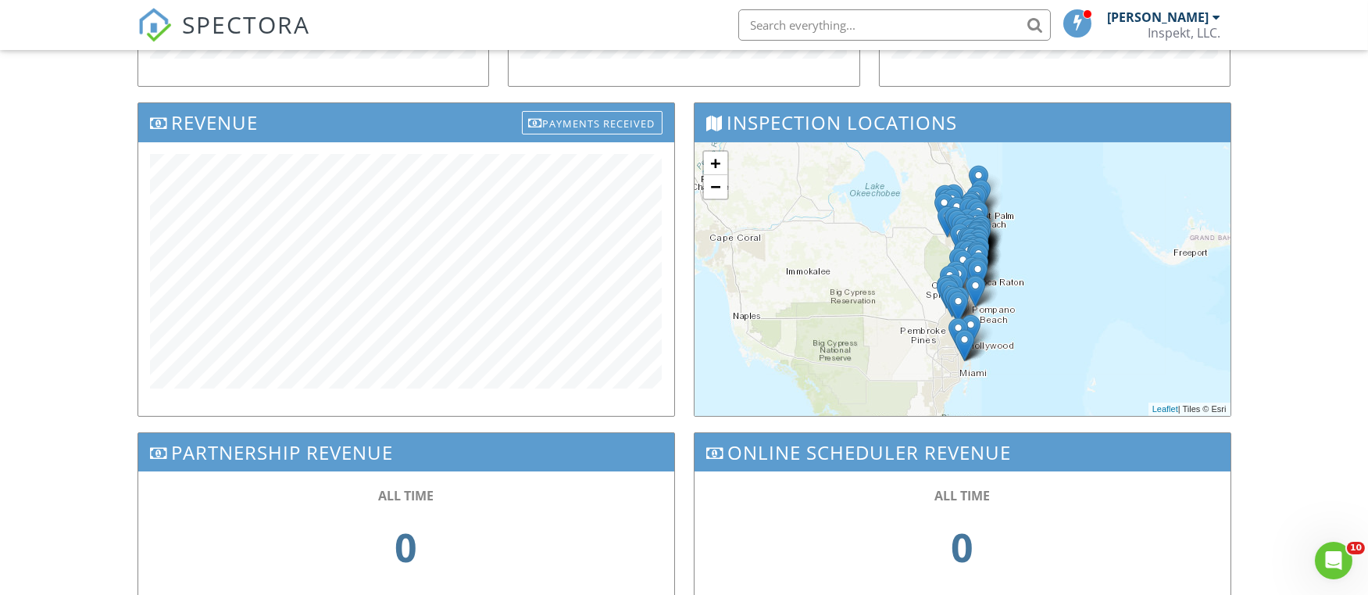
scroll to position [480, 0]
